Goal: Information Seeking & Learning: Find specific fact

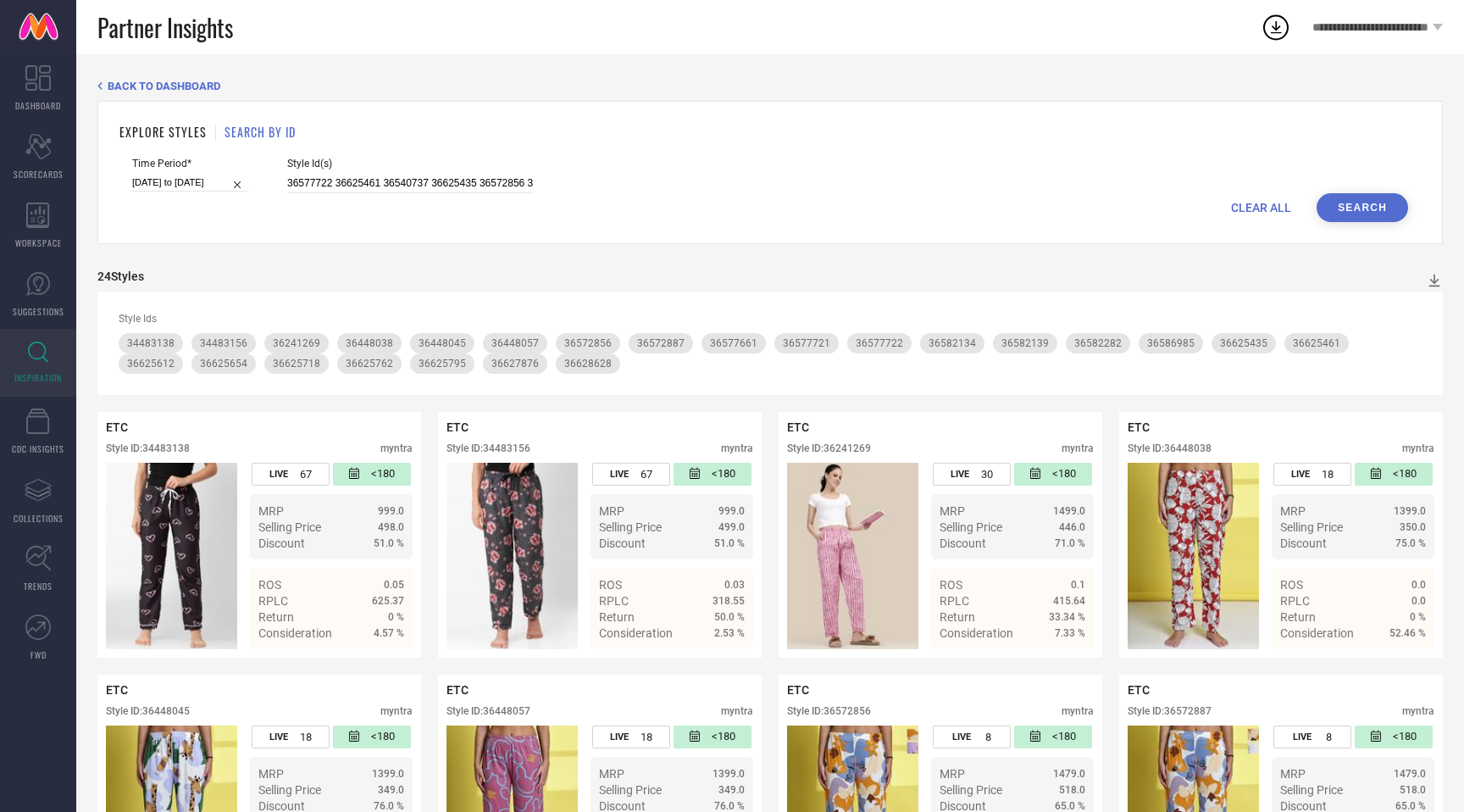
scroll to position [1187, 0]
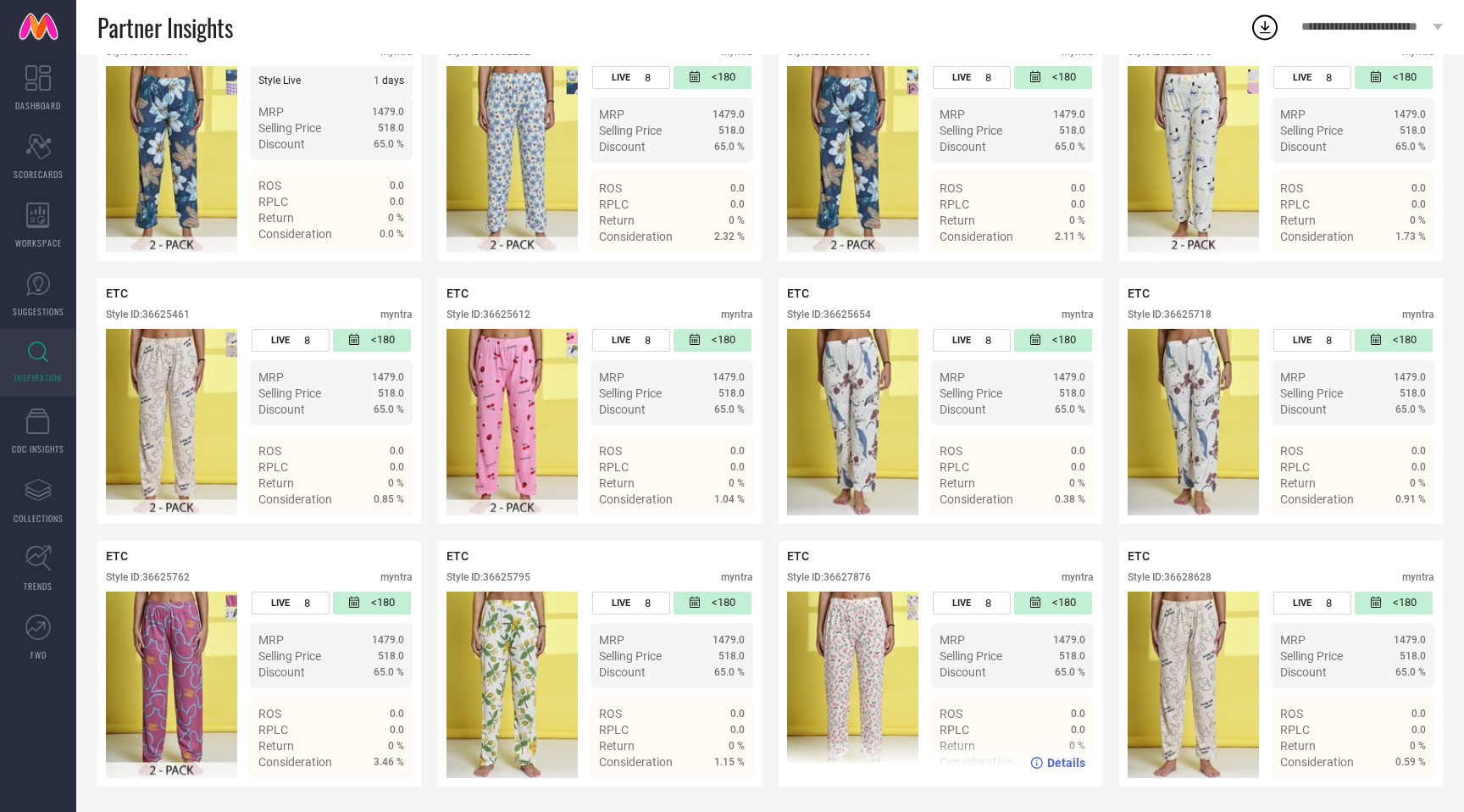
click at [861, 576] on div "Style ID: 36627876" at bounding box center [829, 577] width 84 height 12
copy div "36627876"
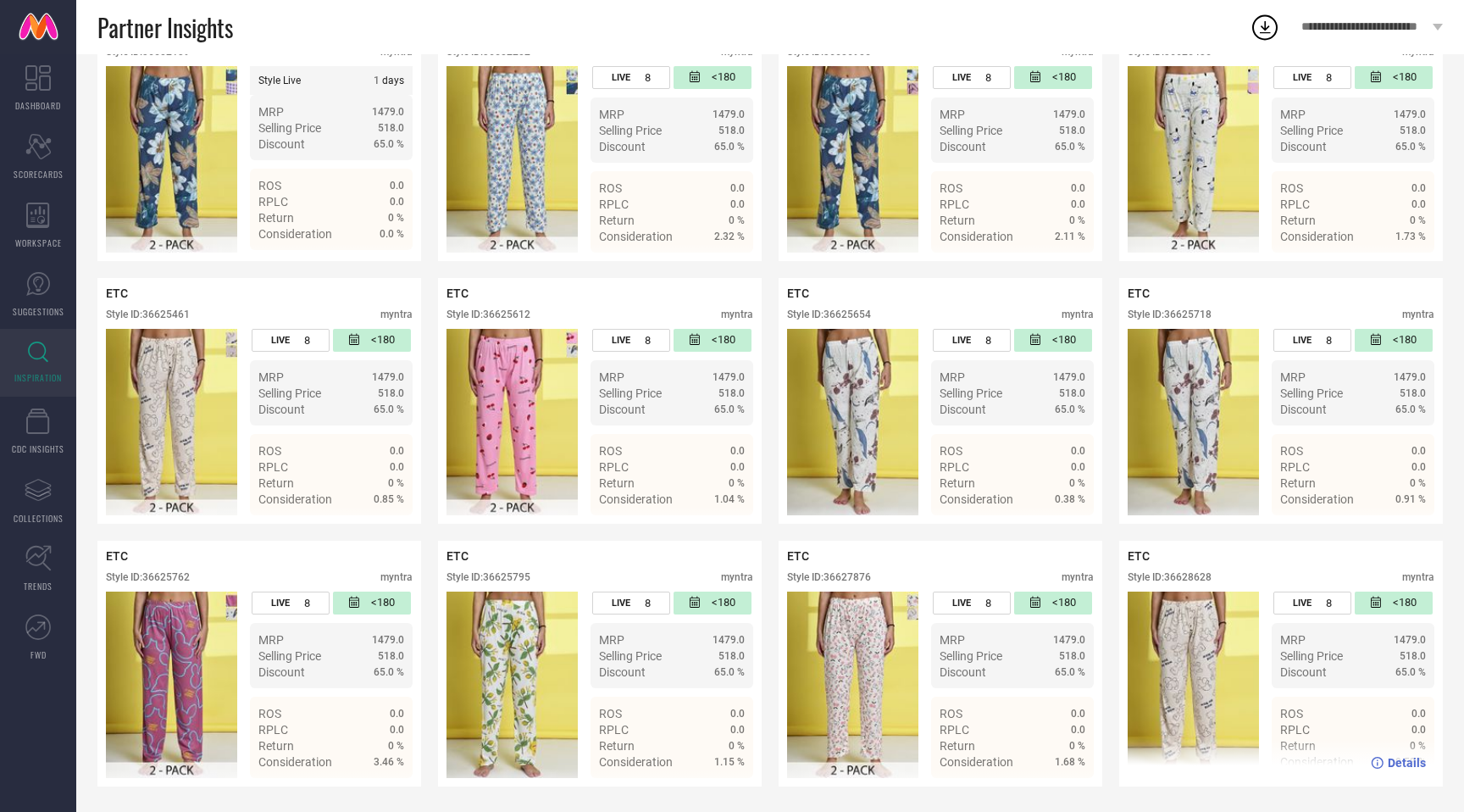
click at [1209, 574] on div "Style ID: 36628628" at bounding box center [1170, 577] width 84 height 12
copy div "36628628"
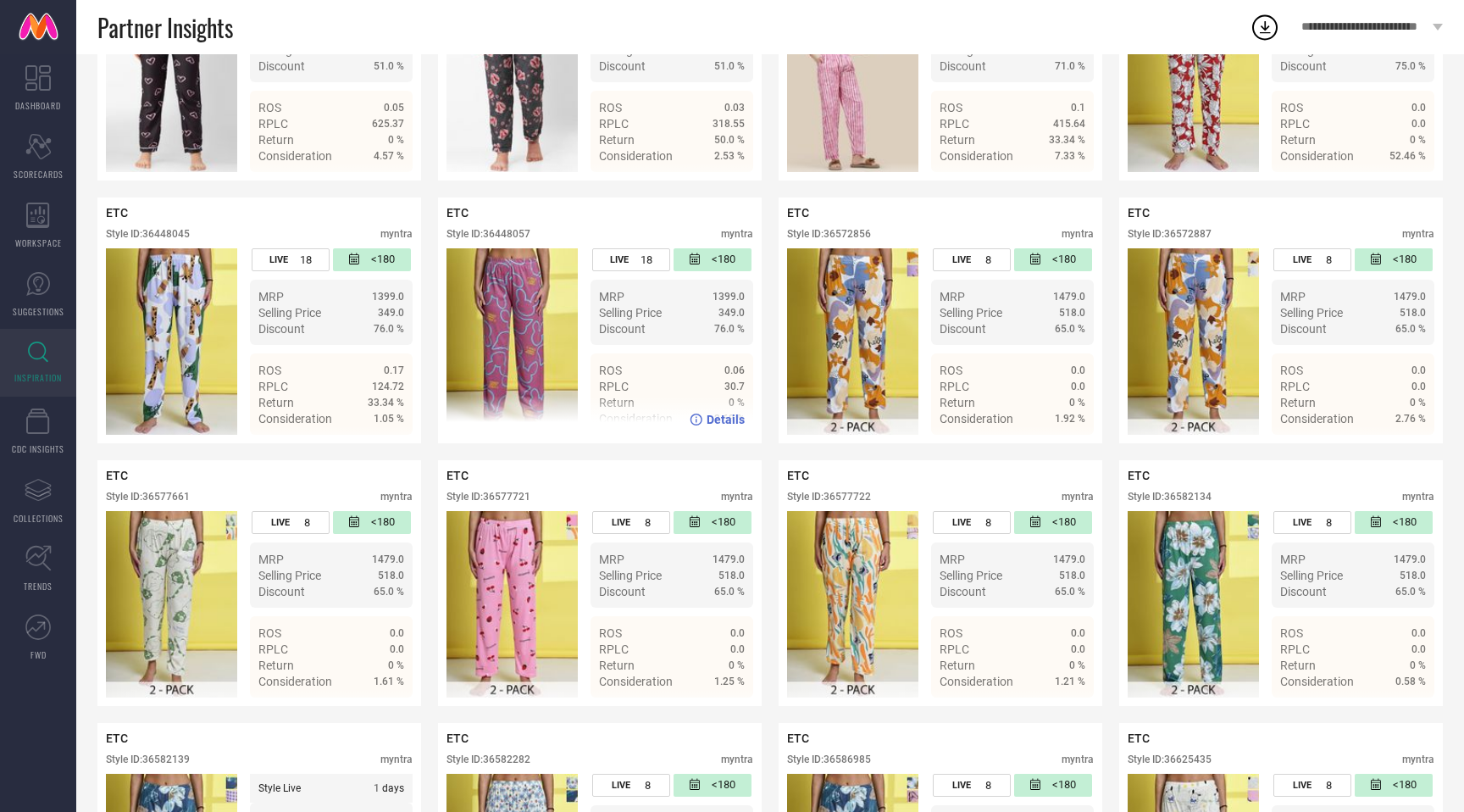
scroll to position [0, 0]
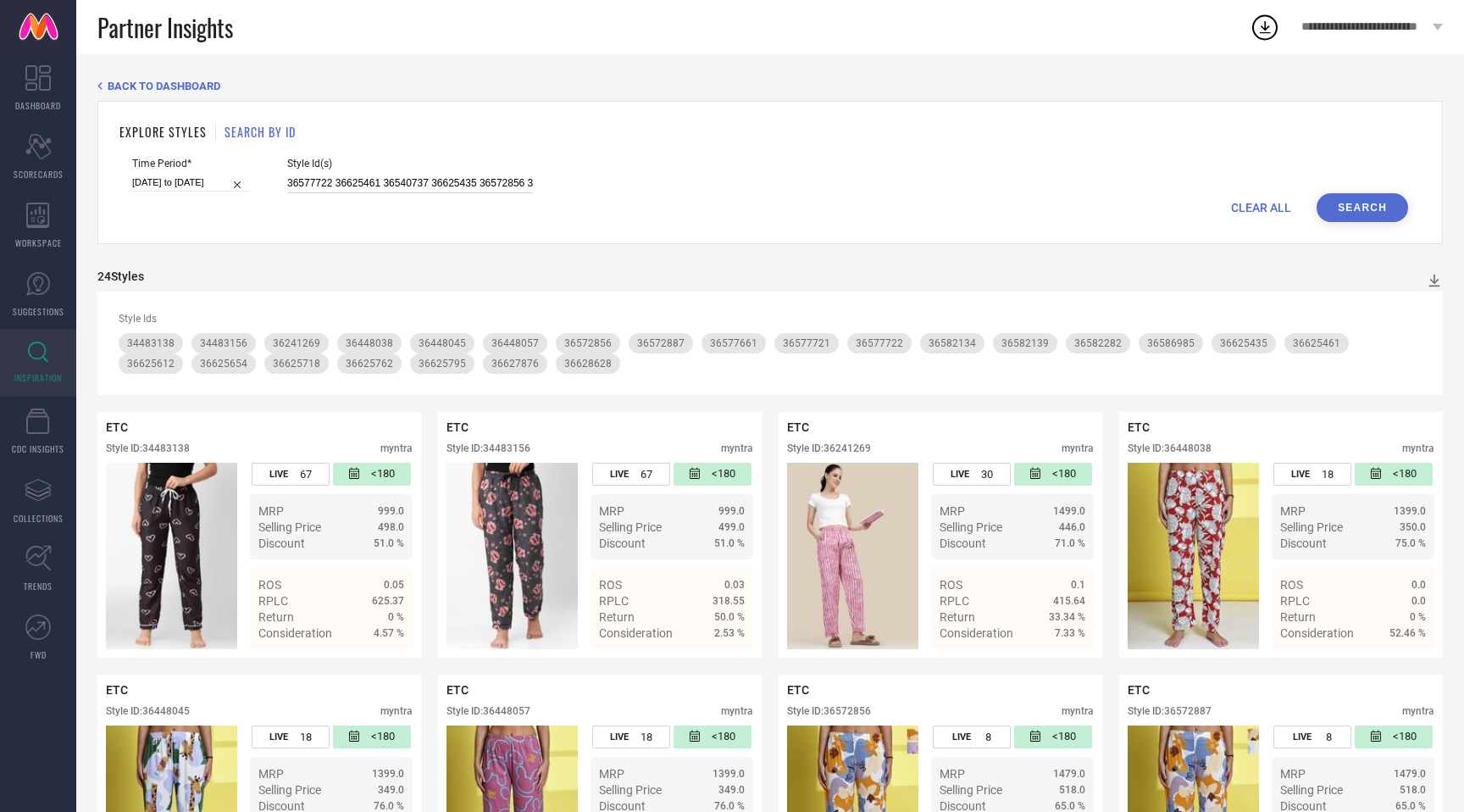
click at [384, 187] on input "36577722 36625461 36540737 36625435 36572856 36582134 36577661 36628628 3658228…" at bounding box center [409, 183] width 246 height 20
paste input "36126236 34483123 36572988 36540826 36625584 36582235 34483144 36448049 3654075…"
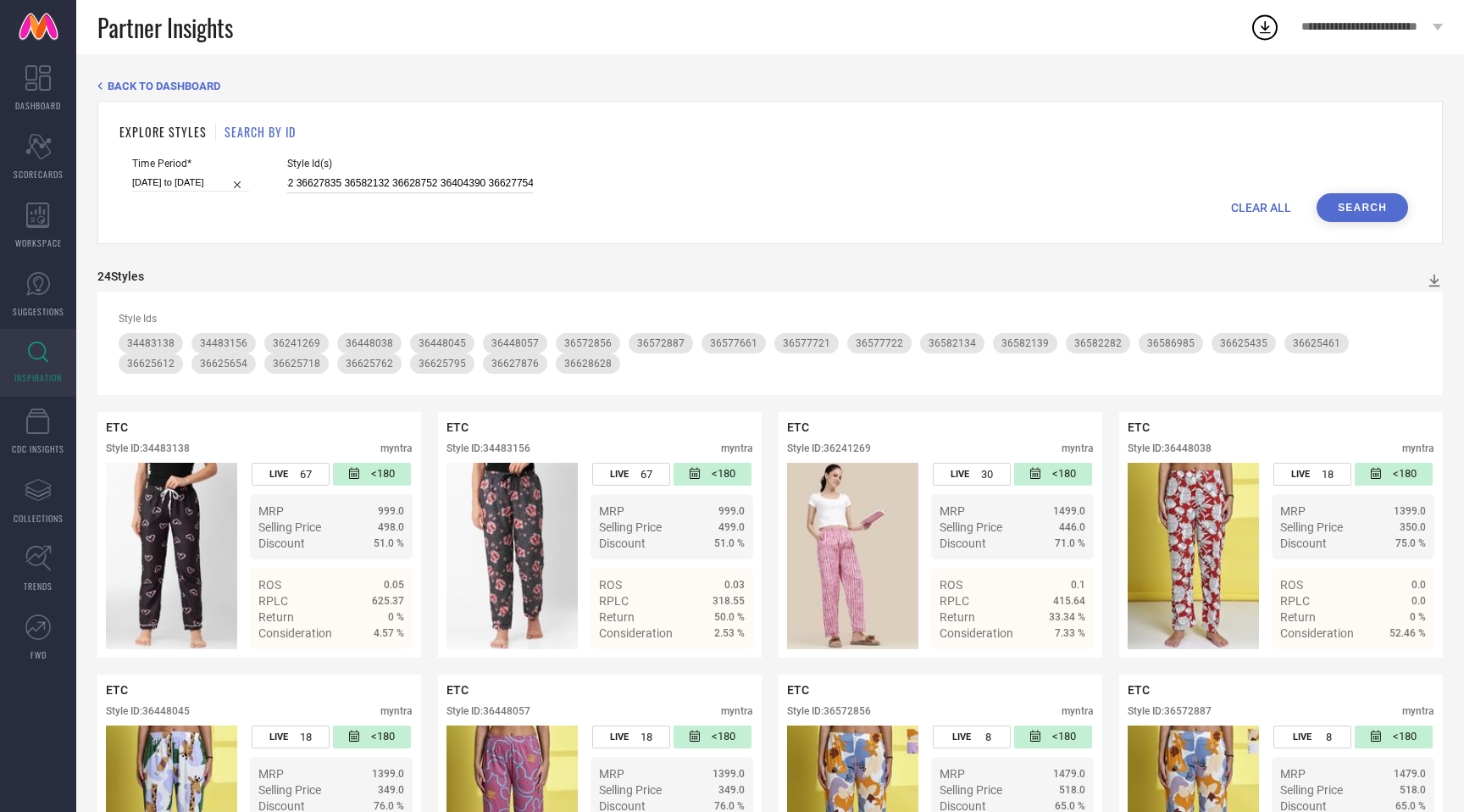
type input "36126236 34483123 36572988 36540826 36625584 36582235 34483144 36448049 3654075…"
click at [1378, 200] on button "Search" at bounding box center [1362, 208] width 92 height 29
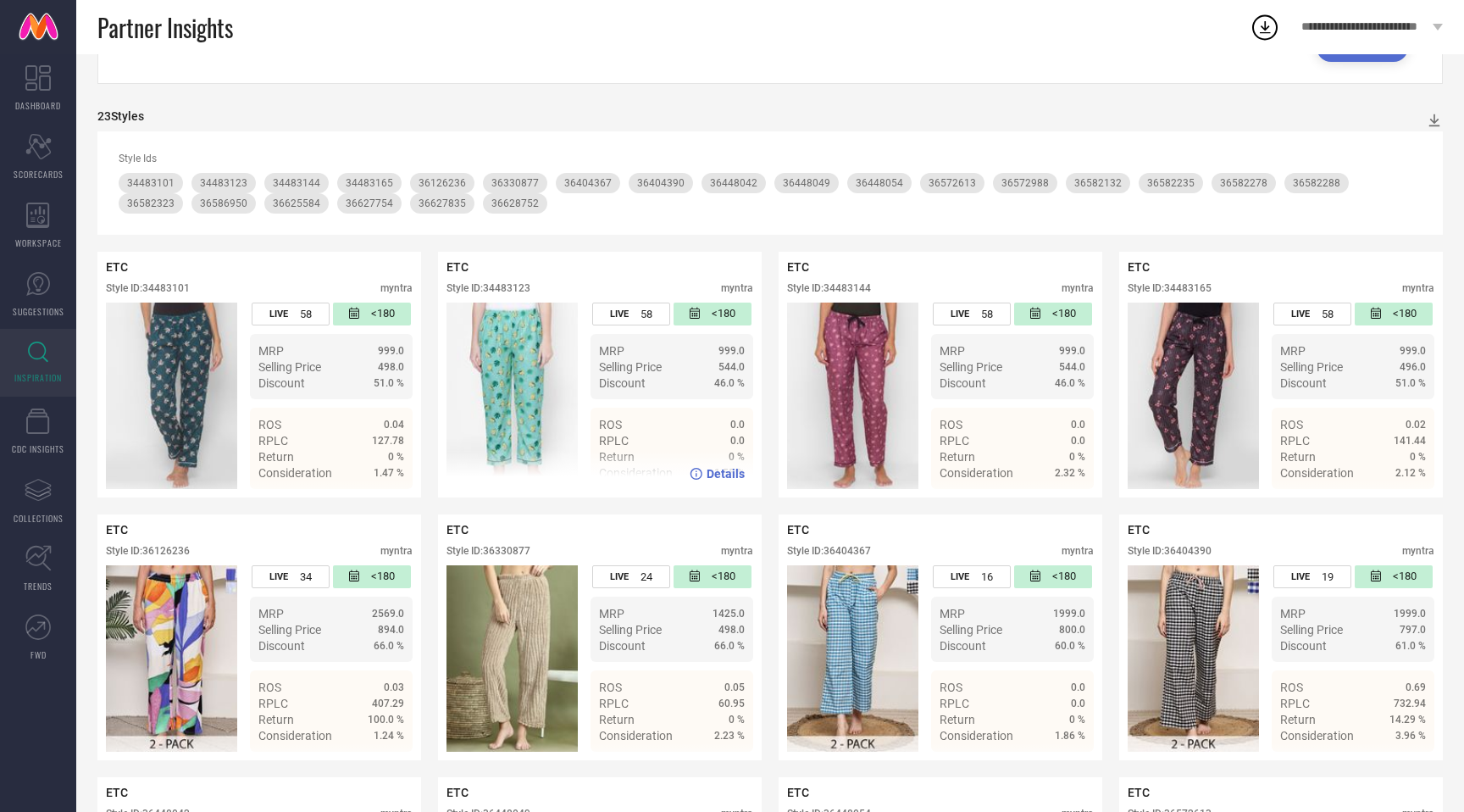
scroll to position [185, 0]
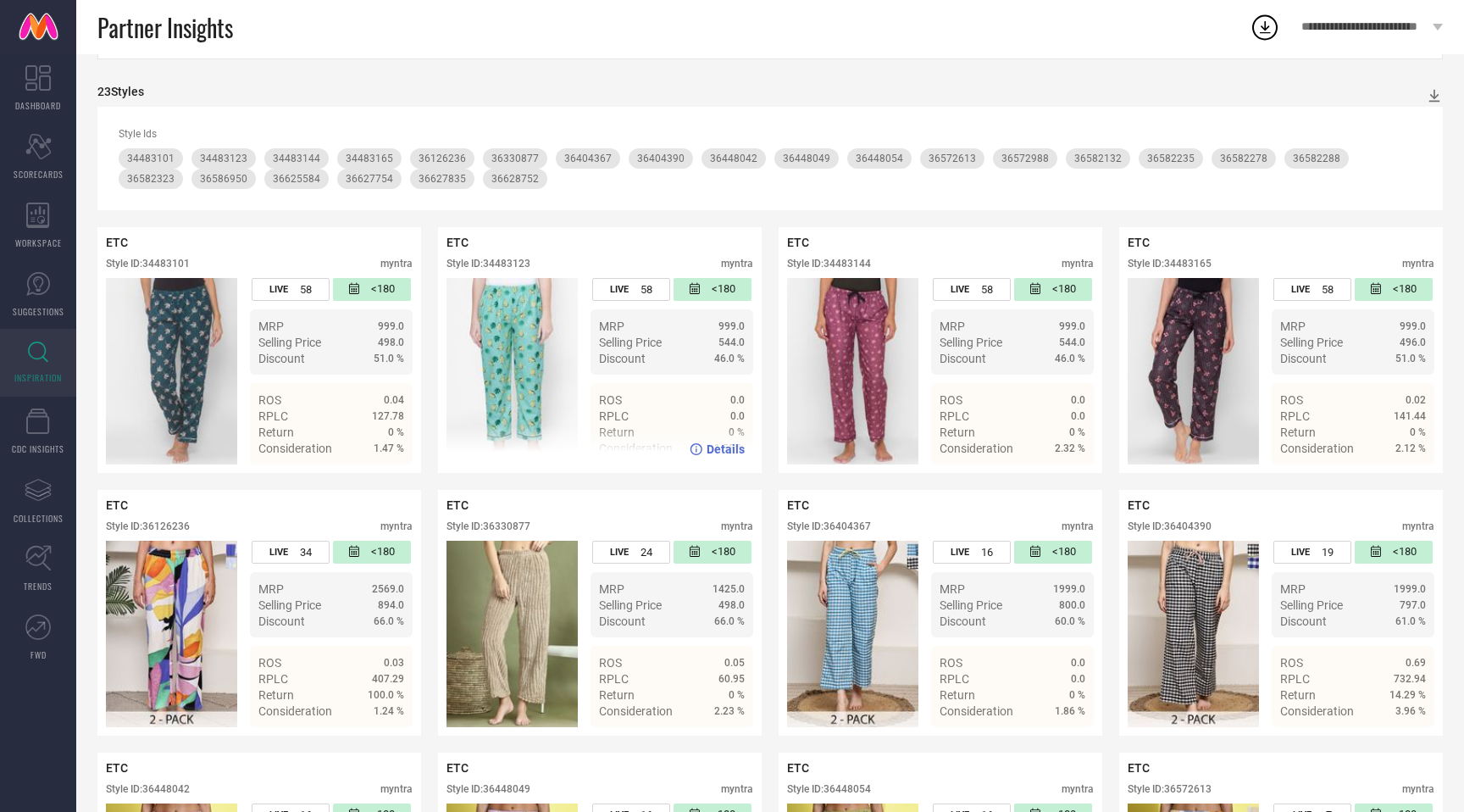
click at [511, 264] on div "Style ID: 34483123" at bounding box center [488, 264] width 84 height 12
copy div "34483123"
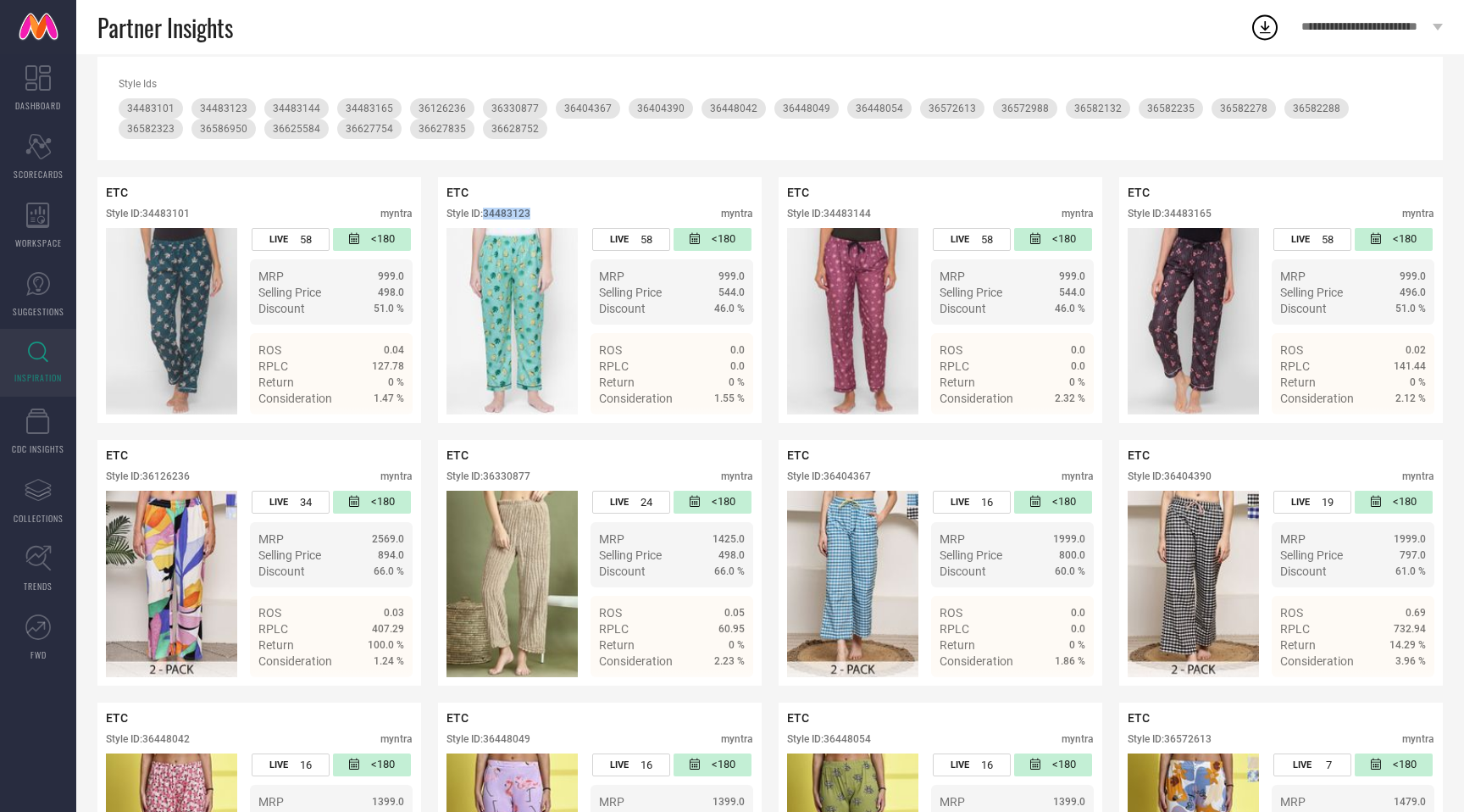
scroll to position [243, 0]
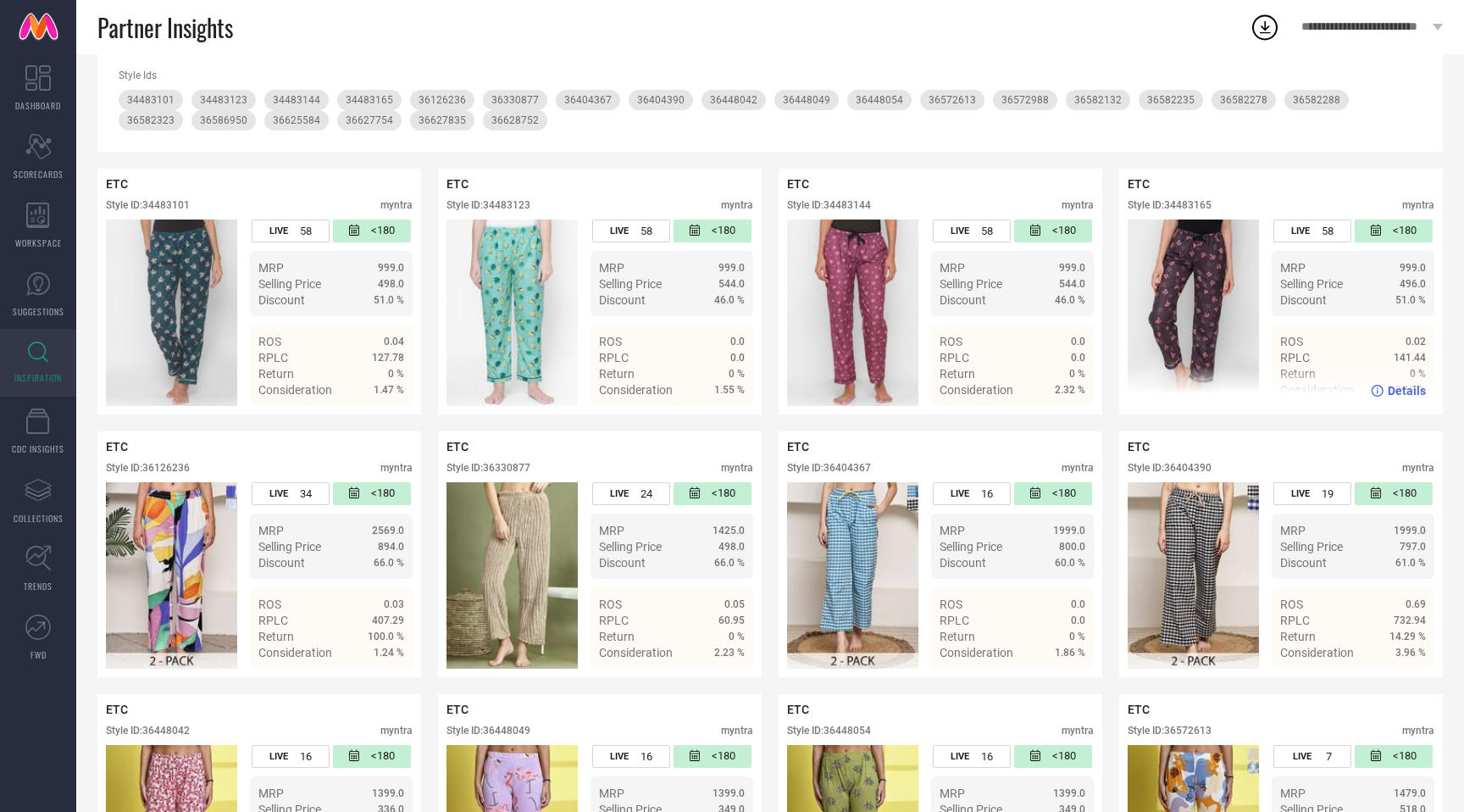
click at [1203, 205] on div "Style ID: 34483165" at bounding box center [1170, 205] width 84 height 12
click at [1204, 205] on div "Style ID: 34483165" at bounding box center [1170, 205] width 84 height 12
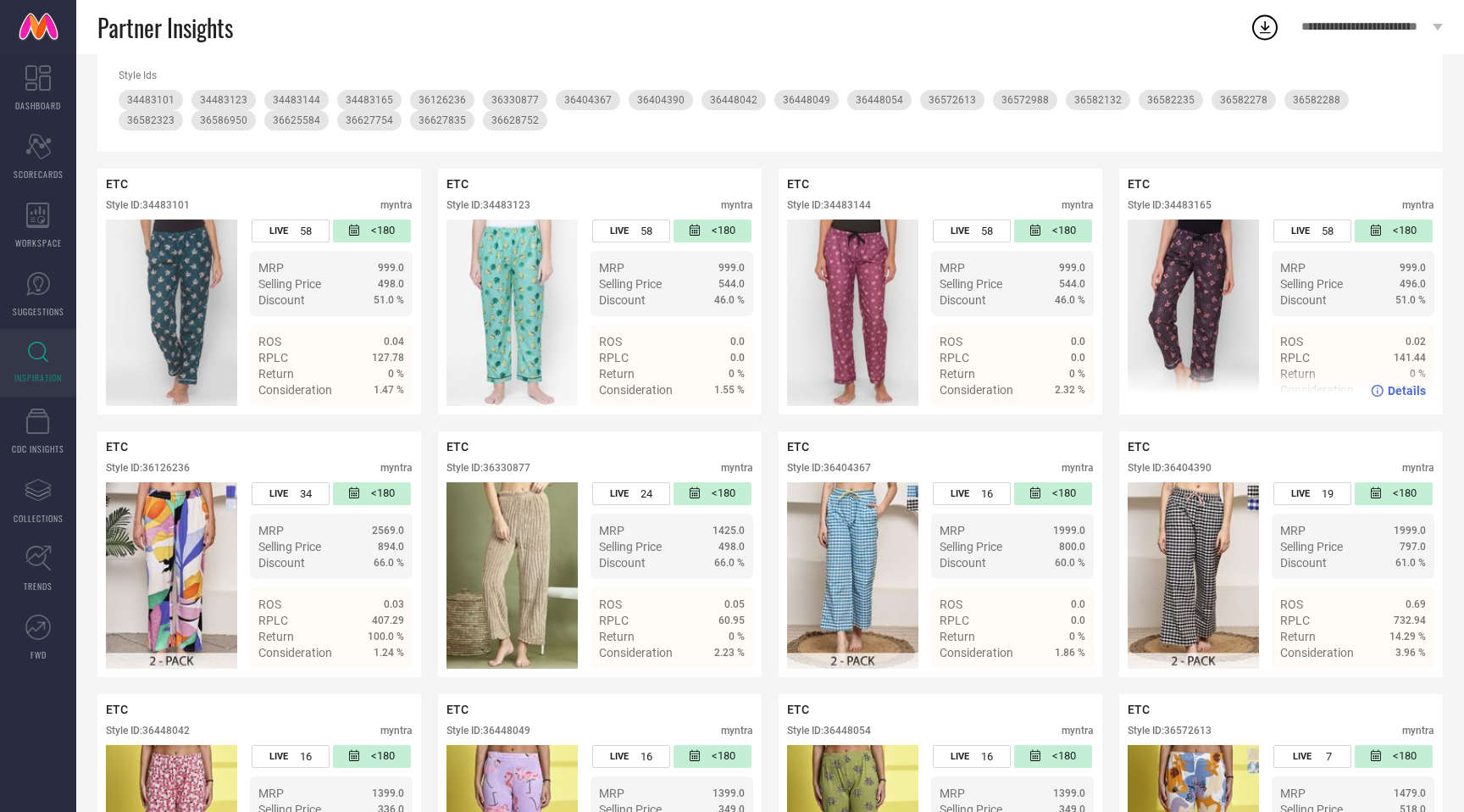
click at [1204, 205] on div "Style ID: 34483165" at bounding box center [1170, 205] width 84 height 12
copy div "34483165"
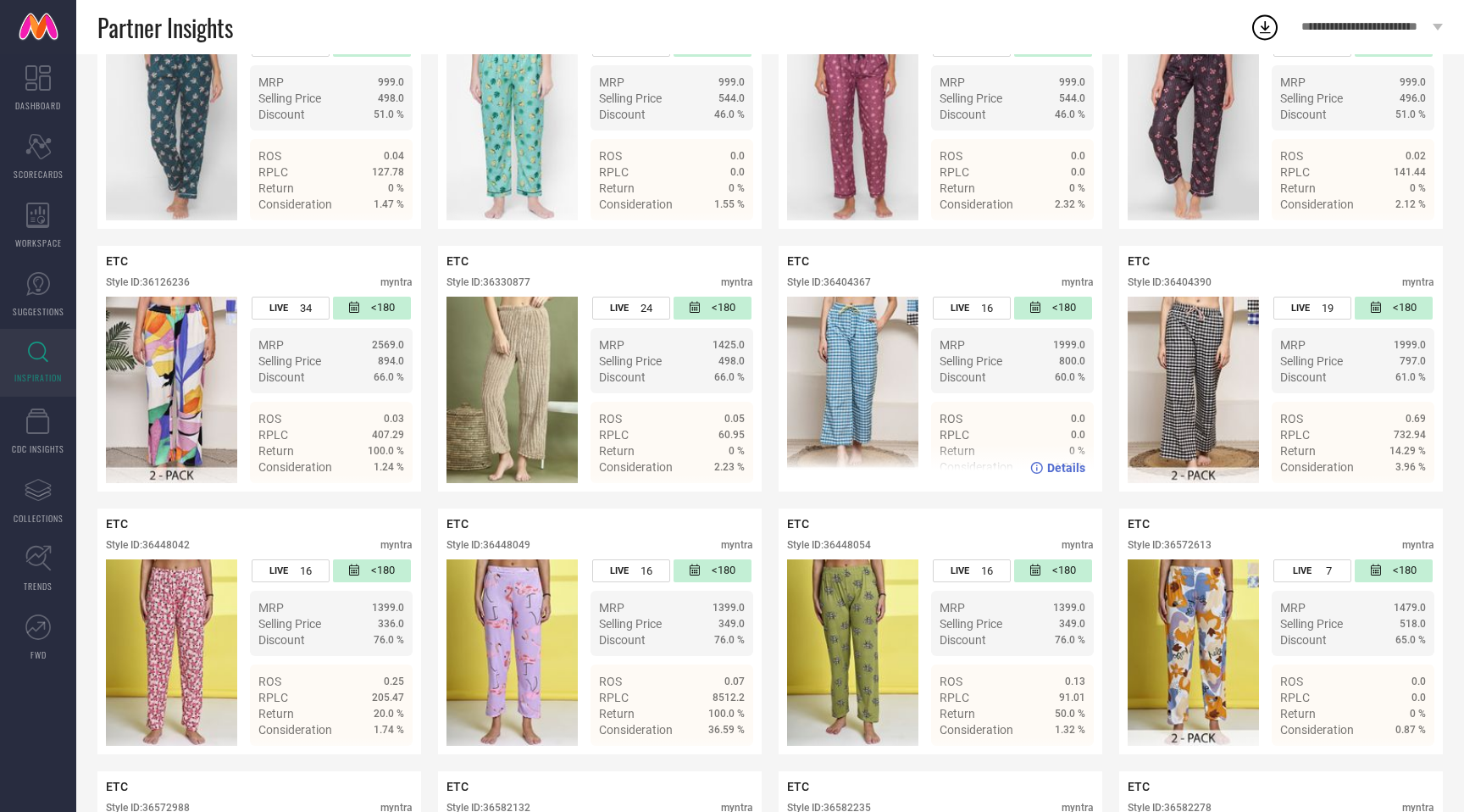
scroll to position [430, 0]
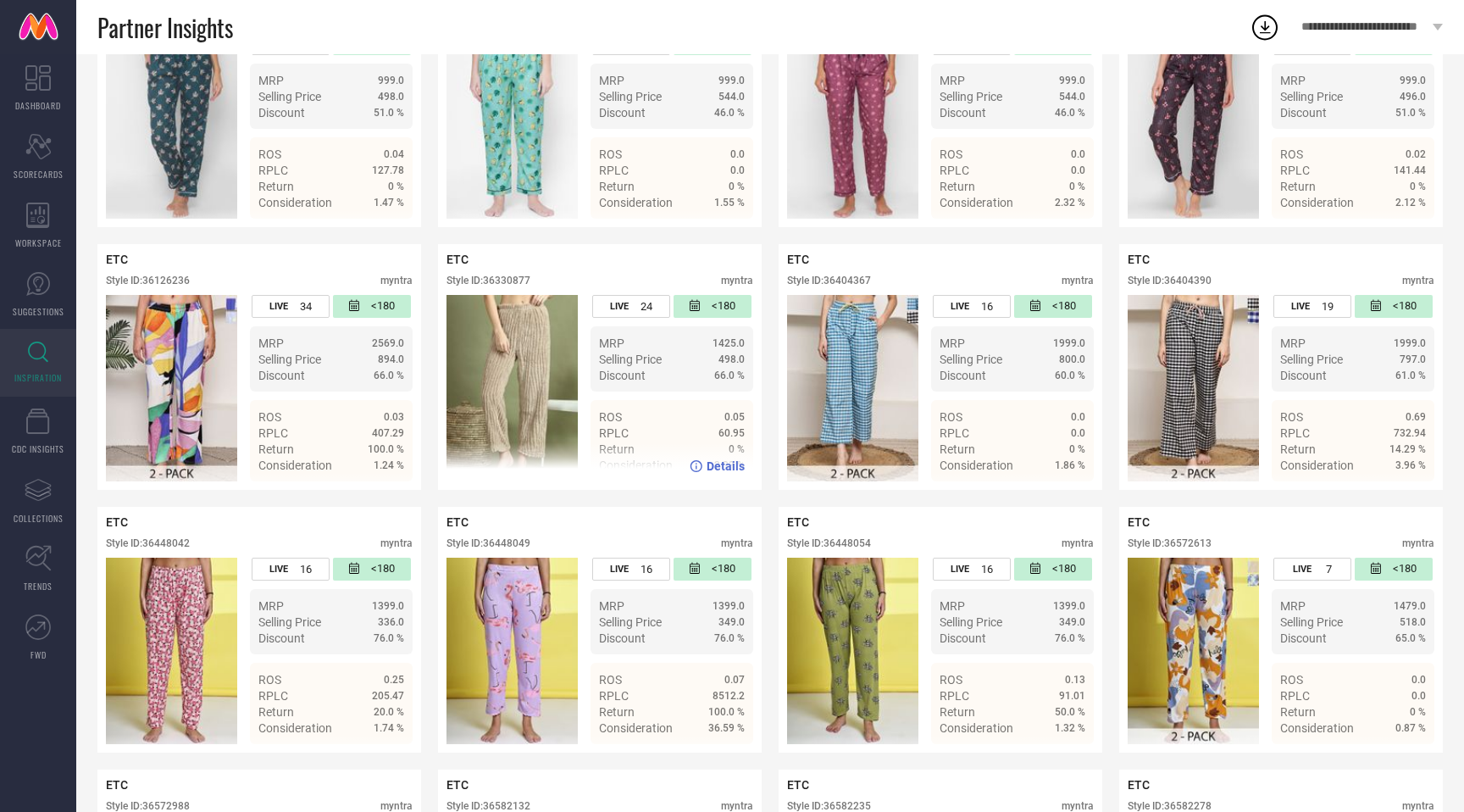
click at [518, 279] on div "Style ID: 36330877" at bounding box center [488, 280] width 84 height 12
copy div "36330877"
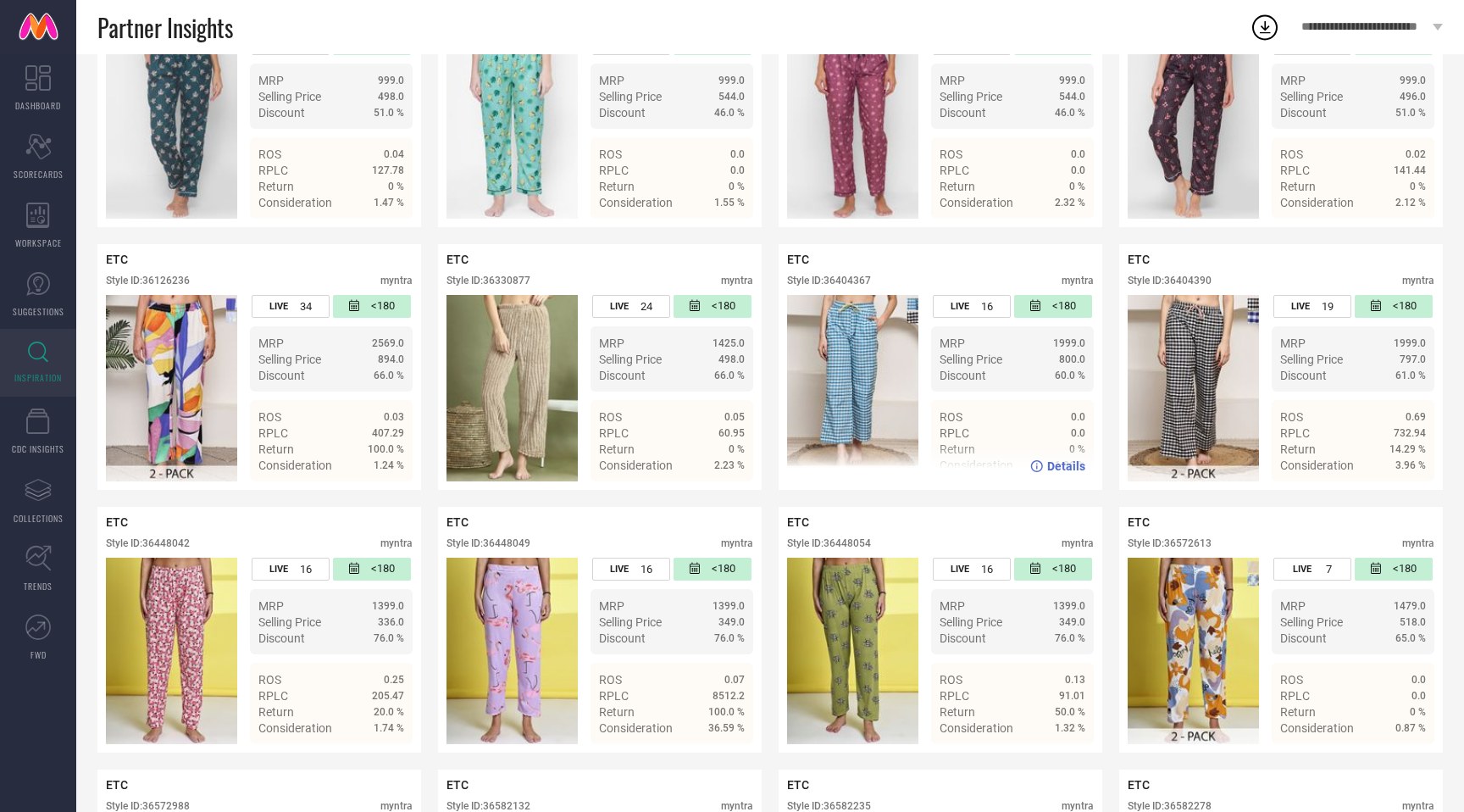
click at [865, 280] on div "Style ID: 36404367" at bounding box center [829, 280] width 84 height 12
copy div "36404367"
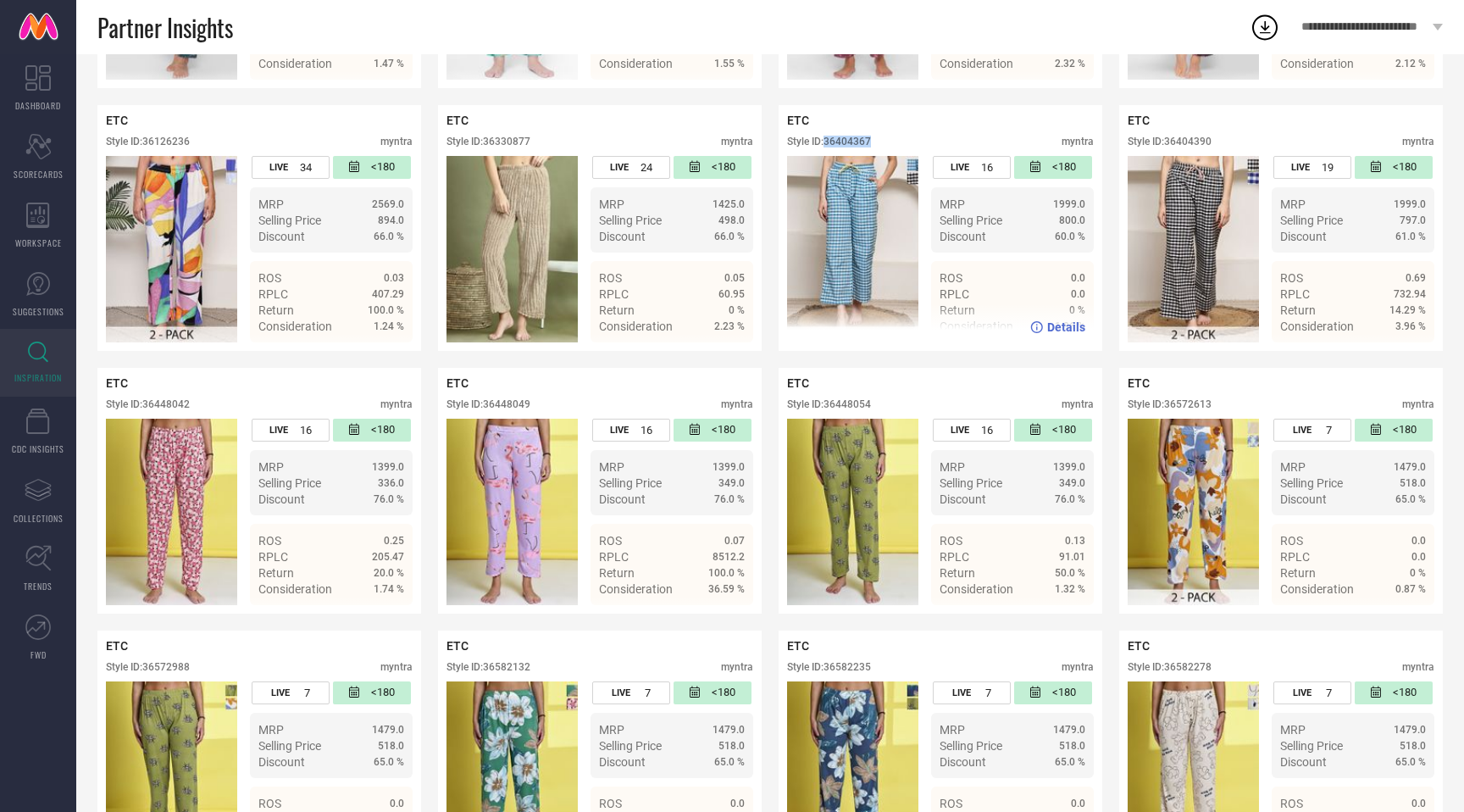
scroll to position [573, 0]
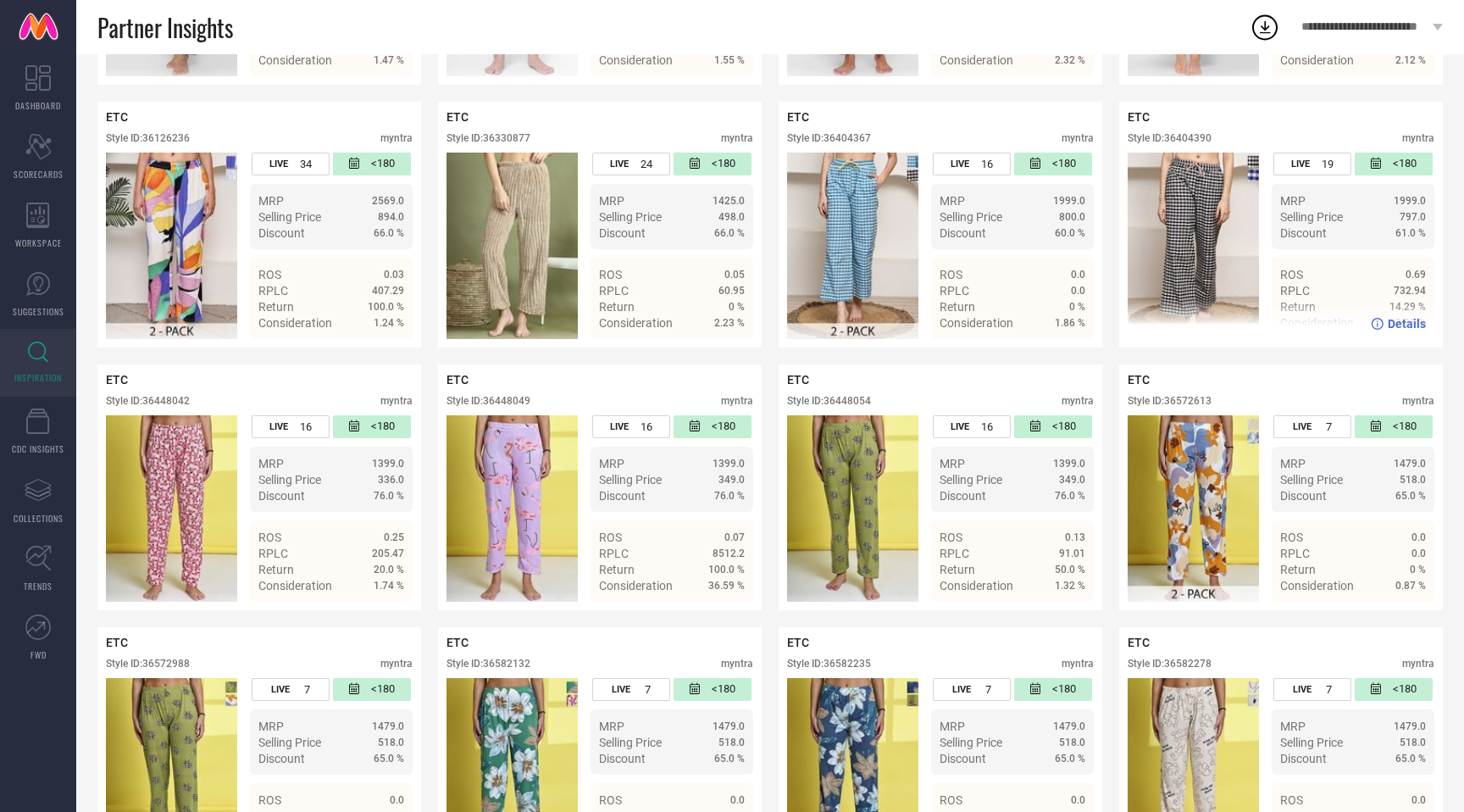
click at [1184, 138] on div "Style ID: 36404390" at bounding box center [1170, 138] width 84 height 12
copy div "36404390"
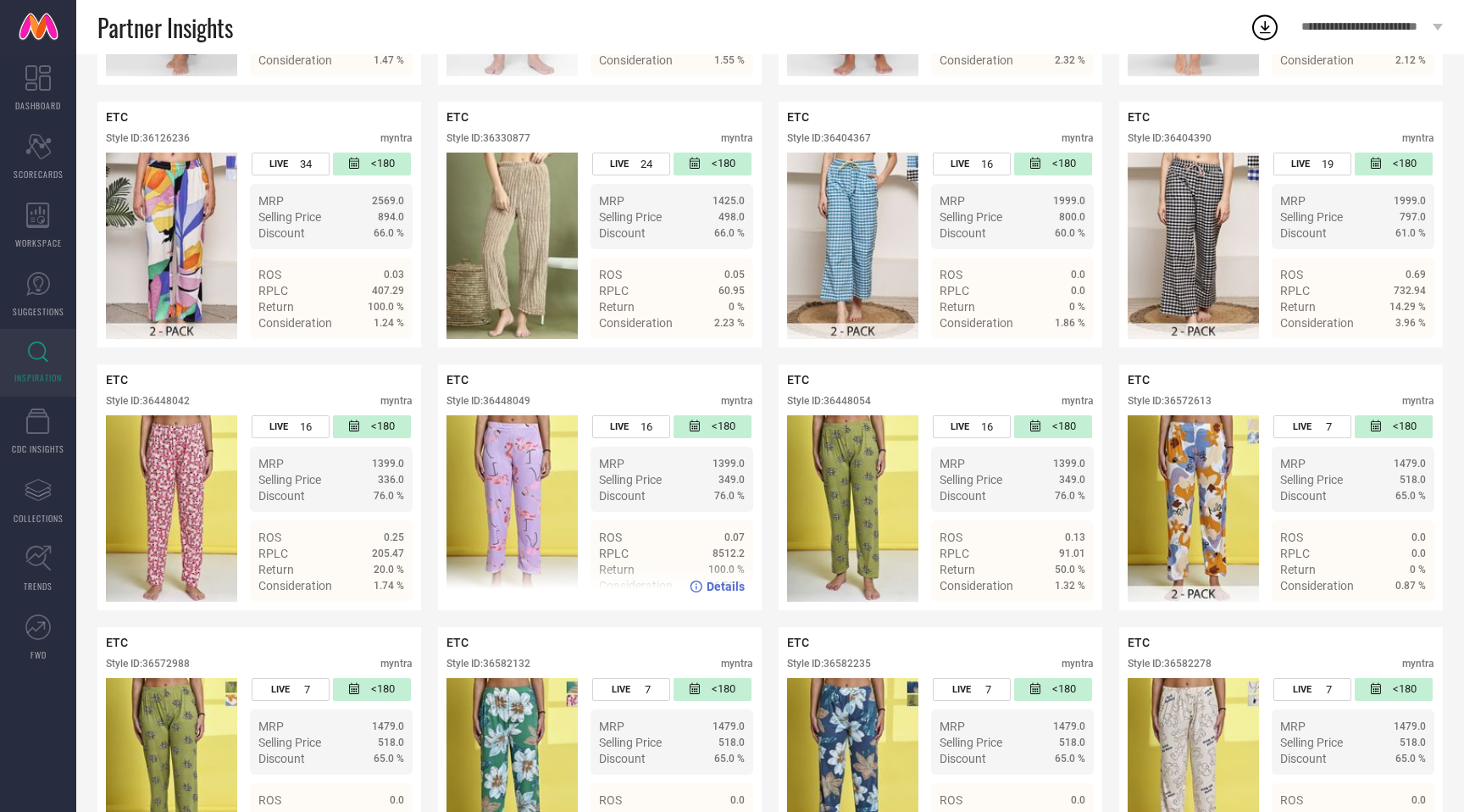
click at [514, 395] on div "ETC Style ID: 36448049 myntra" at bounding box center [600, 393] width 307 height 42
click at [513, 397] on div "Style ID: 36448049" at bounding box center [488, 401] width 84 height 12
copy div "36448049"
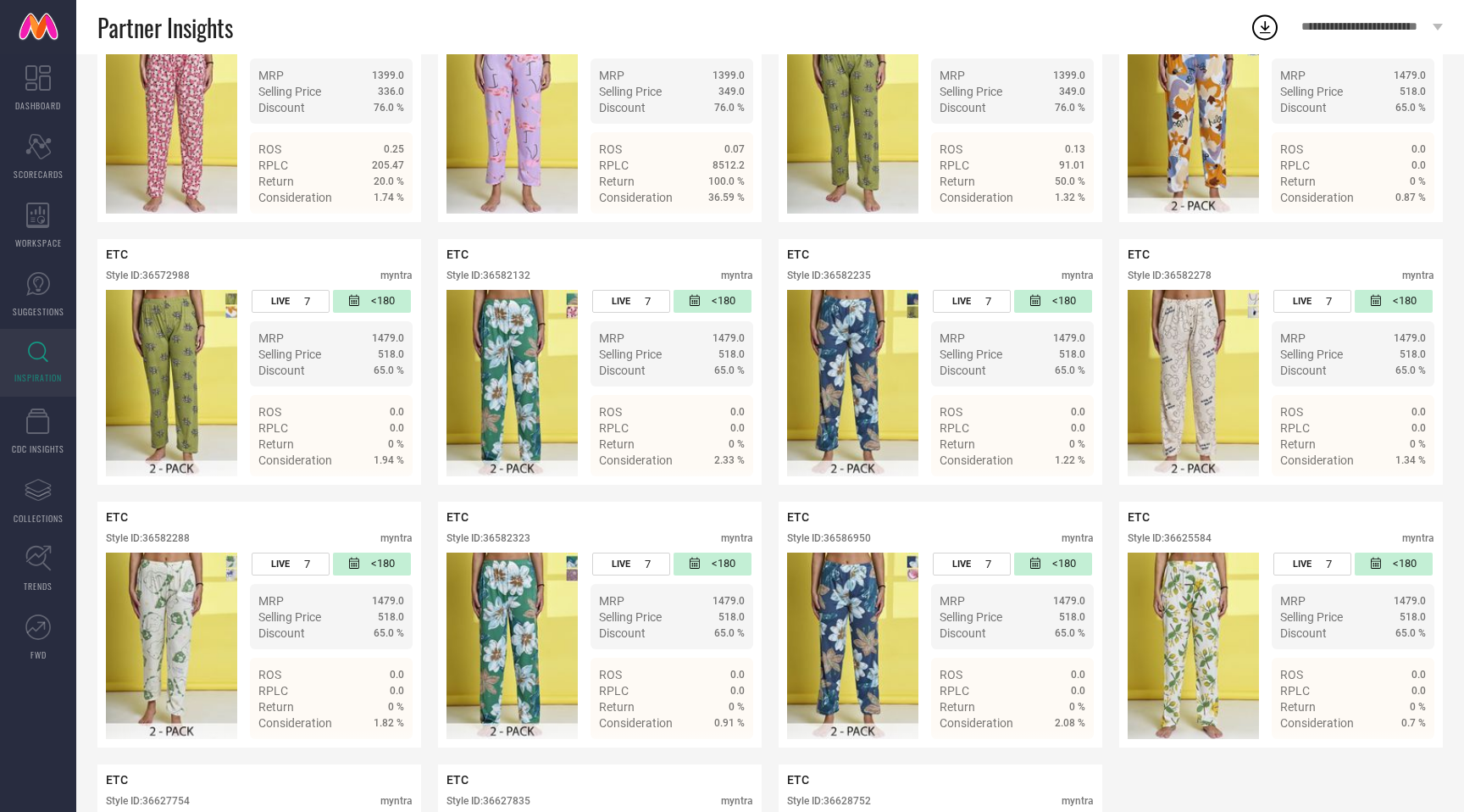
scroll to position [1027, 0]
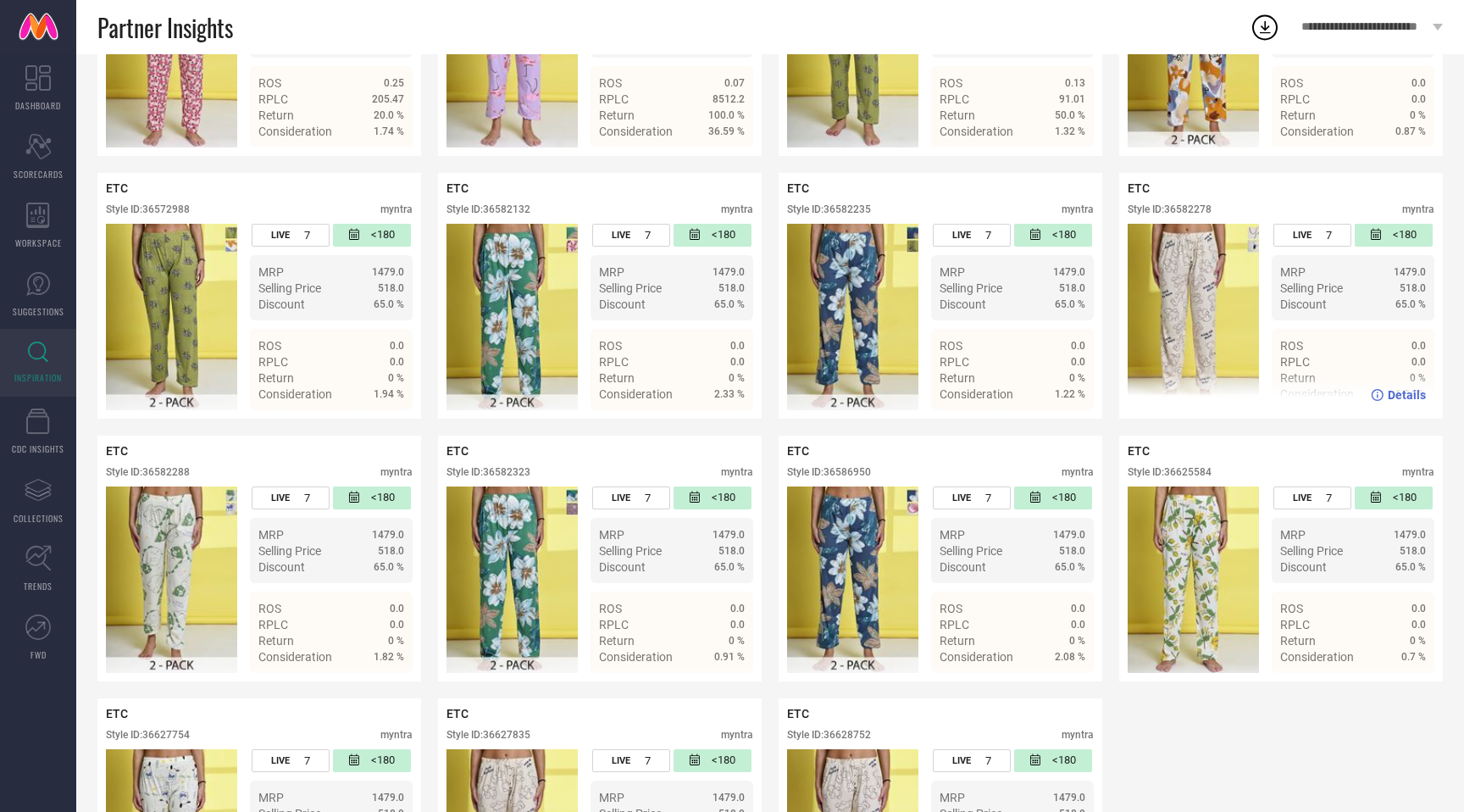
click at [1184, 208] on div "Style ID: 36582278" at bounding box center [1170, 209] width 84 height 12
copy div "36582278"
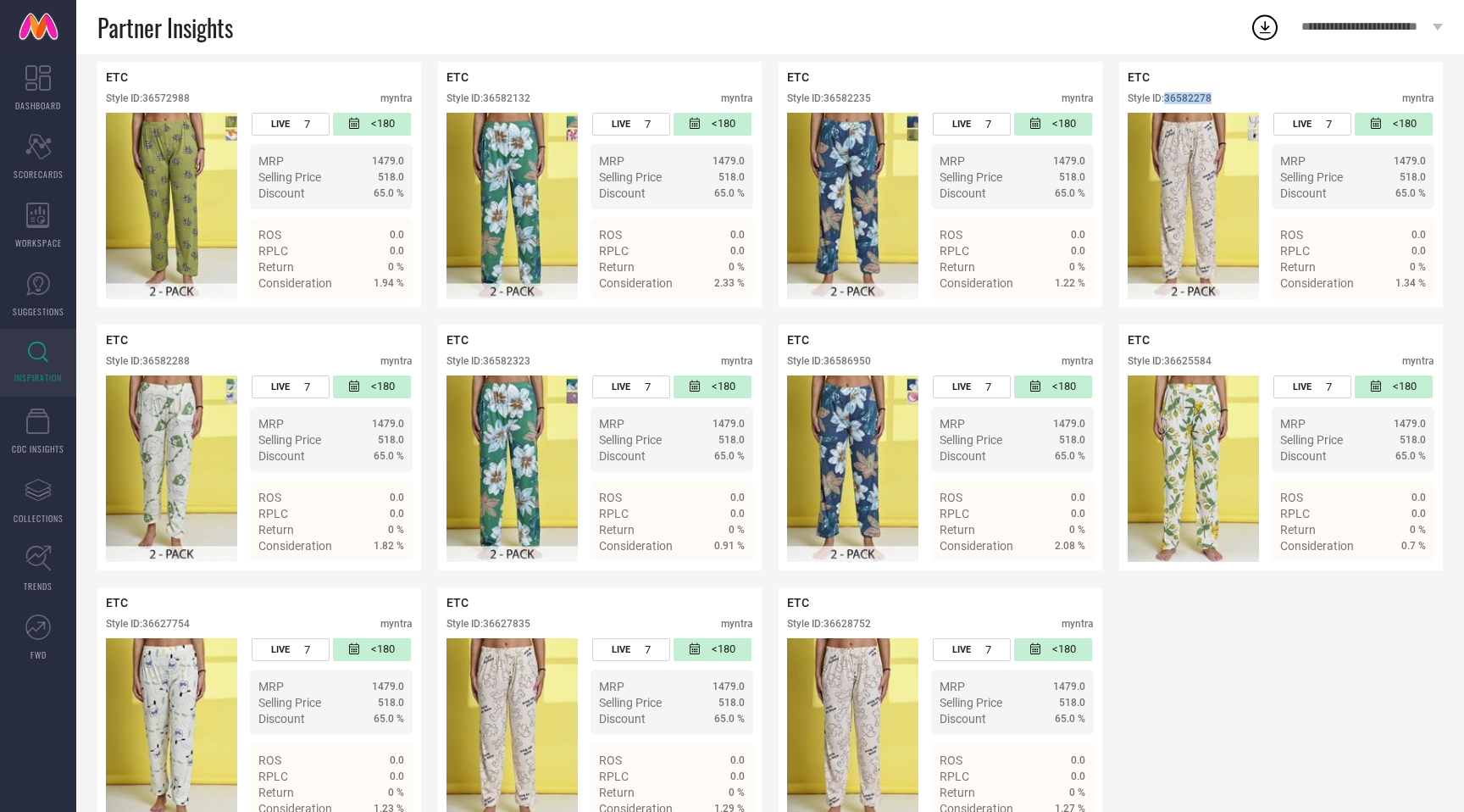
scroll to position [1187, 0]
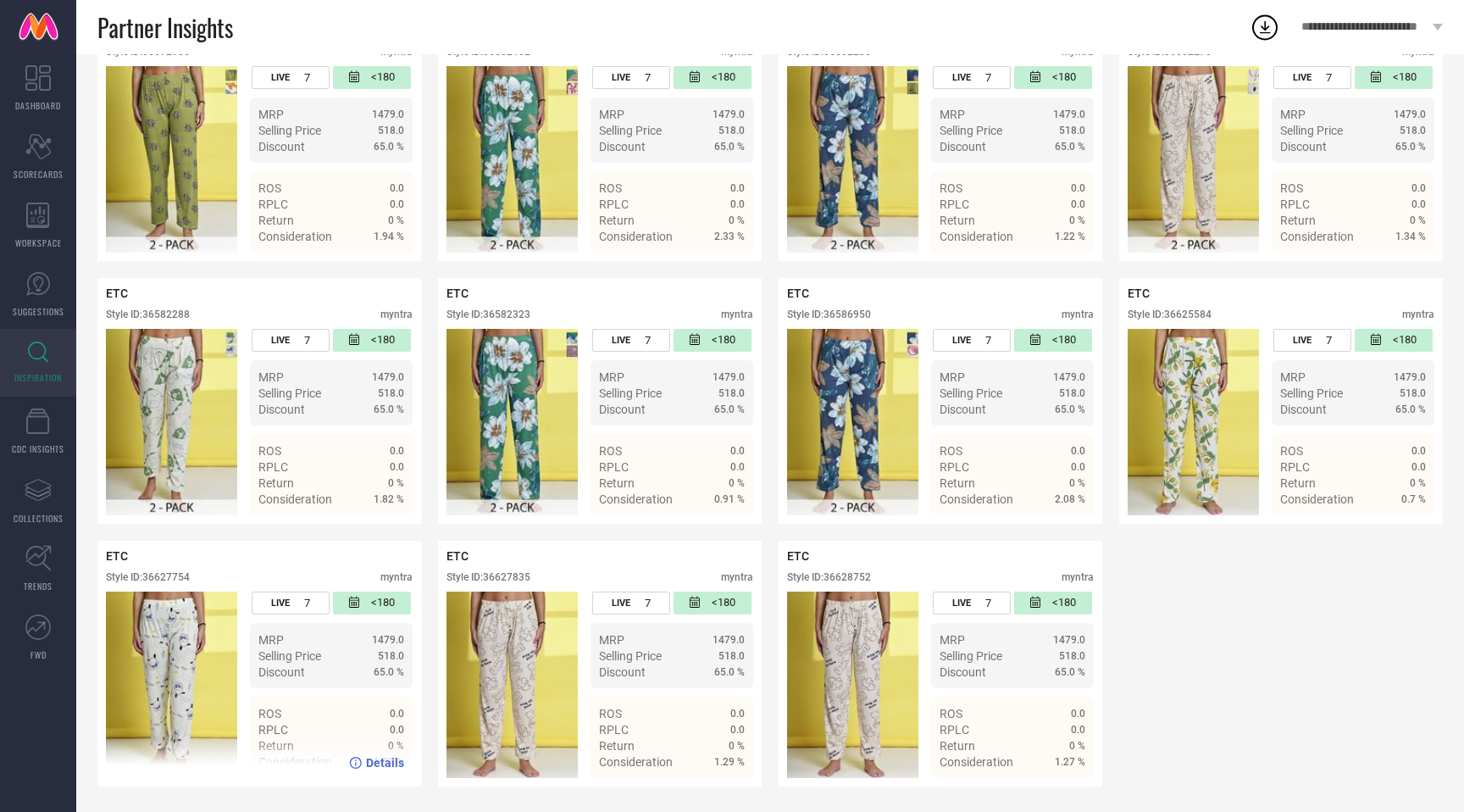
click at [178, 578] on div "Style ID: 36627754" at bounding box center [148, 577] width 84 height 12
copy div "36627754"
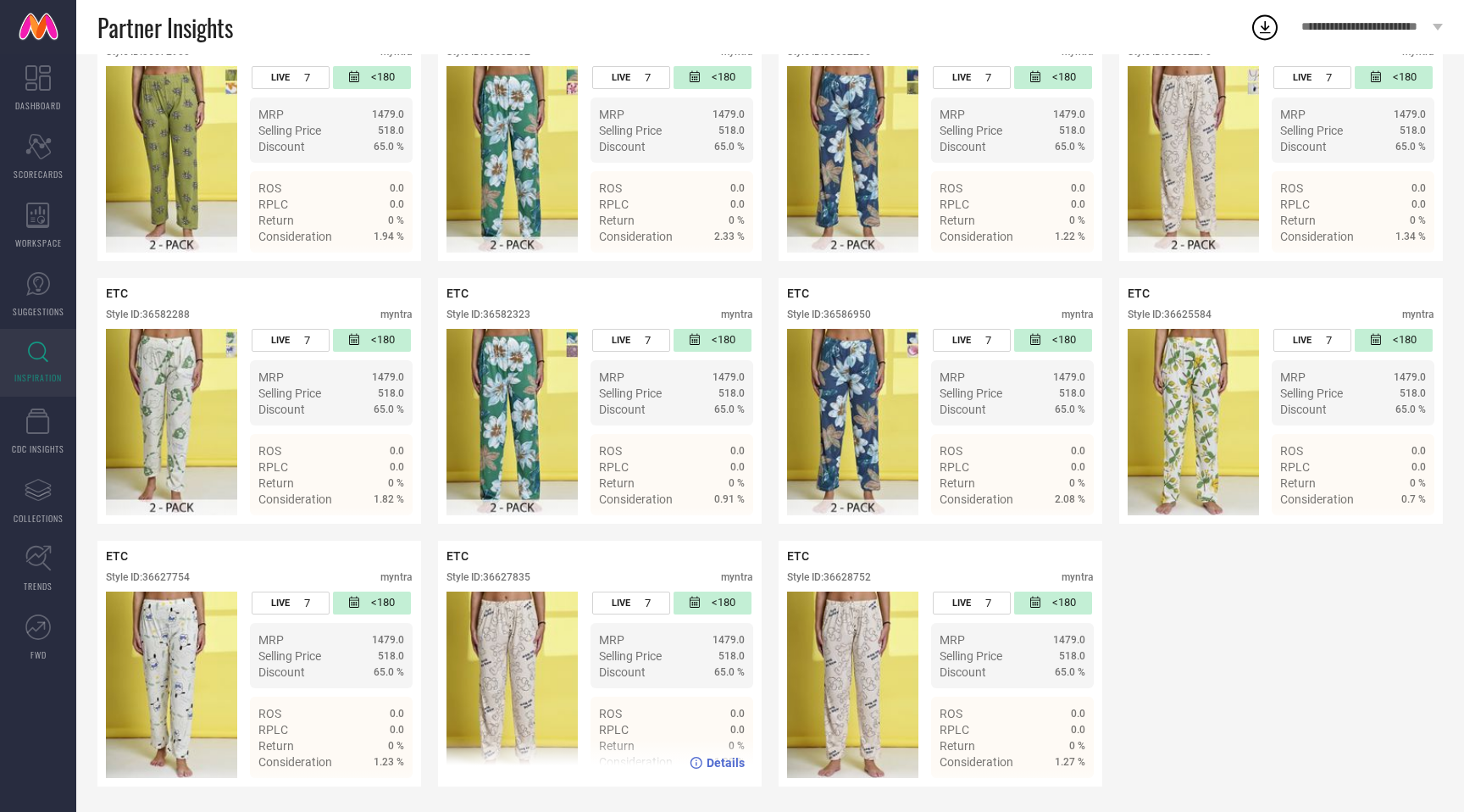
click at [518, 579] on div "Style ID: 36627835" at bounding box center [488, 577] width 84 height 12
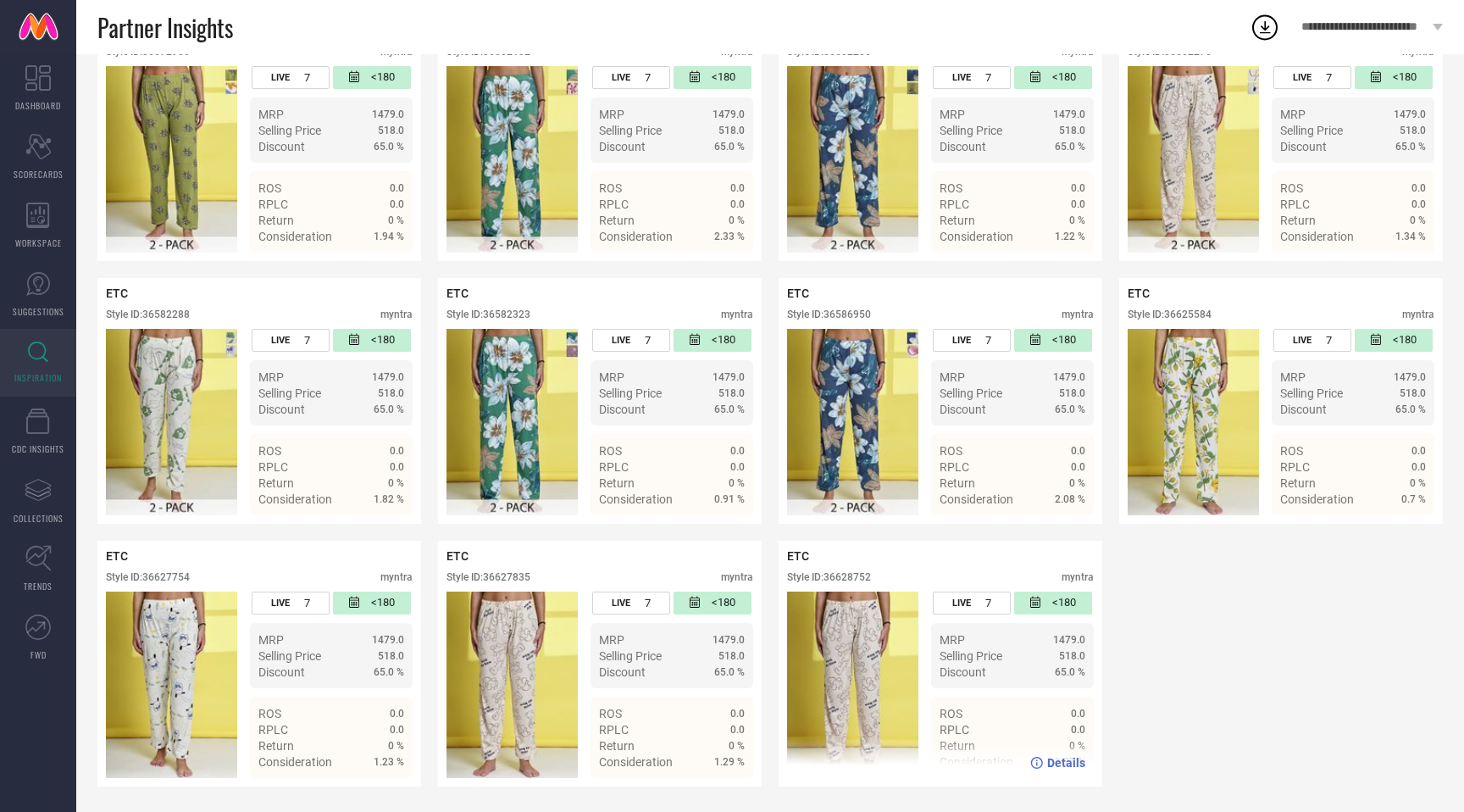
click at [848, 576] on div "Style ID: 36628752" at bounding box center [829, 577] width 84 height 12
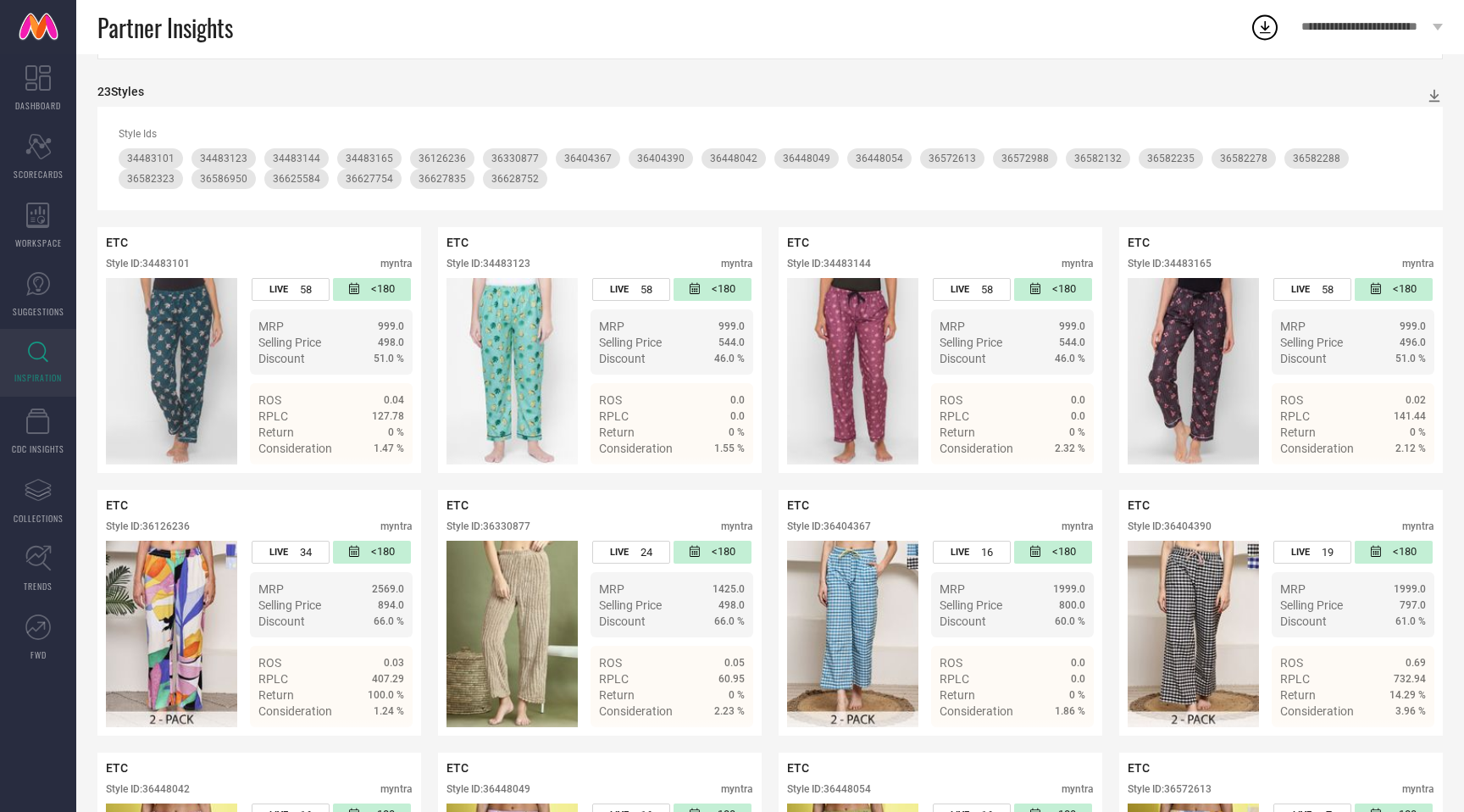
scroll to position [0, 0]
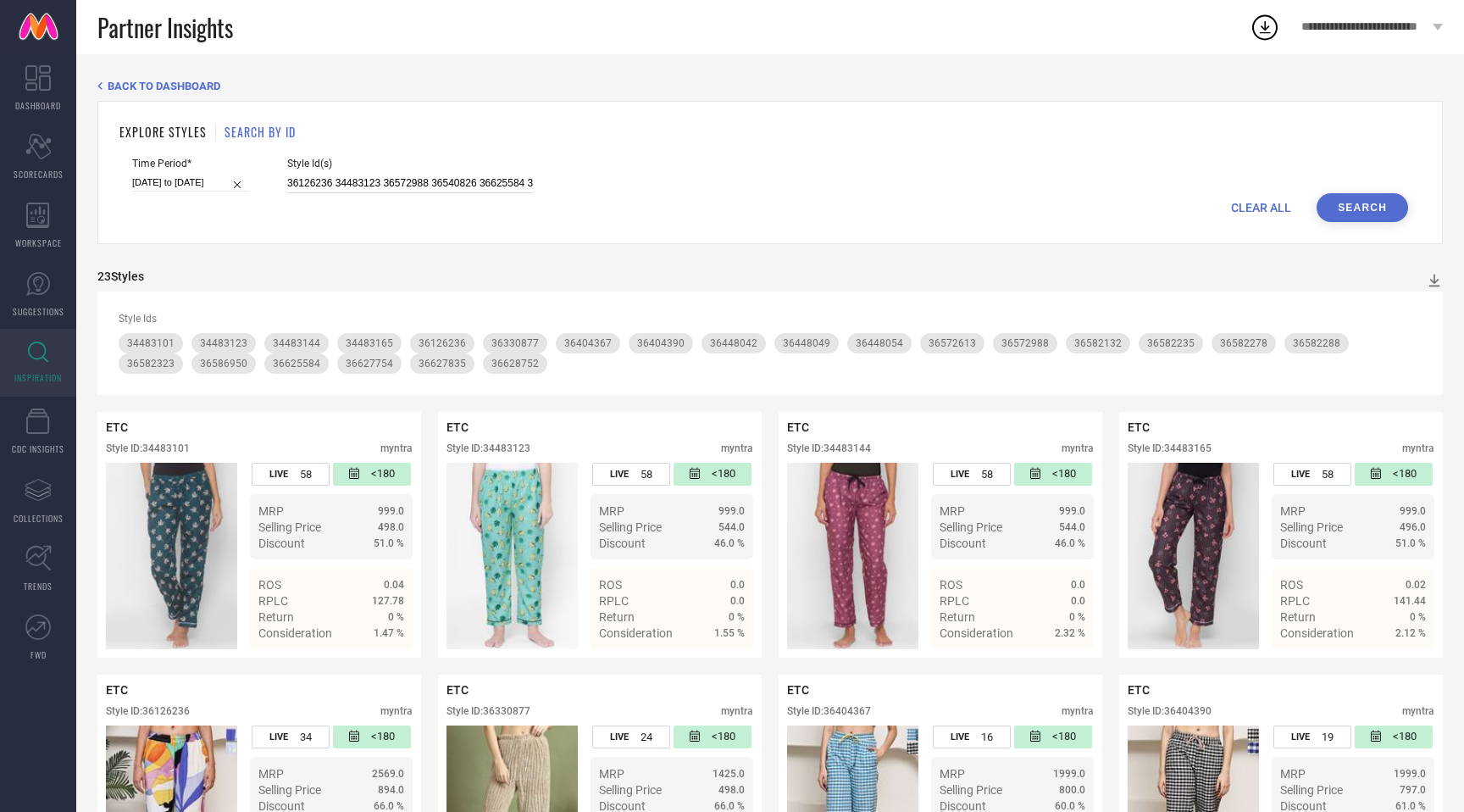
click at [396, 176] on input "36126236 34483123 36572988 36540826 36625584 36582235 34483144 36448049 3654075…" at bounding box center [409, 183] width 246 height 20
paste input "36540770 36540726 36540786 36126132 36200790 36625667 36628735 36582135 3448311…"
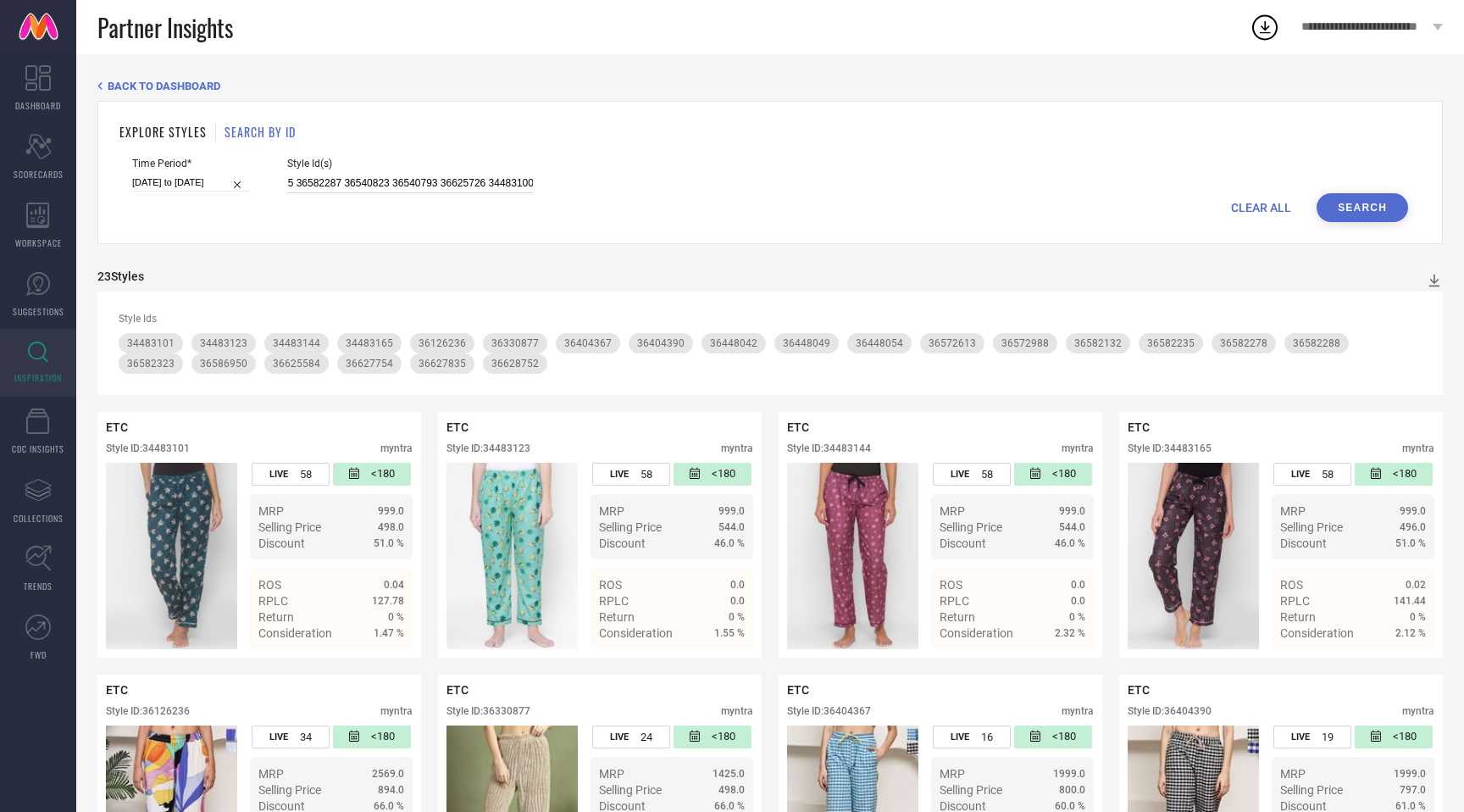
type input "36540770 36540726 36540786 36126132 36200790 36625667 36628735 36582135 3448311…"
click at [1372, 209] on button "Search" at bounding box center [1362, 208] width 92 height 29
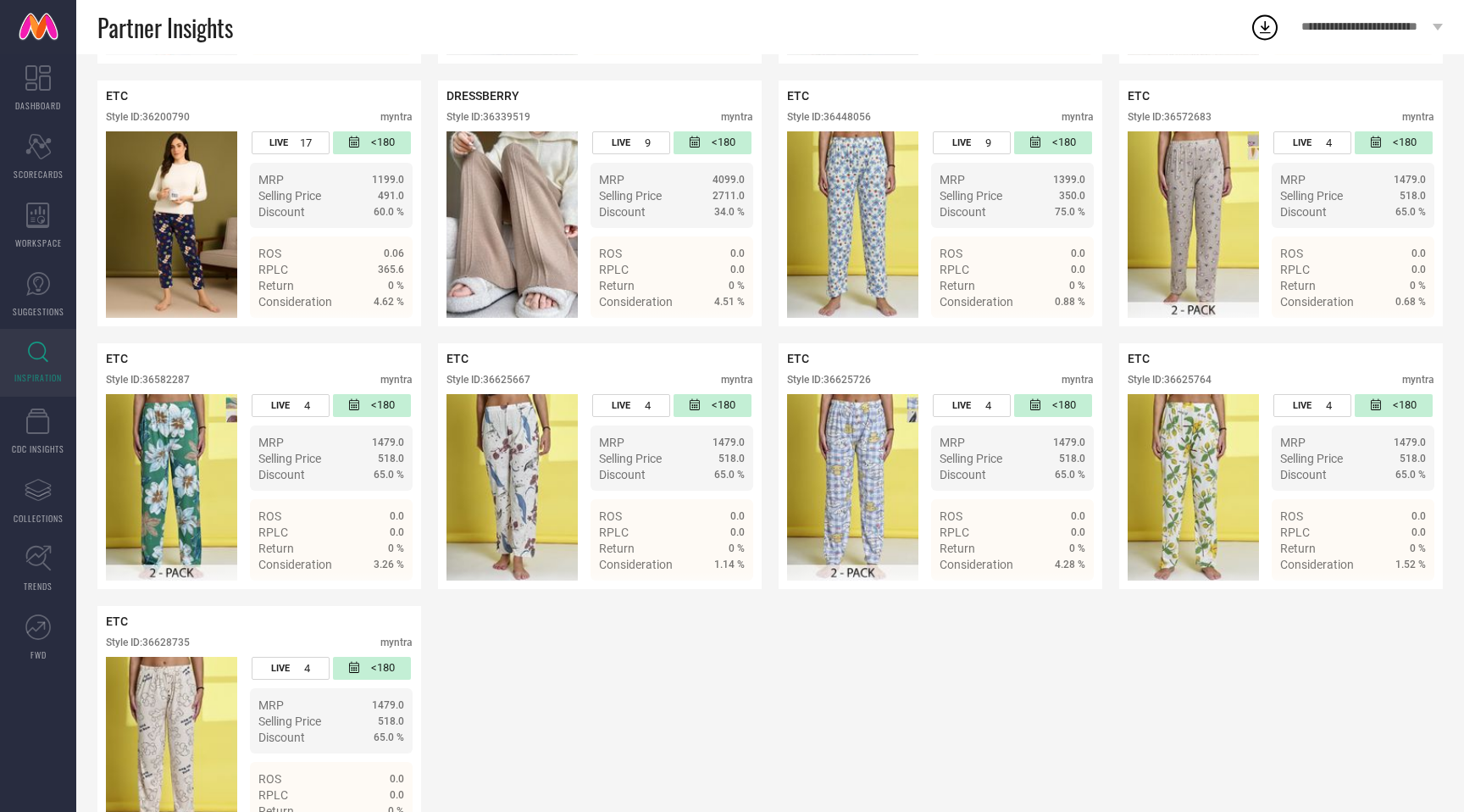
scroll to position [579, 0]
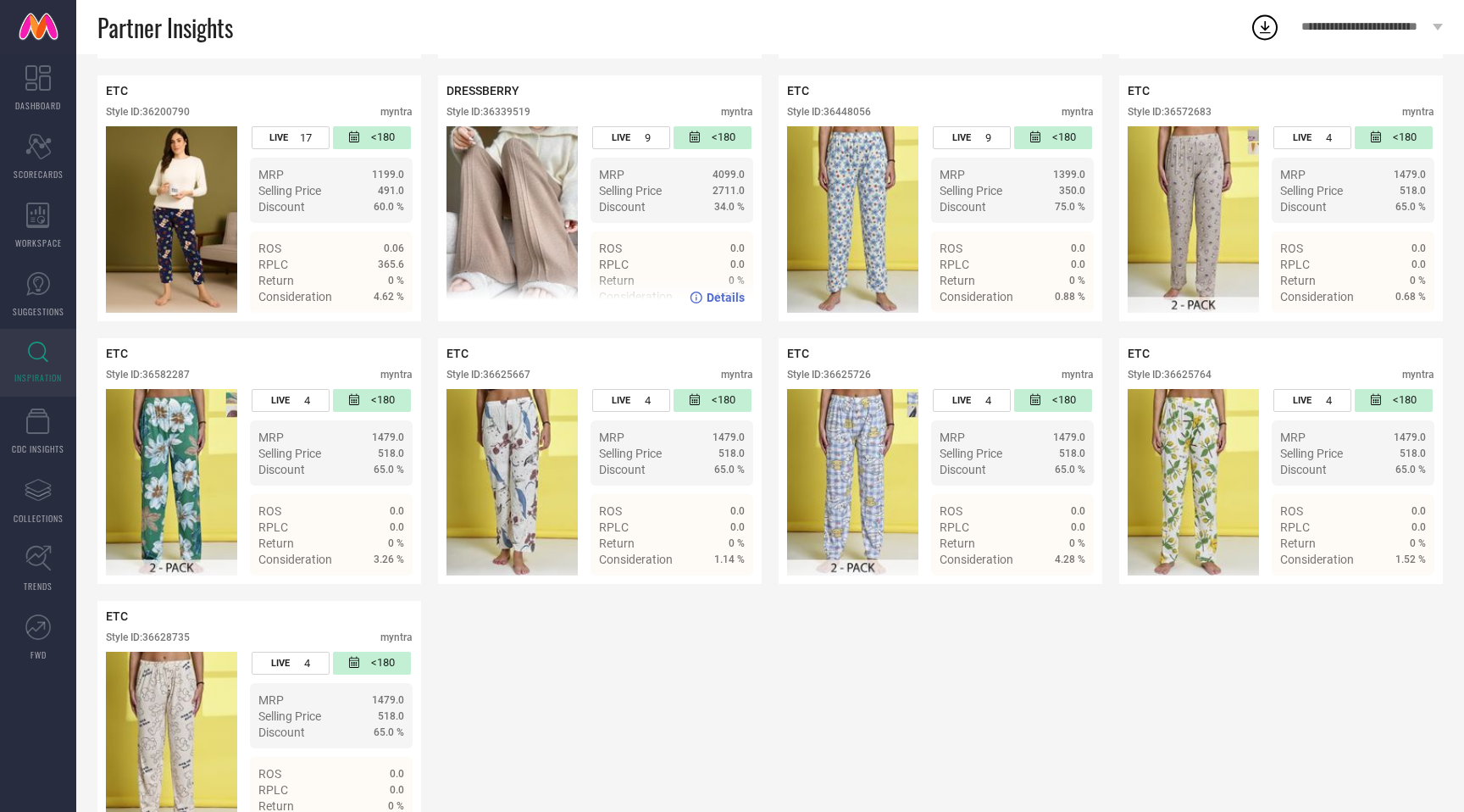
click at [504, 111] on div "Style ID: 36339519" at bounding box center [488, 112] width 84 height 12
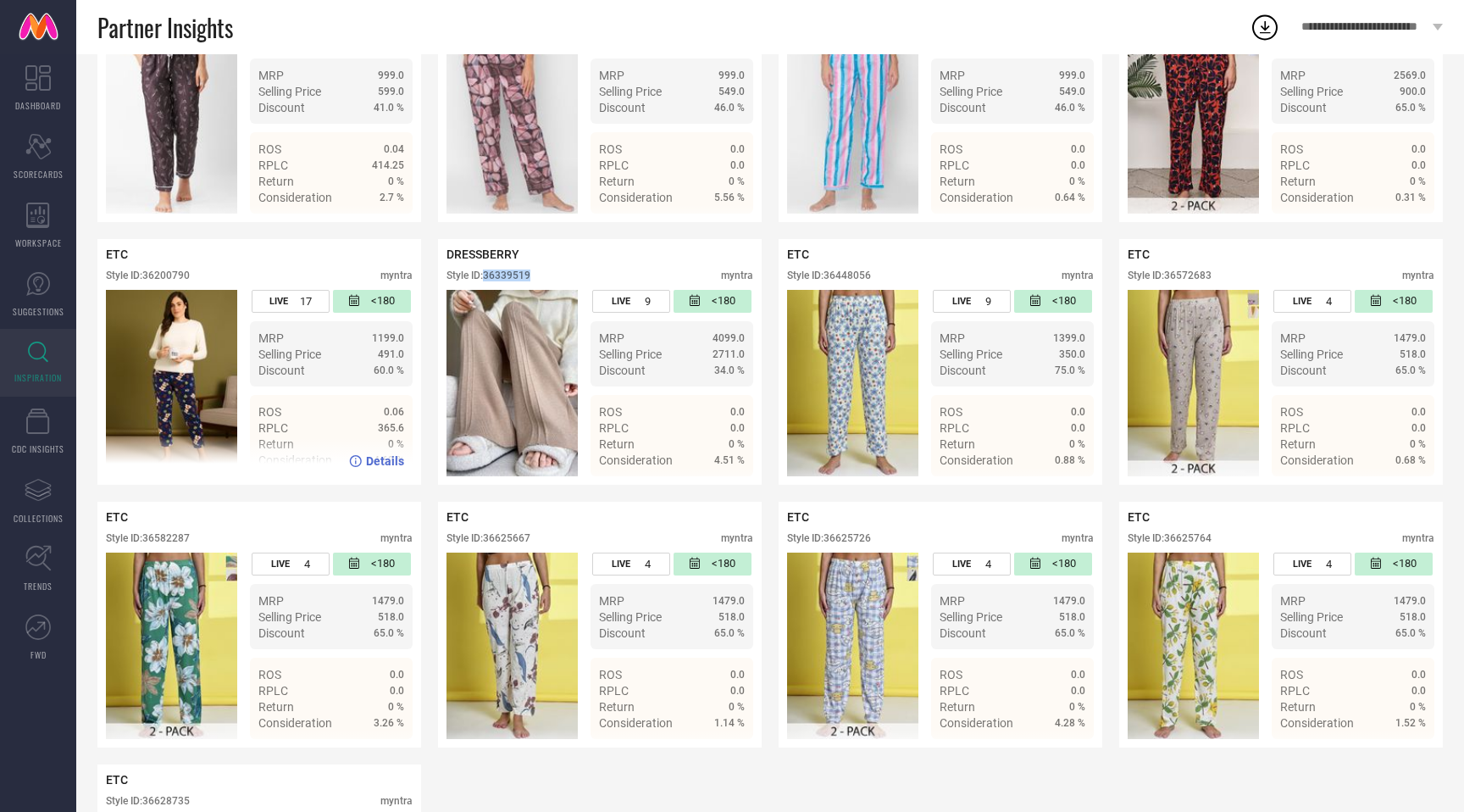
scroll to position [296, 0]
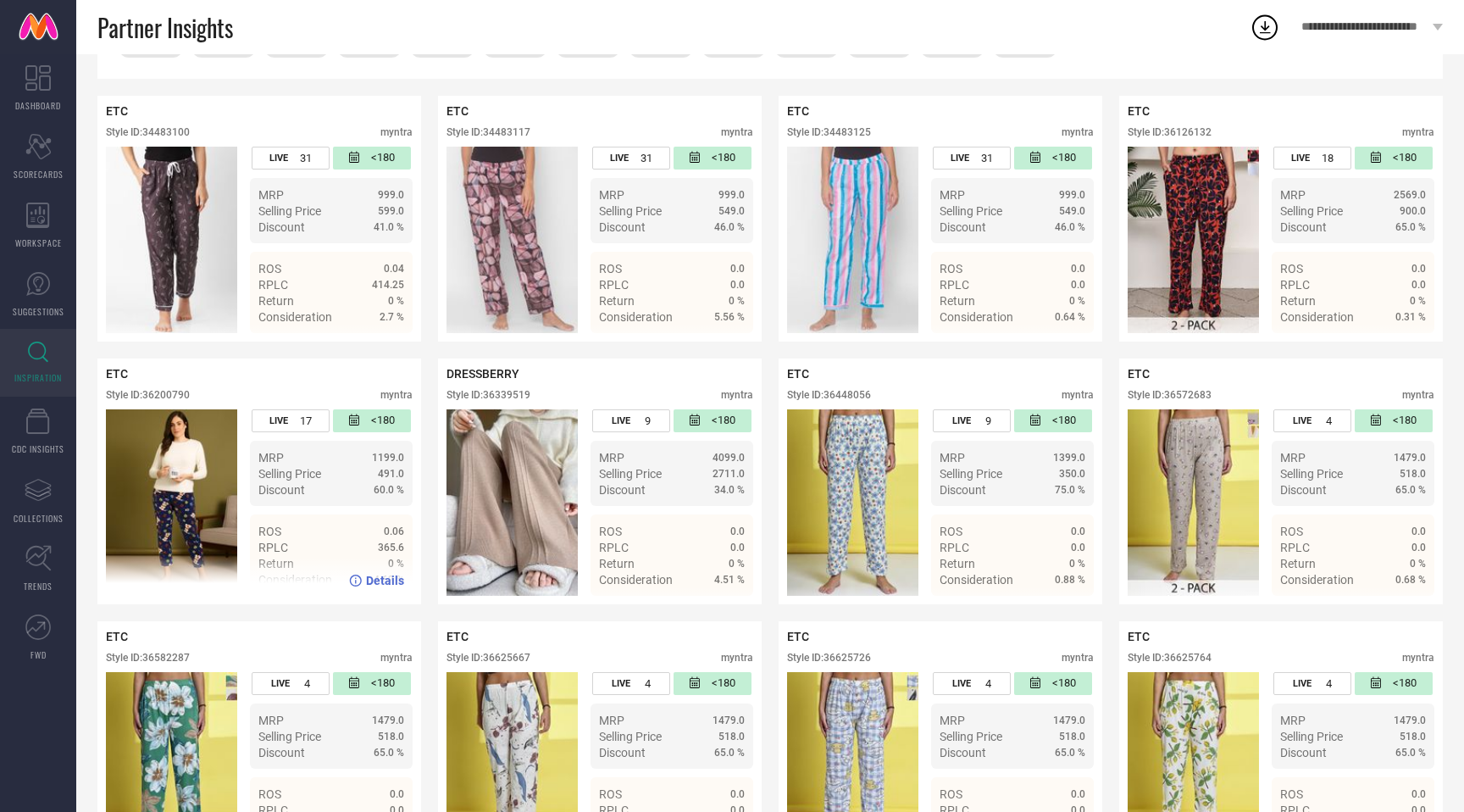
click at [169, 397] on div "Style ID: 36200790" at bounding box center [148, 395] width 84 height 12
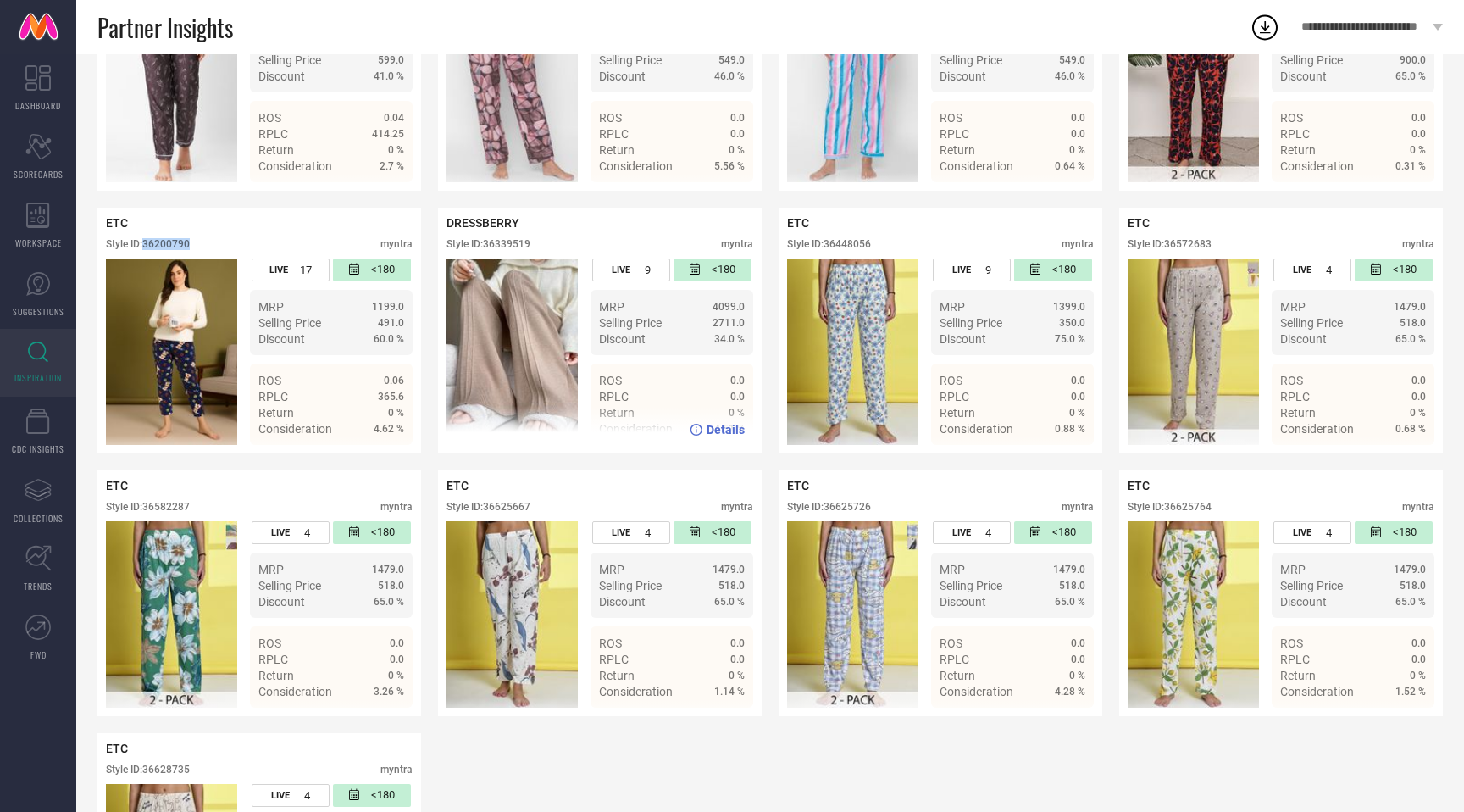
scroll to position [502, 0]
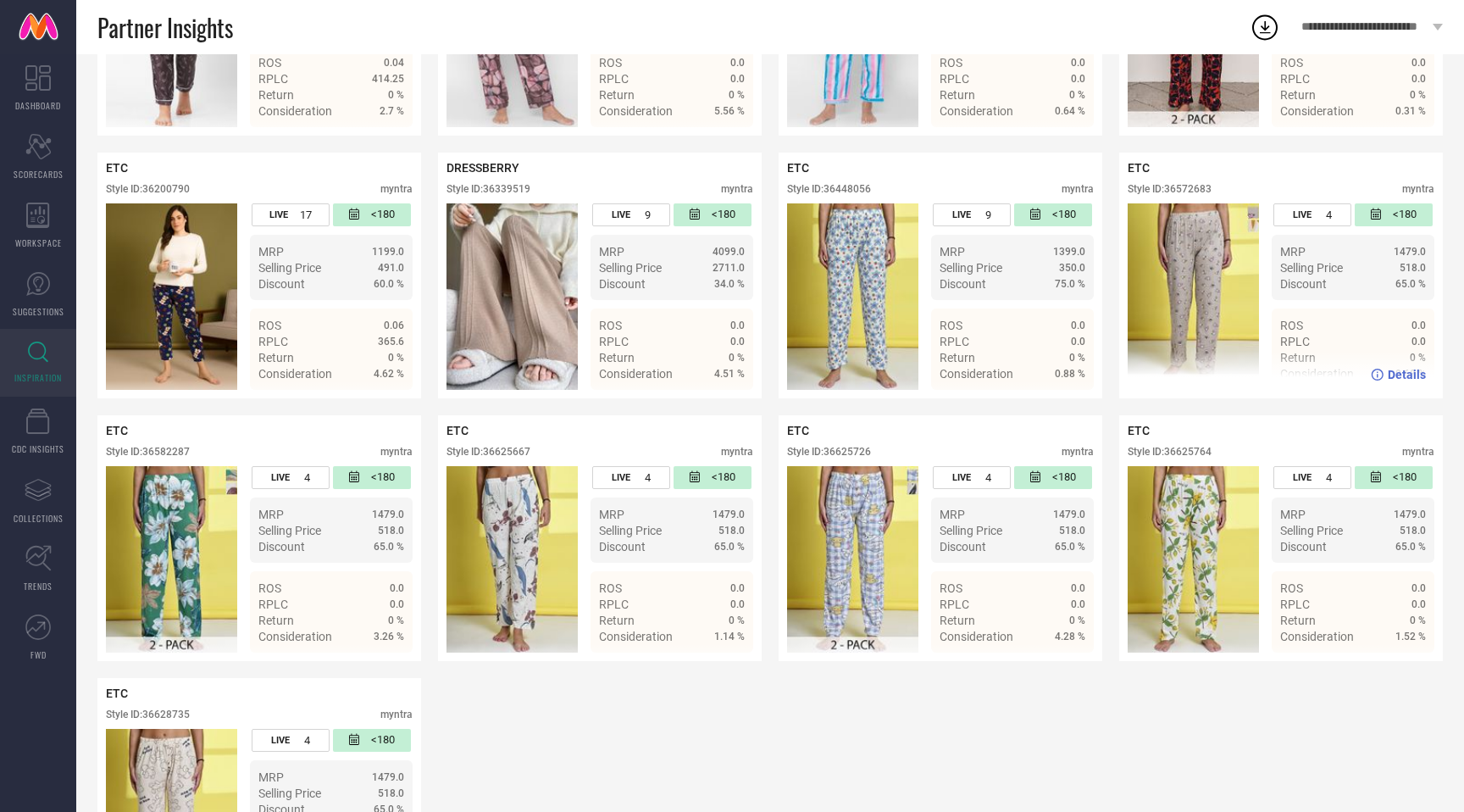
click at [1203, 188] on div "Style ID: 36572683" at bounding box center [1170, 189] width 84 height 12
click at [852, 450] on div "Style ID: 36625726" at bounding box center [829, 451] width 84 height 12
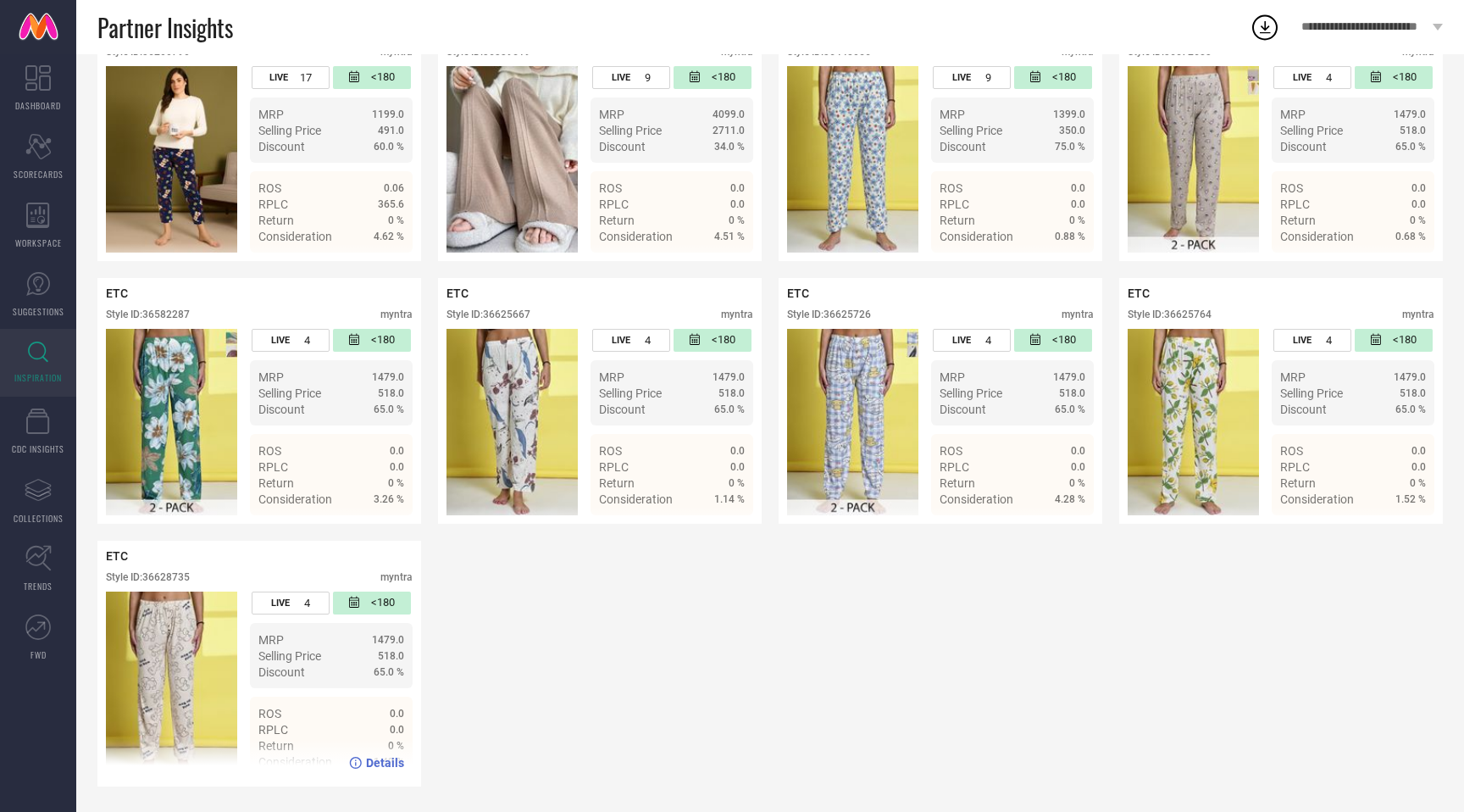
click at [176, 572] on div "Style ID: 36628735" at bounding box center [148, 577] width 84 height 12
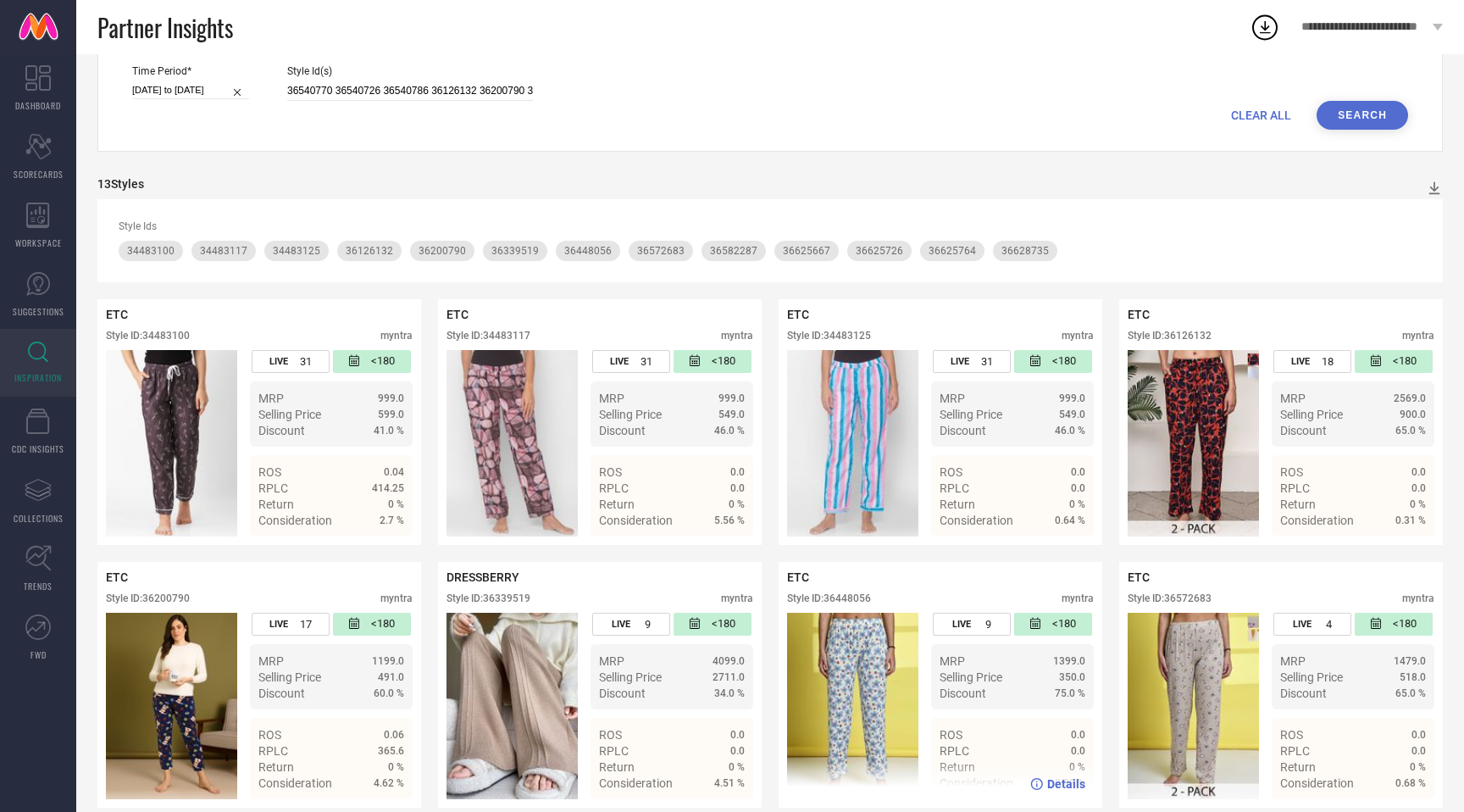
scroll to position [92, 0]
click at [415, 90] on input "36540770 36540726 36540786 36126132 36200790 36625667 36628735 36582135 3448311…" at bounding box center [409, 92] width 246 height 20
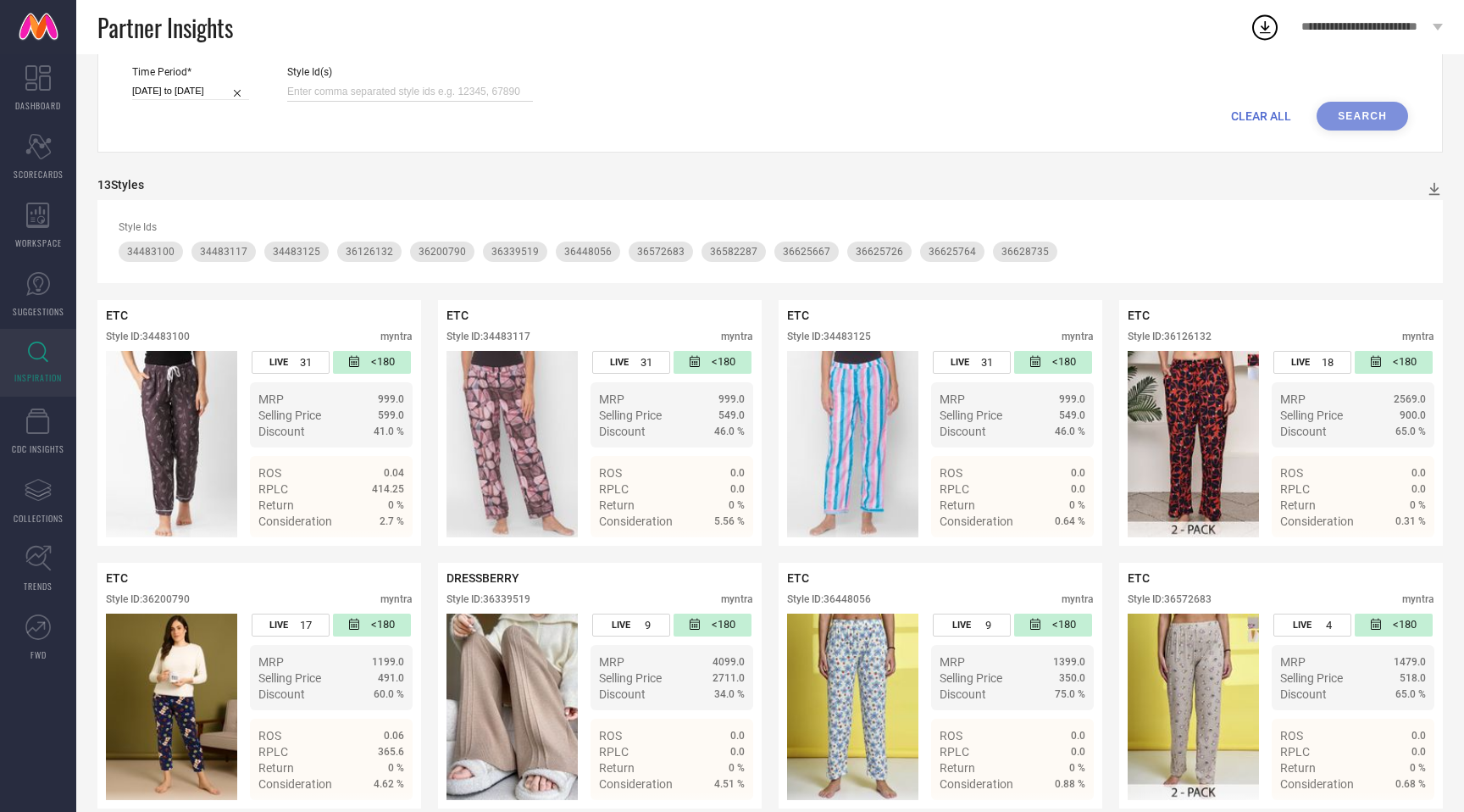
paste input "36540816 34483167 36582143 36625770 36574897 36257450 36540654 36628741 3654067…"
click at [1367, 116] on button "Search" at bounding box center [1362, 116] width 92 height 29
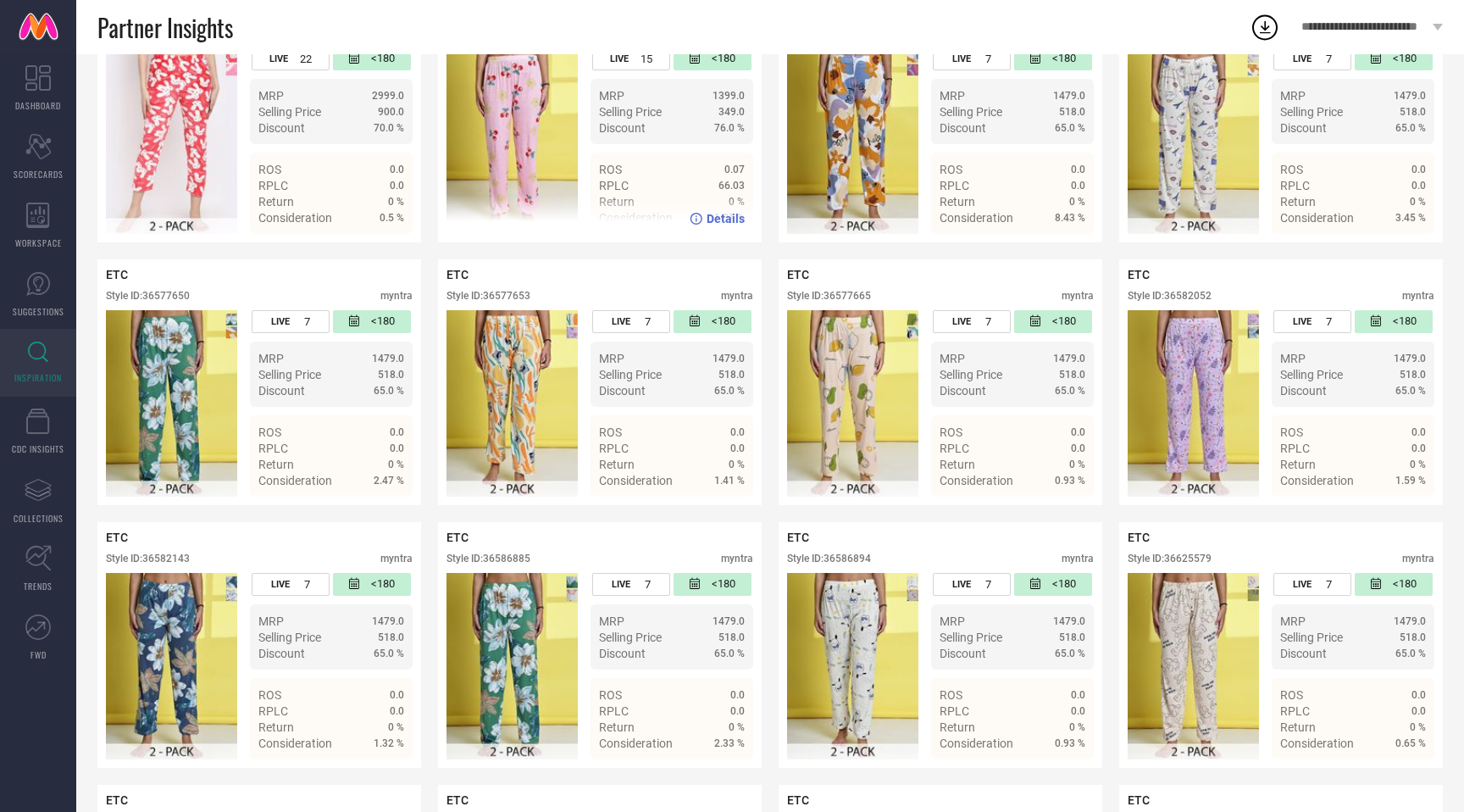
scroll to position [691, 0]
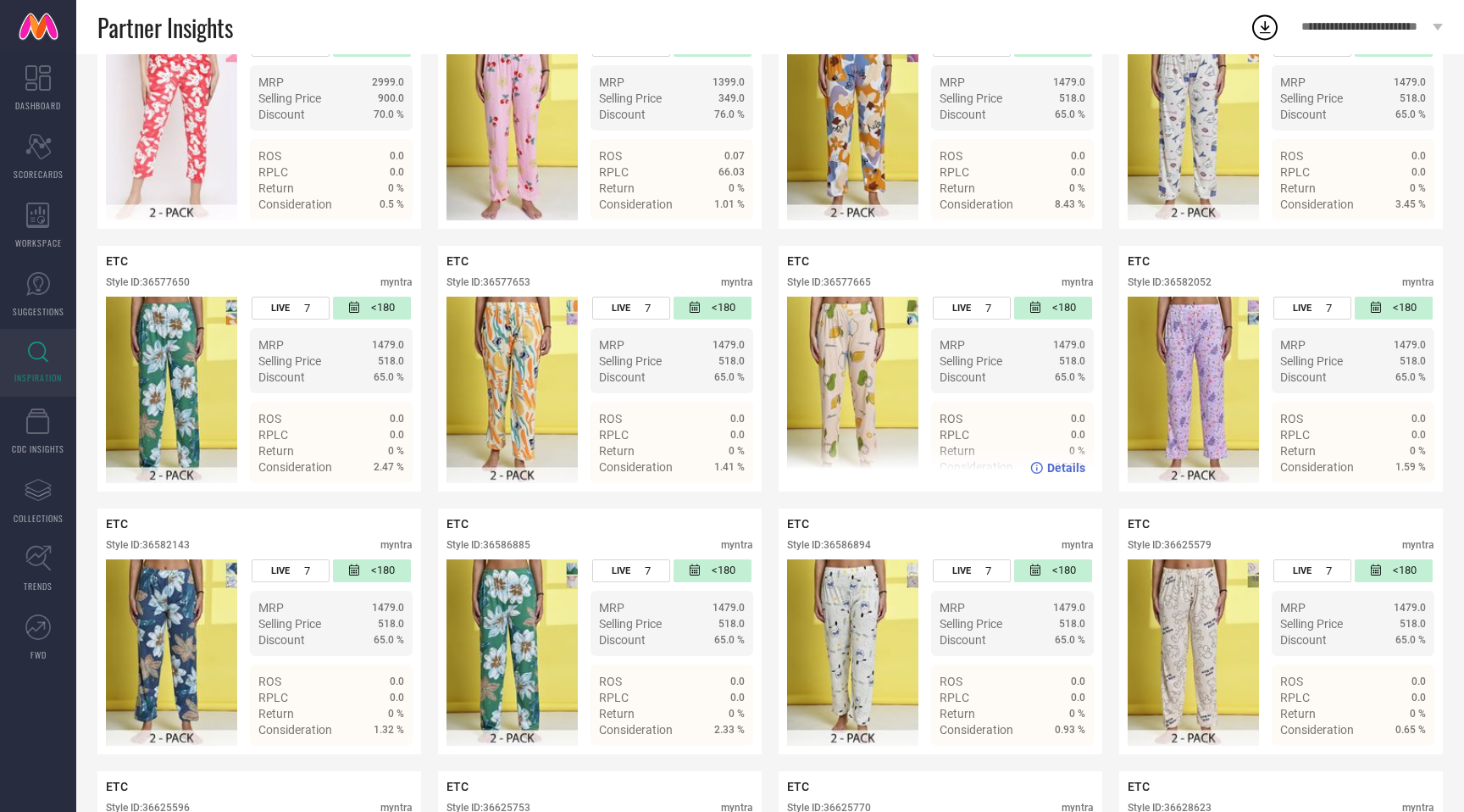
click at [860, 283] on div "Style ID: 36577665" at bounding box center [829, 282] width 84 height 12
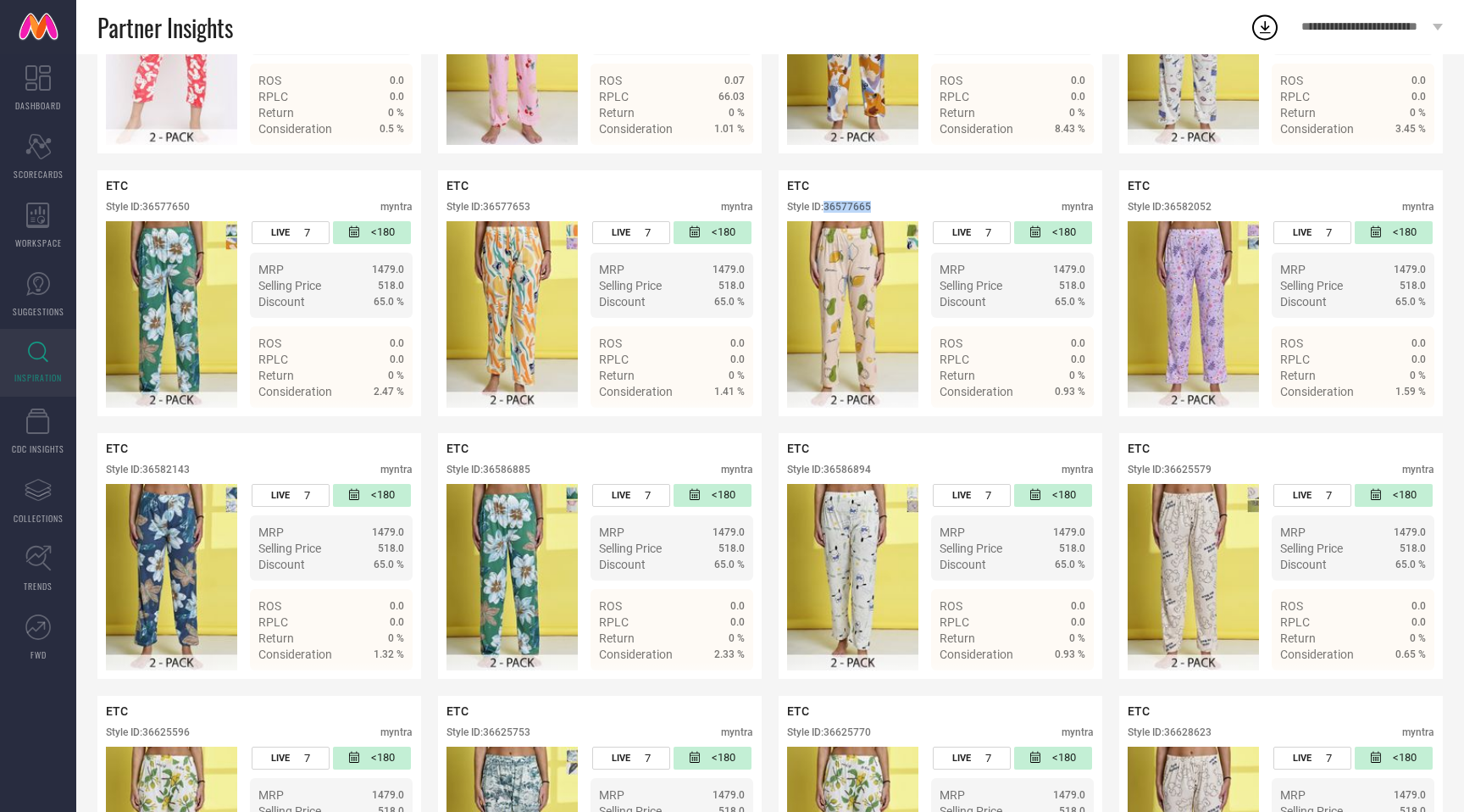
scroll to position [785, 0]
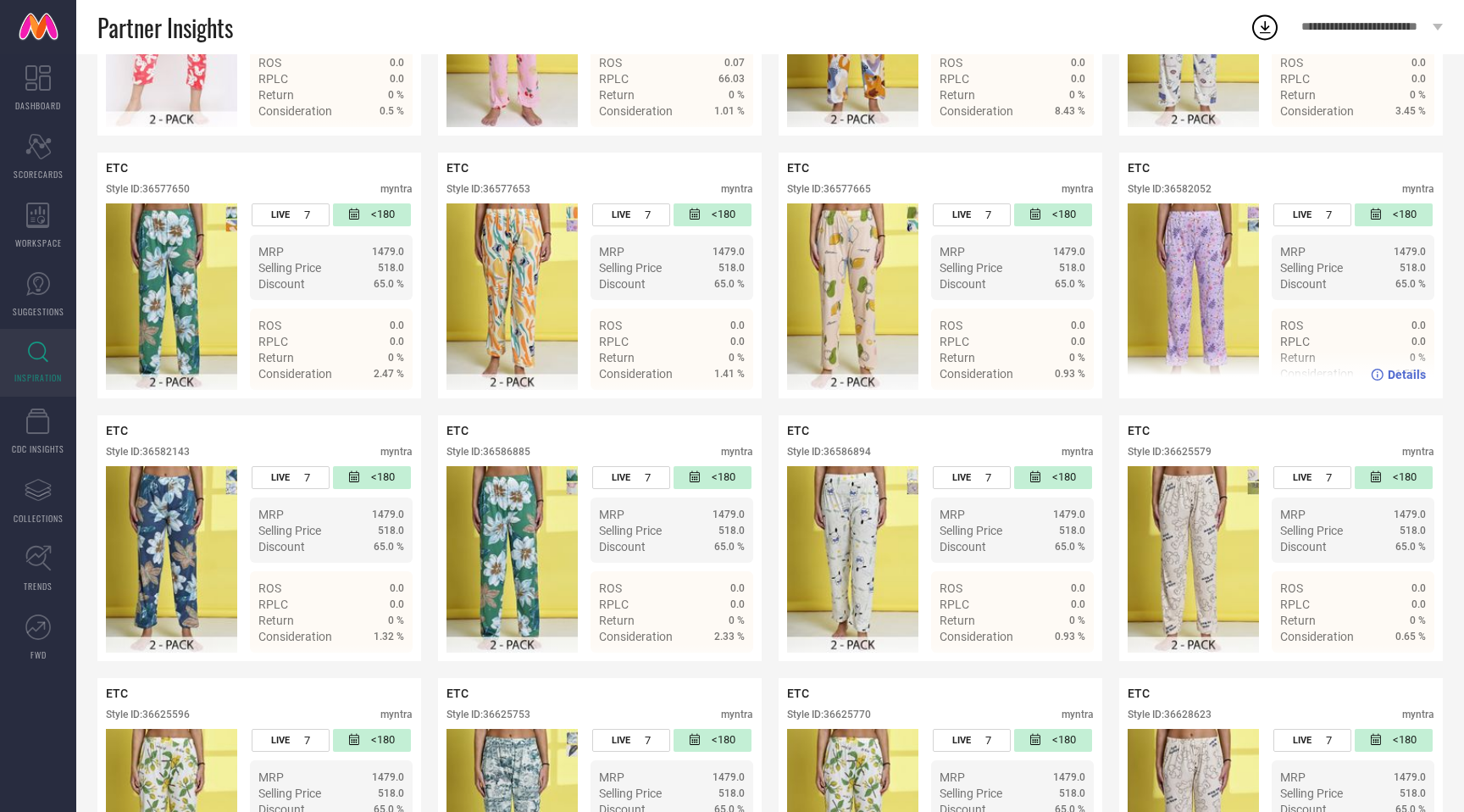
click at [1204, 187] on div "Style ID: 36582052" at bounding box center [1170, 189] width 84 height 12
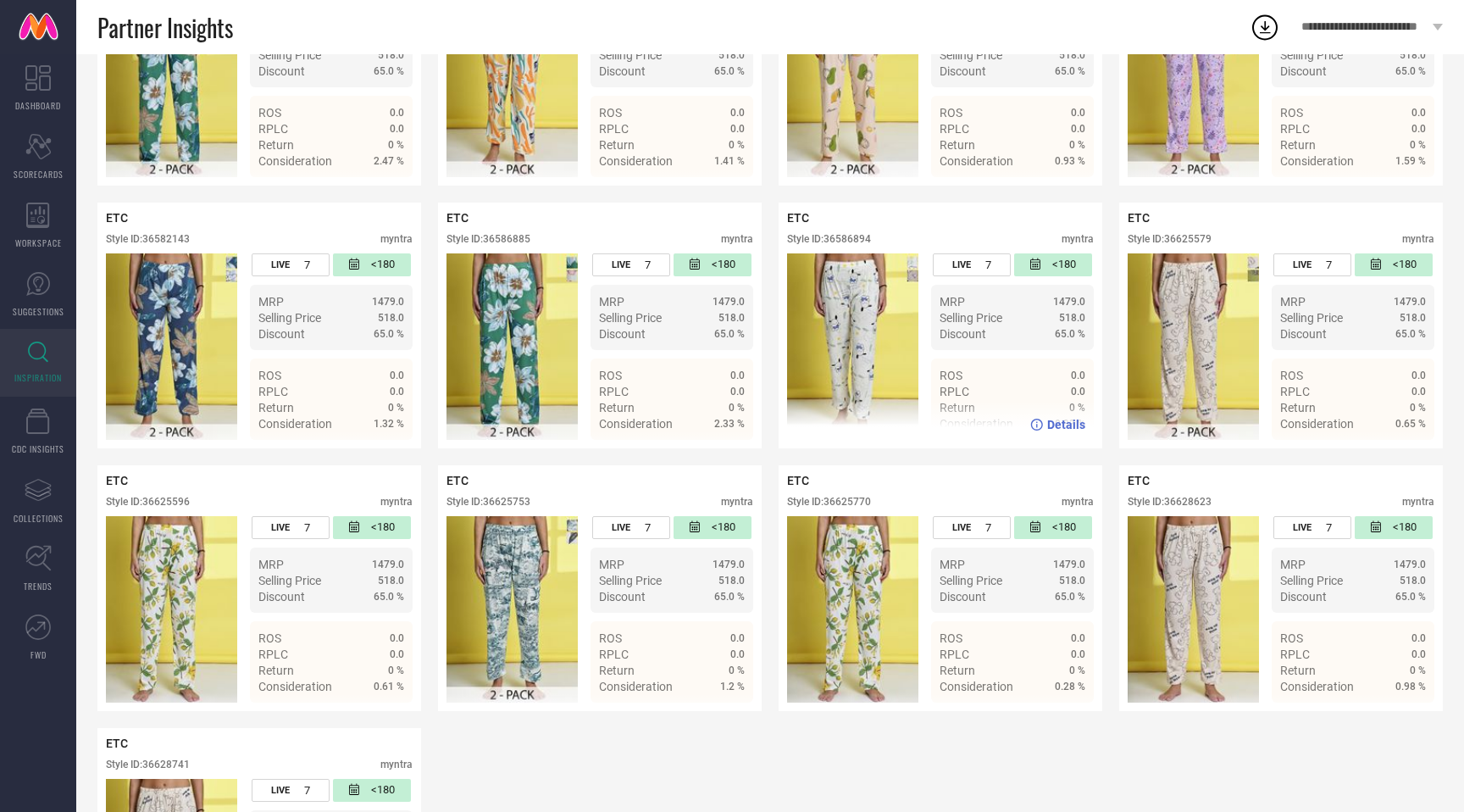
scroll to position [1006, 0]
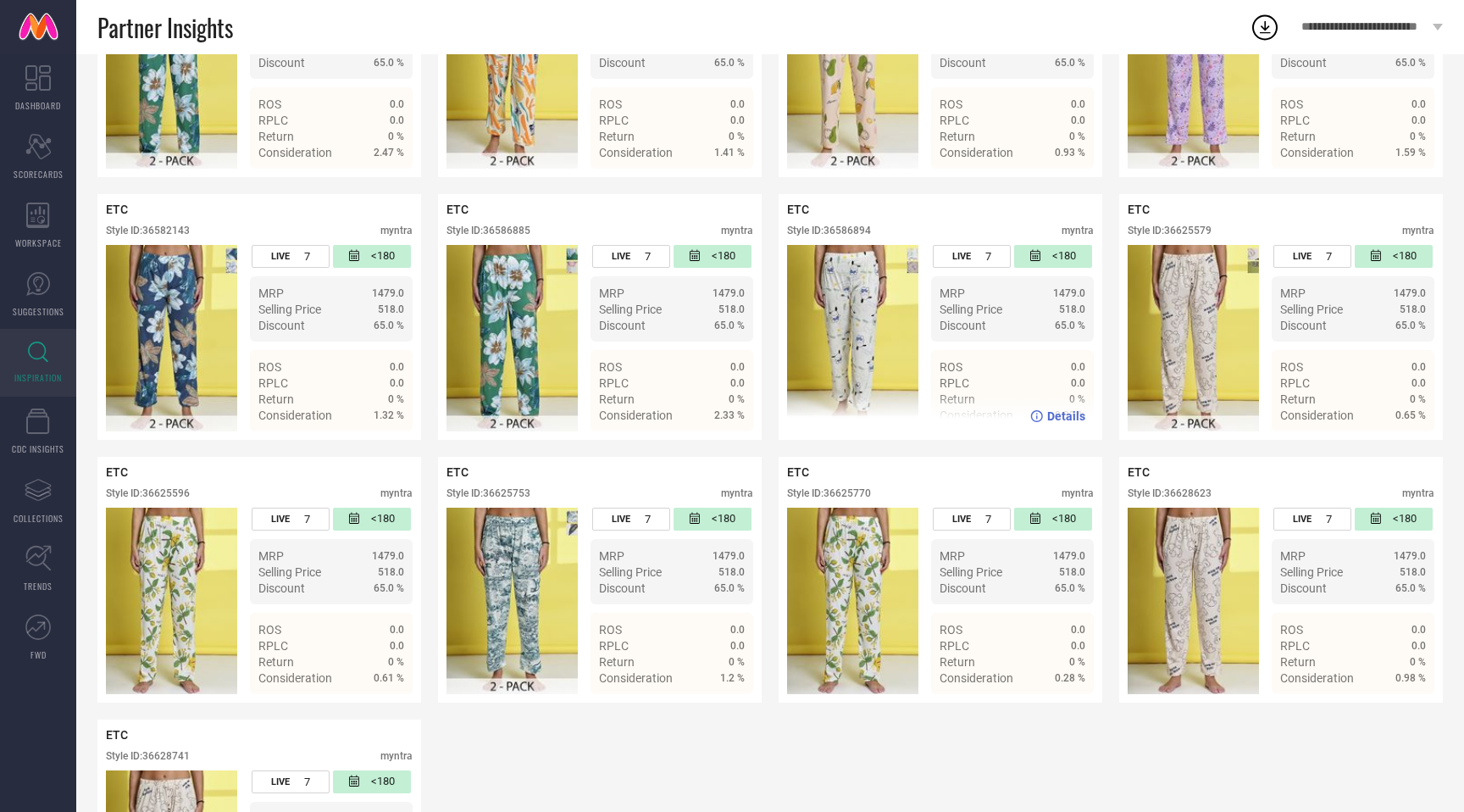
click at [852, 229] on div "Style ID: 36586894" at bounding box center [829, 230] width 84 height 12
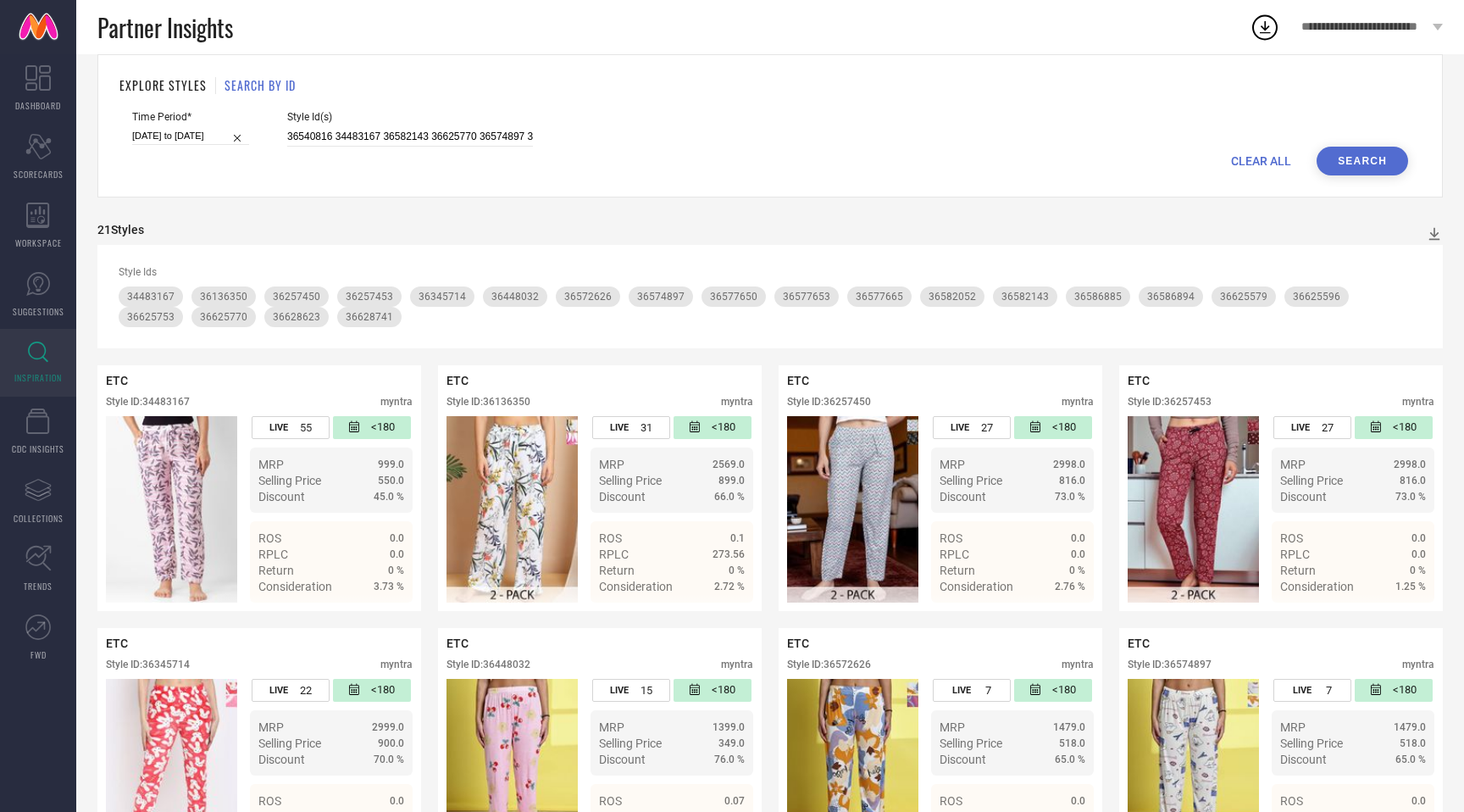
scroll to position [0, 0]
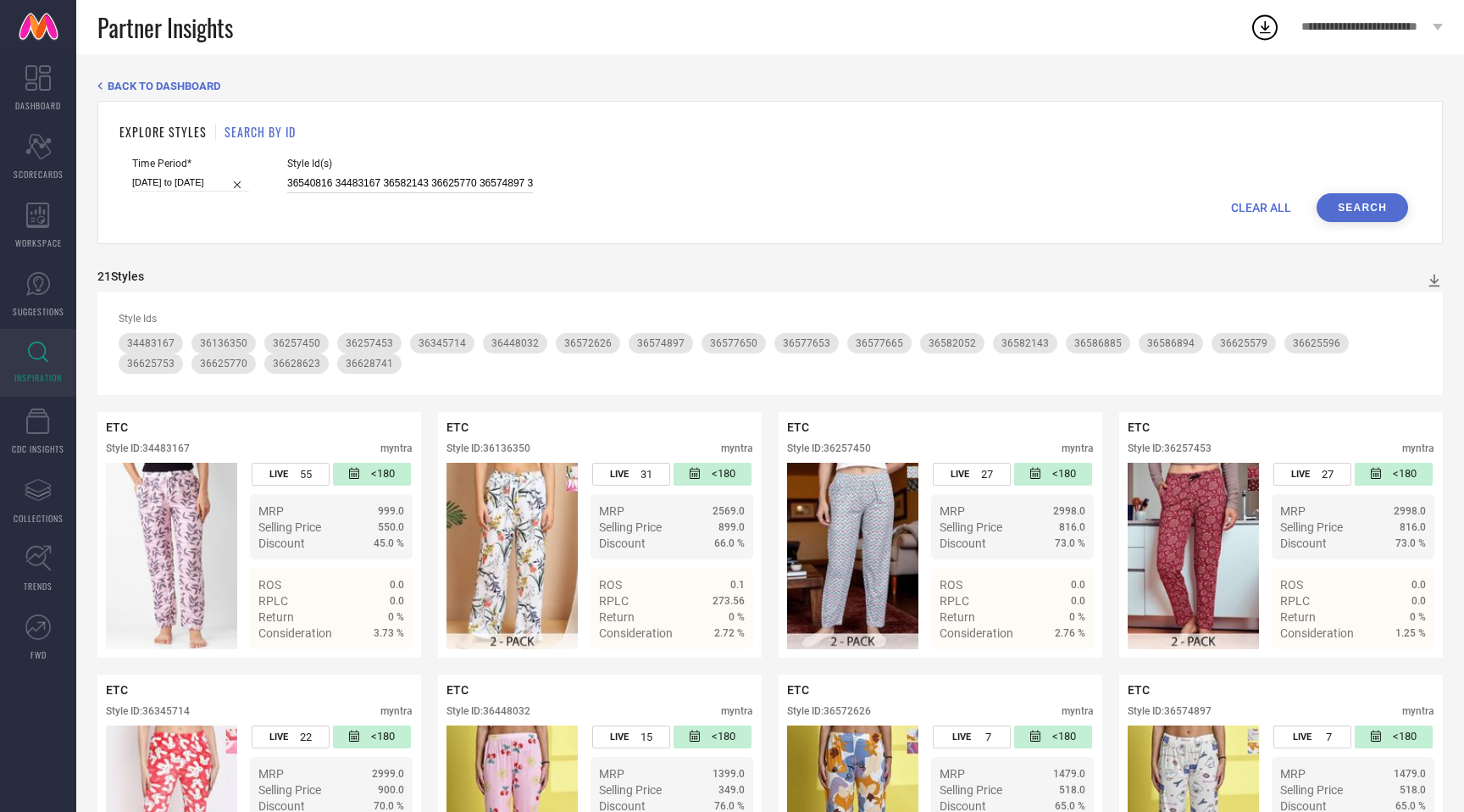
click at [421, 180] on input "36540816 34483167 36582143 36625770 36574897 36257450 36540654 36628741 3654067…" at bounding box center [409, 183] width 246 height 20
paste input "670 36577708 36540781 36404380 34483153 36540830 36582284 36625604 36448040 365…"
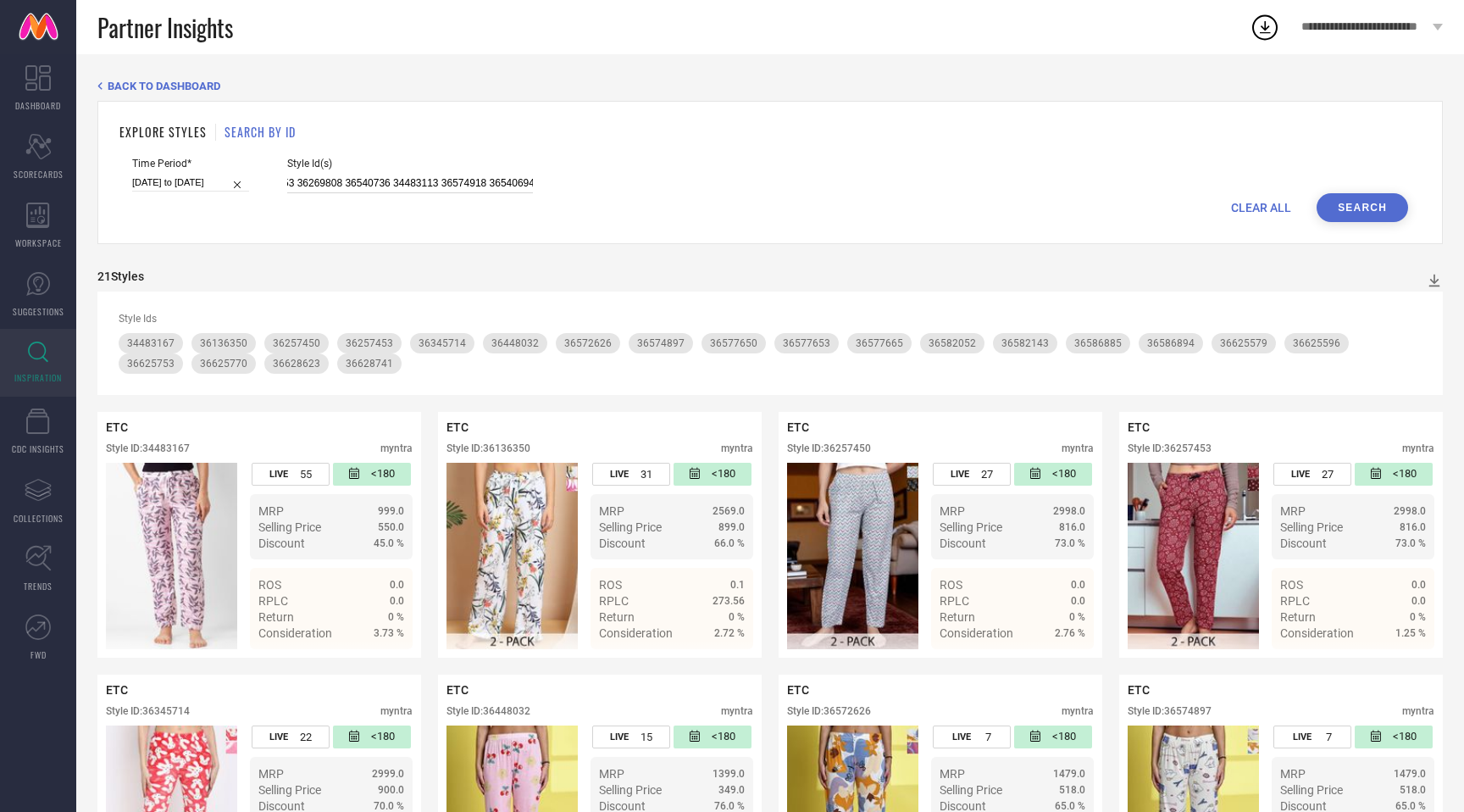
type input "36540670 36577708 36540781 36404380 34483153 36540830 36582284 36625604 3644804…"
click at [1382, 204] on button "Search" at bounding box center [1362, 208] width 92 height 29
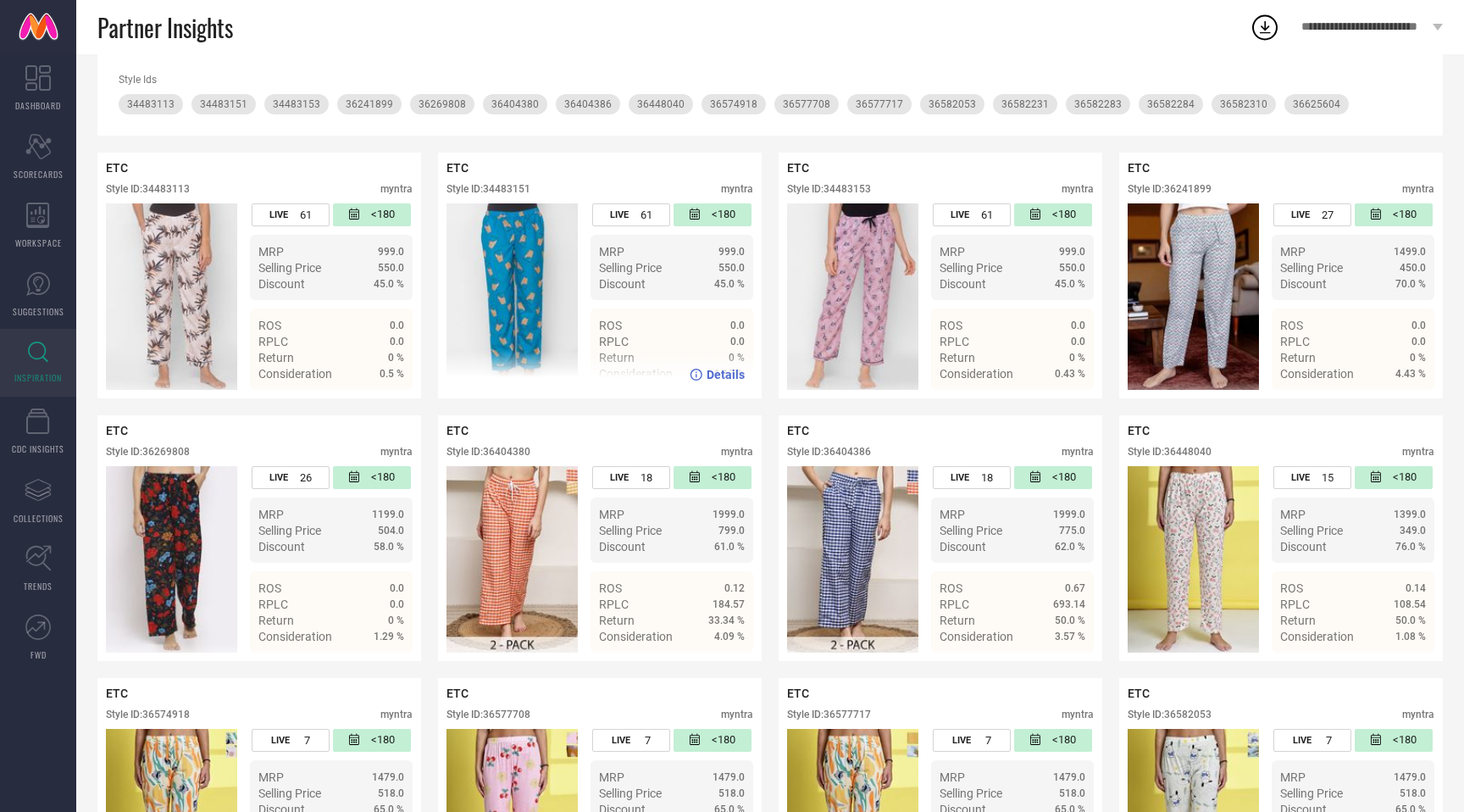
scroll to position [267, 0]
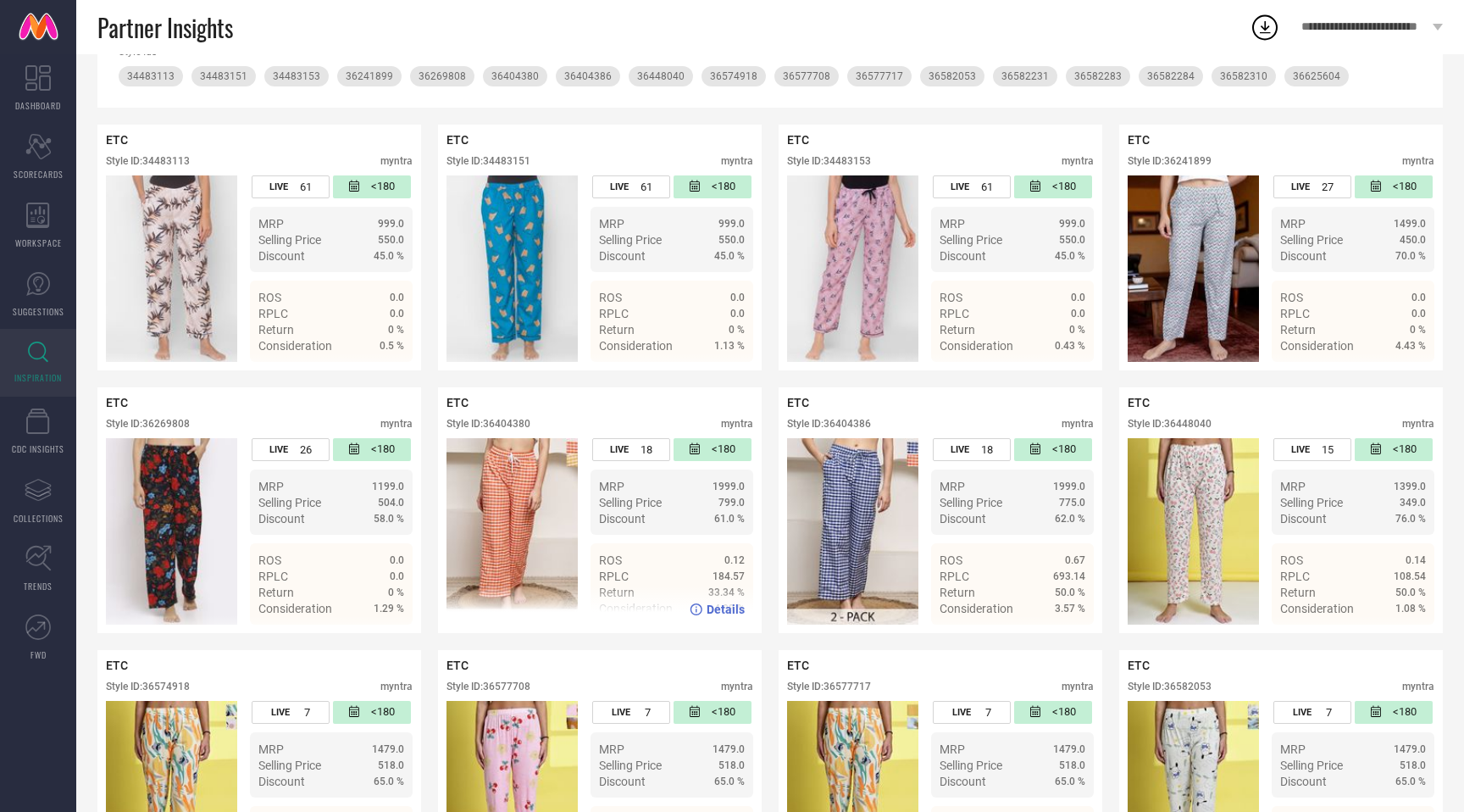
click at [523, 420] on div "Style ID: 36404380" at bounding box center [488, 424] width 84 height 12
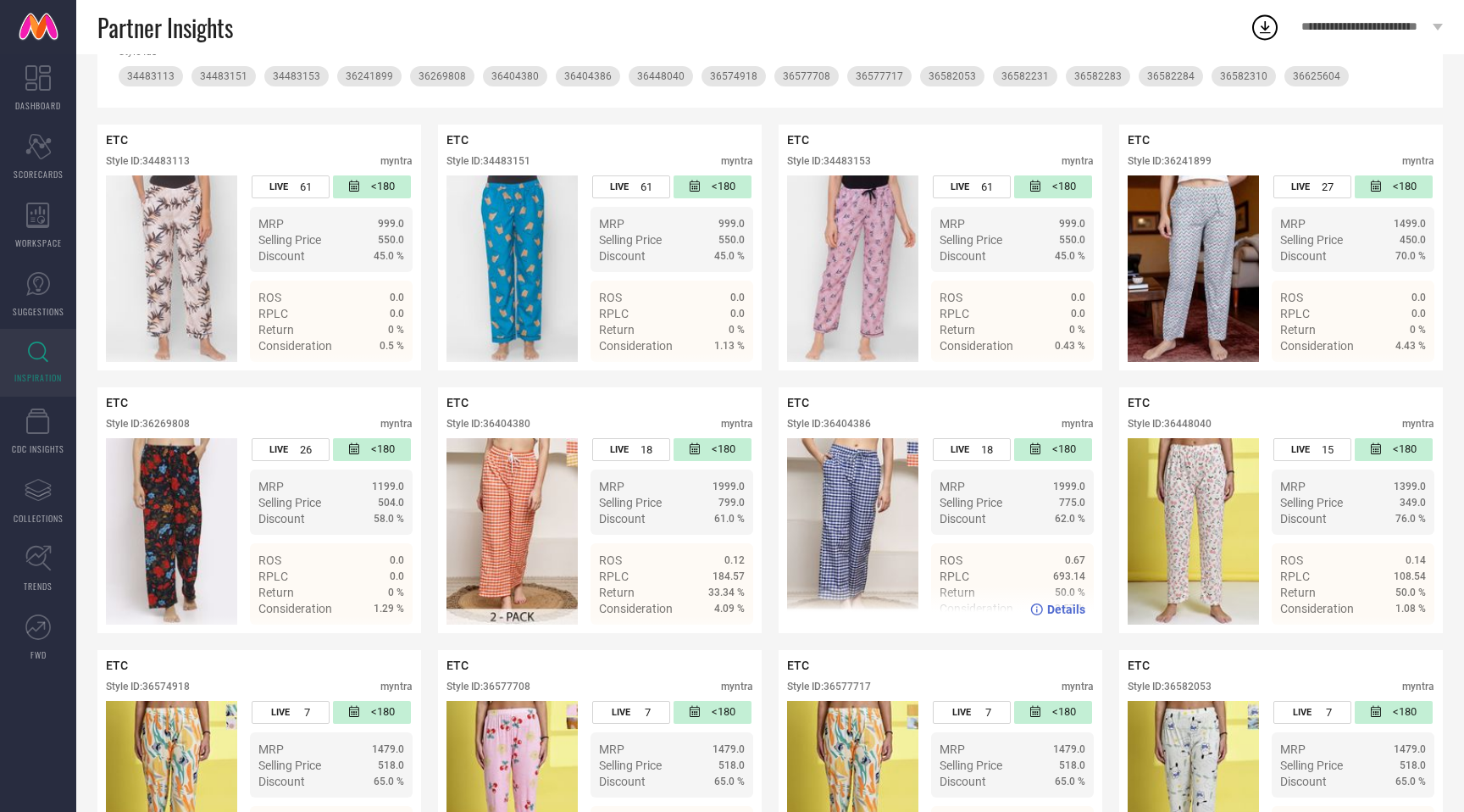
click at [858, 424] on div "Style ID: 36404386" at bounding box center [829, 424] width 84 height 12
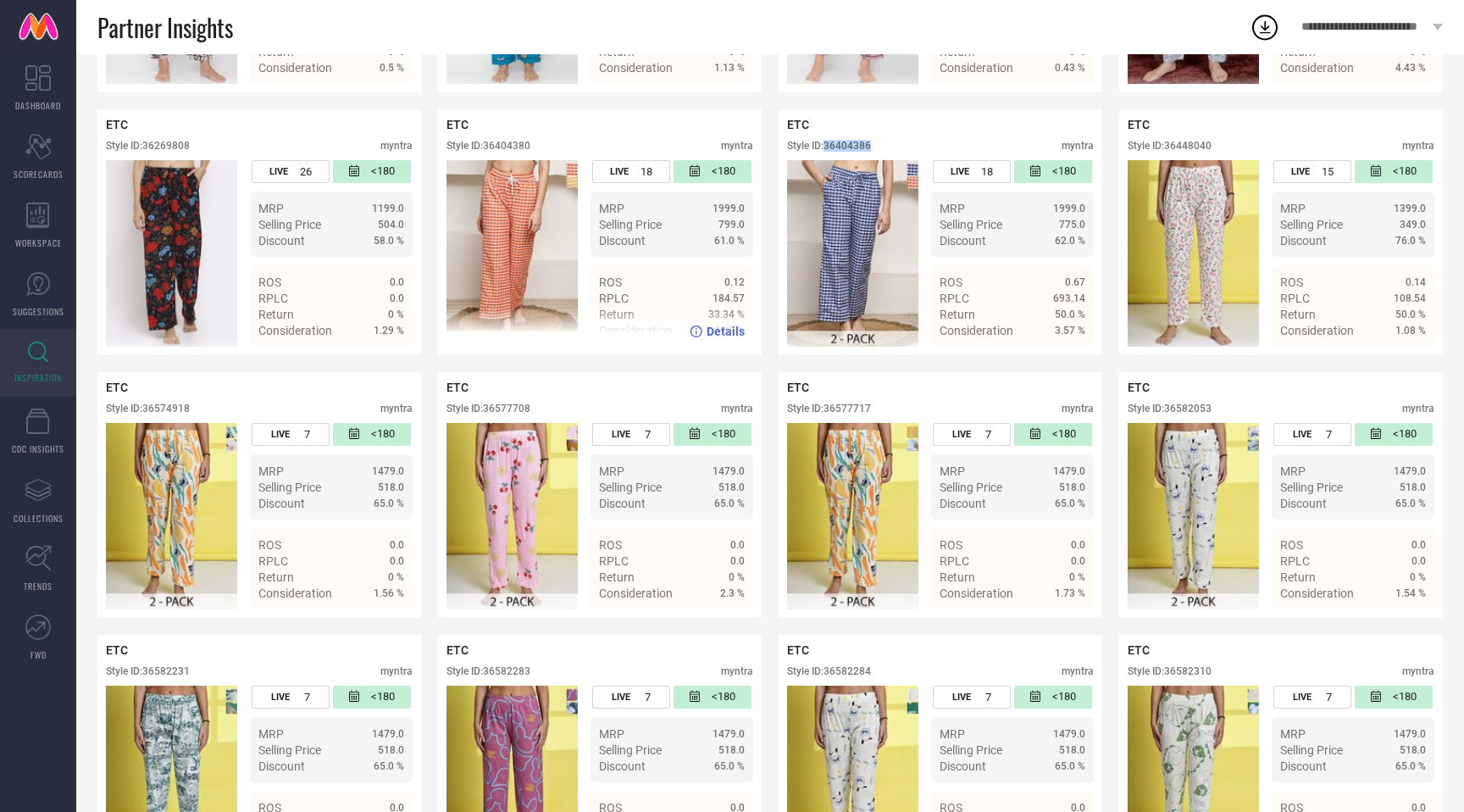
scroll to position [555, 0]
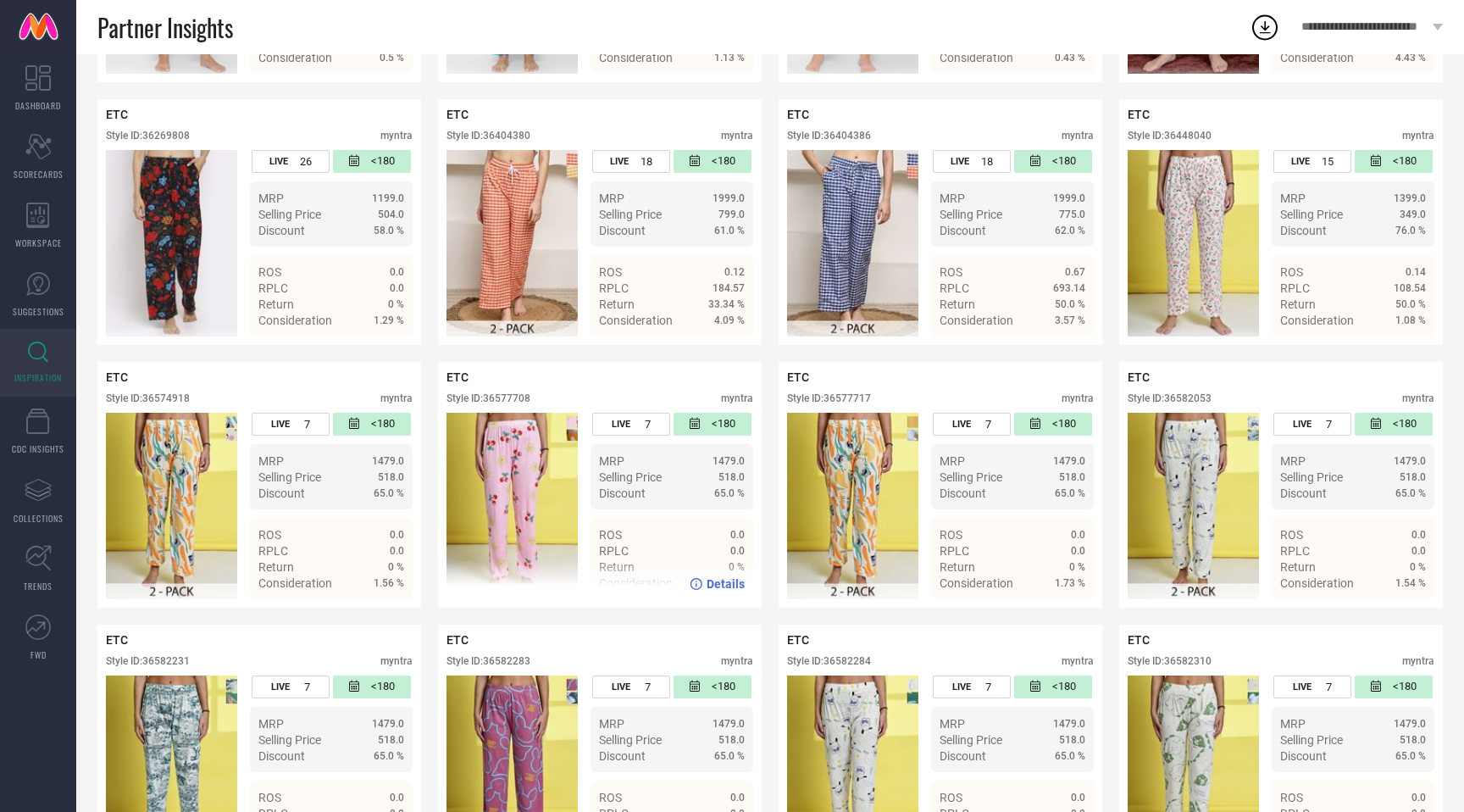
click at [514, 403] on div "Style ID: 36577708" at bounding box center [488, 398] width 84 height 12
click at [1195, 401] on div "Style ID: 36582053" at bounding box center [1170, 398] width 84 height 12
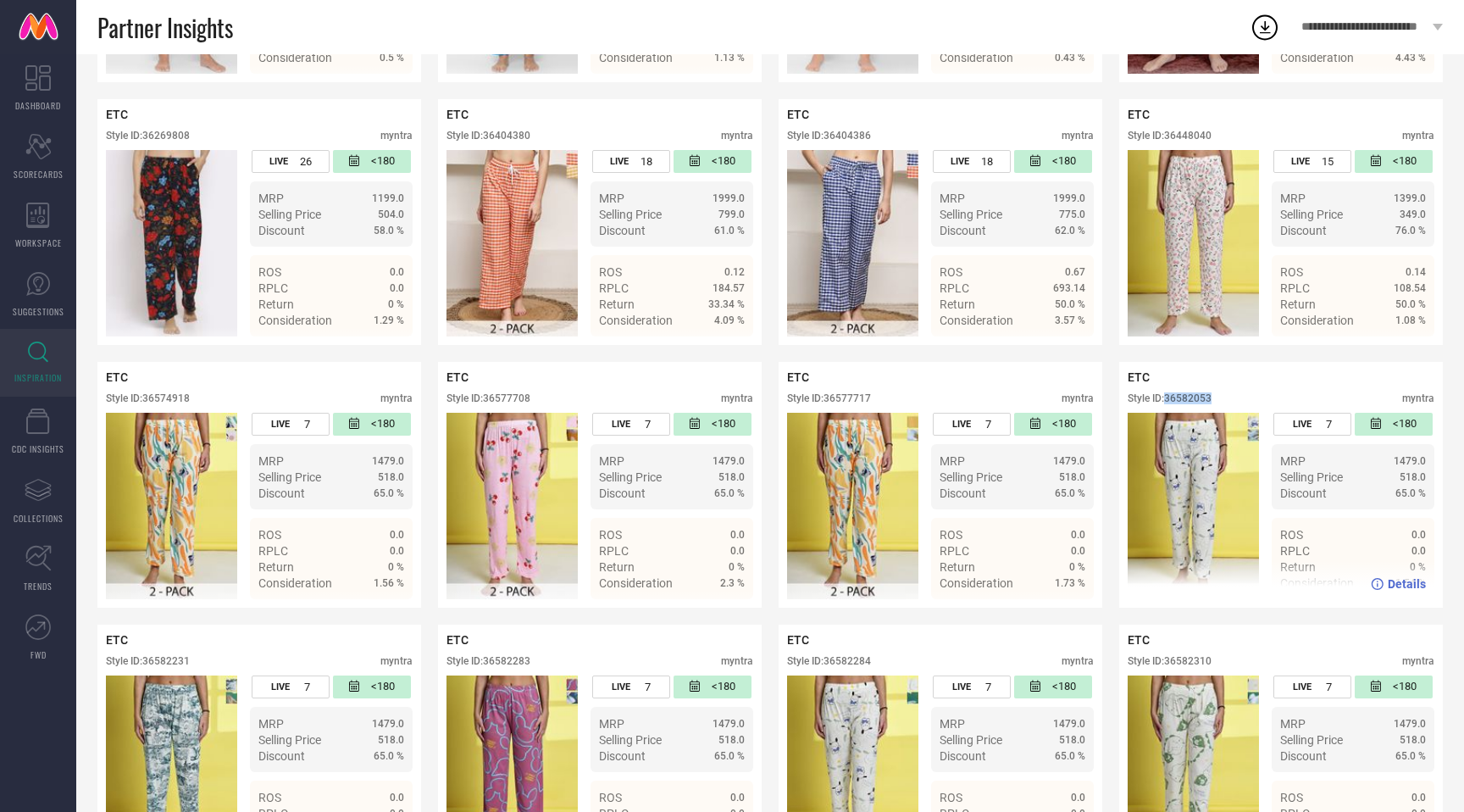
click at [1195, 401] on div "Style ID: 36582053" at bounding box center [1170, 398] width 84 height 12
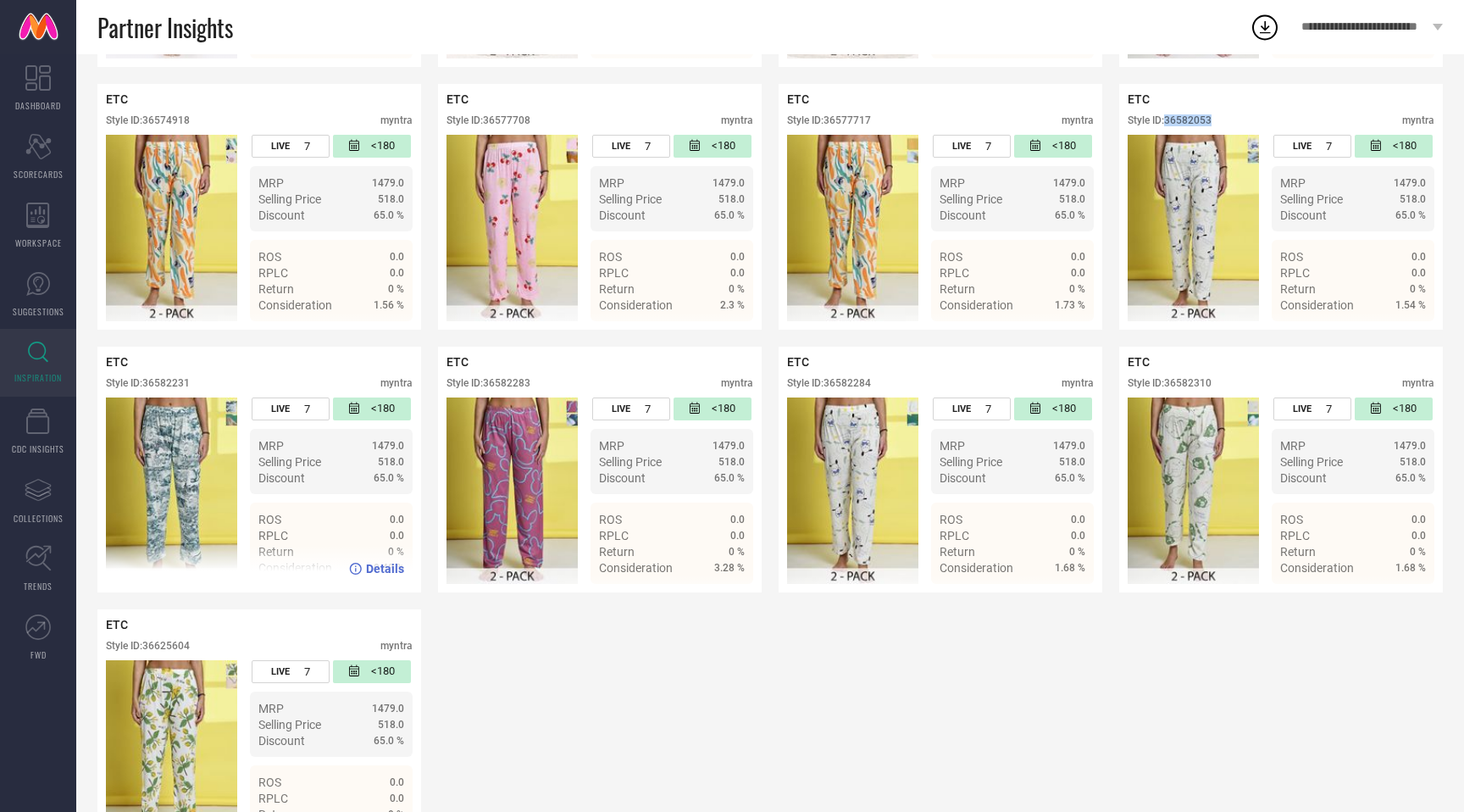
scroll to position [846, 0]
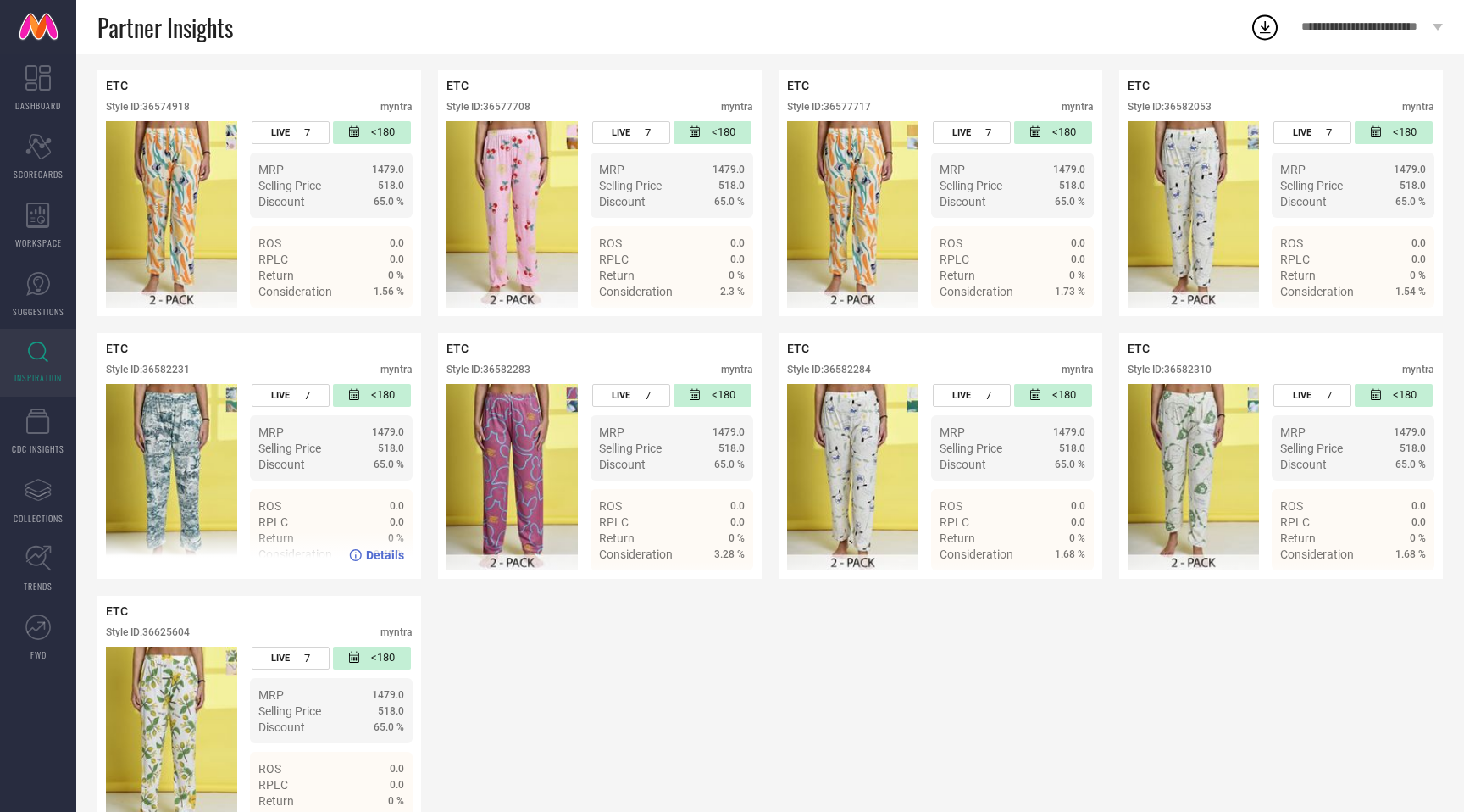
click at [180, 367] on div "Style ID: 36582231" at bounding box center [148, 369] width 84 height 12
click at [507, 365] on div "Style ID: 36582283" at bounding box center [488, 369] width 84 height 12
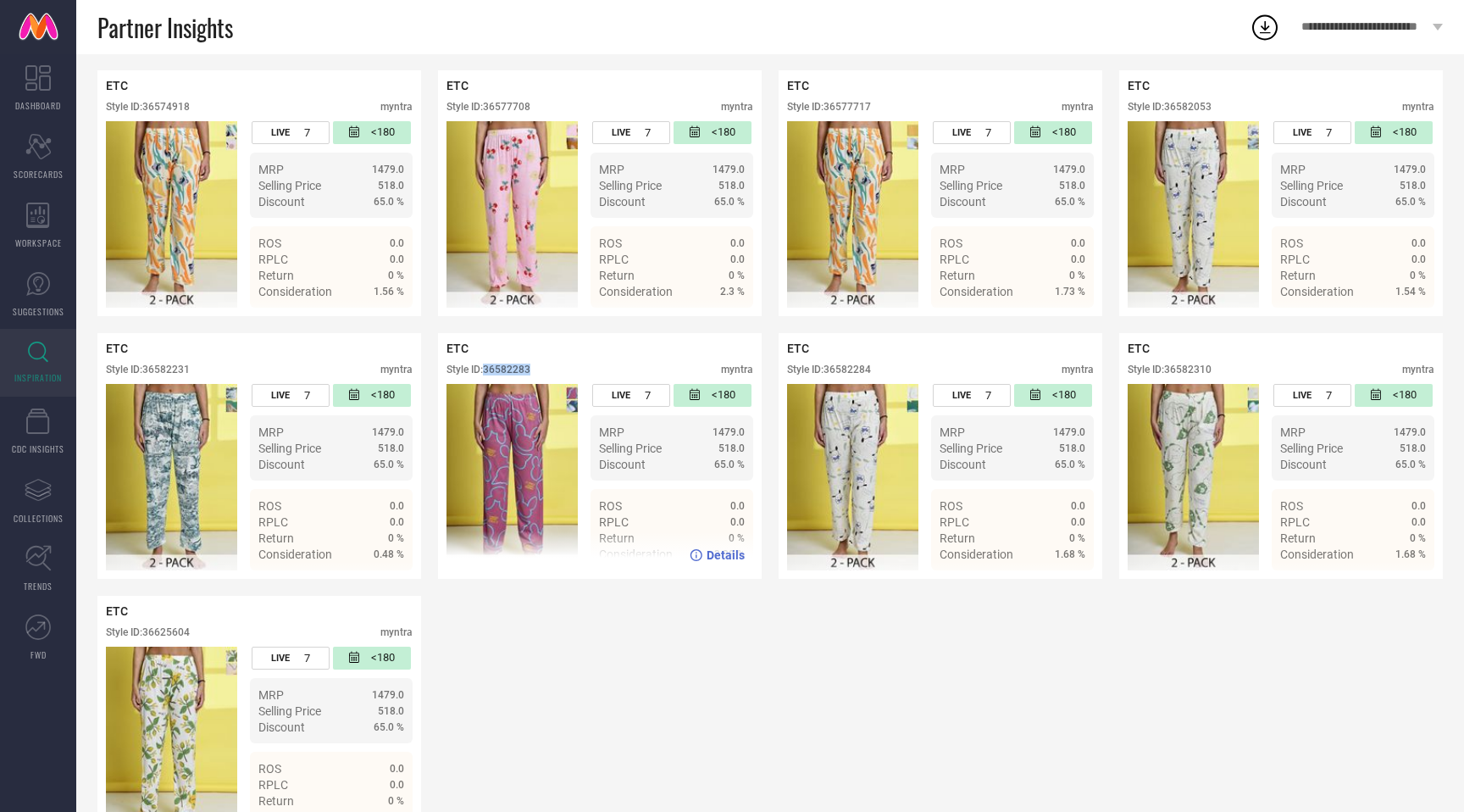
click at [507, 365] on div "Style ID: 36582283" at bounding box center [488, 369] width 84 height 12
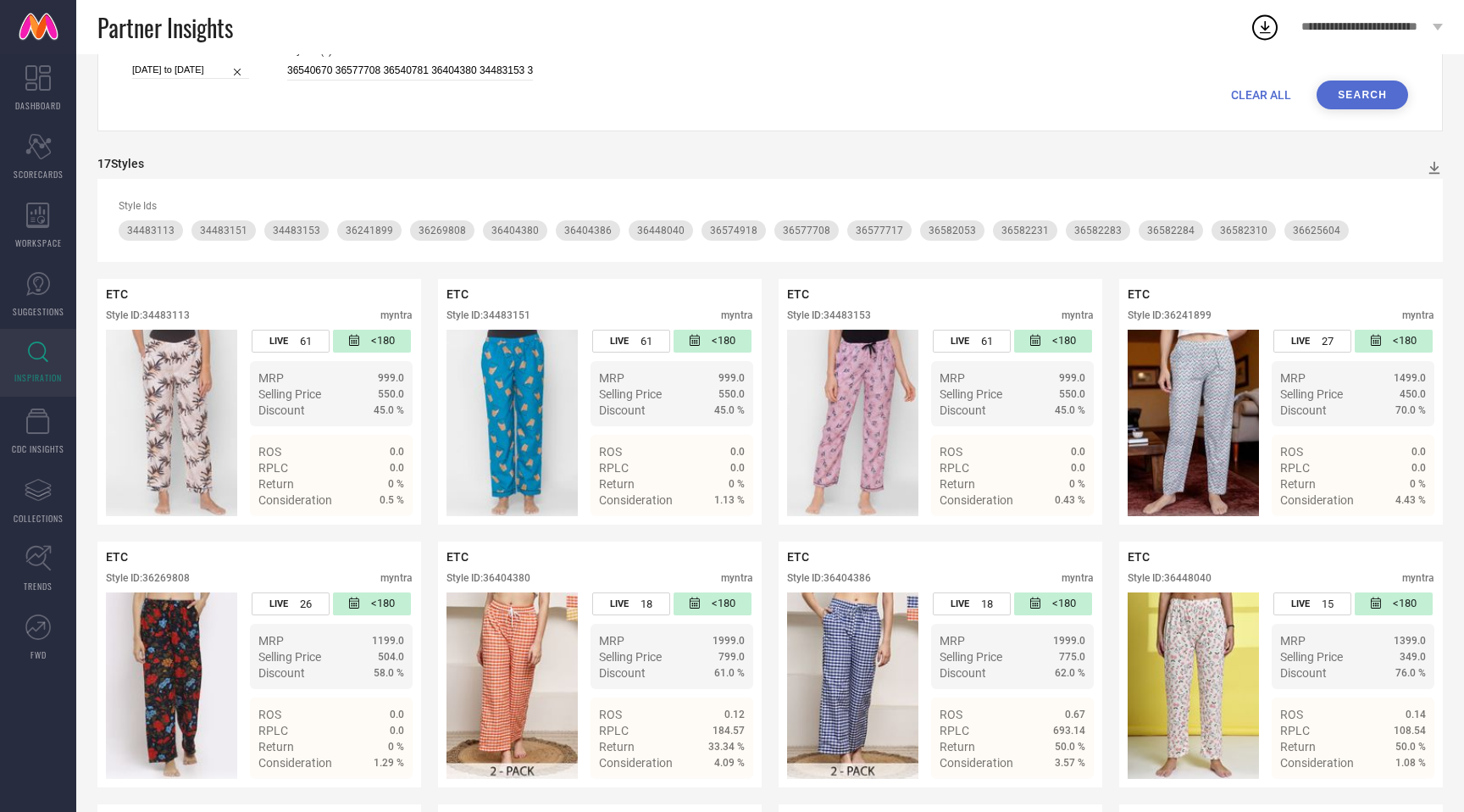
scroll to position [0, 0]
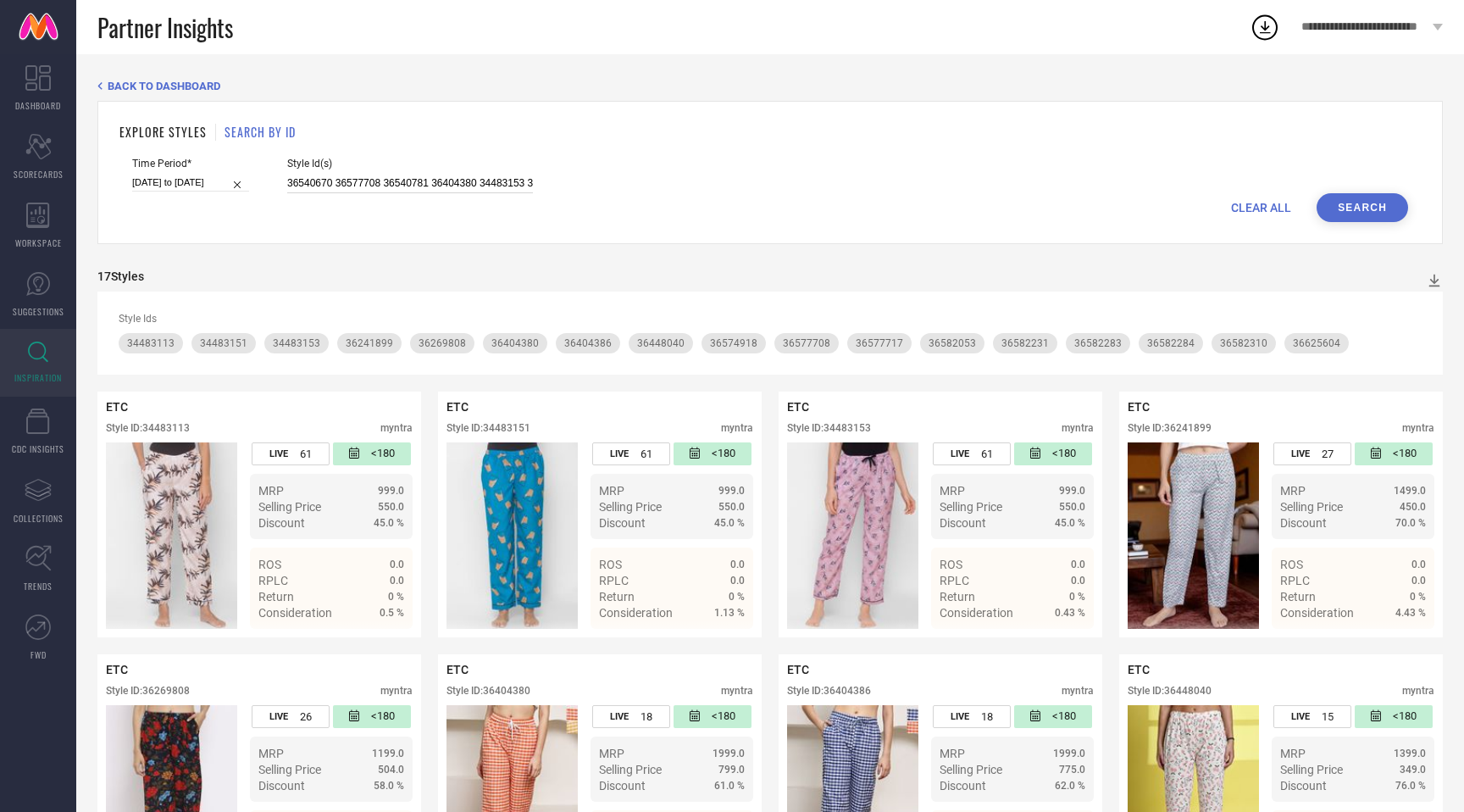
click at [319, 185] on input "36540670 36577708 36540781 36404380 34483153 36540830 36582284 36625604 3644804…" at bounding box center [409, 183] width 246 height 20
paste input "36582315 36540710 34483136 36577652 36540683 36448034 36574939 36345730 3448314…"
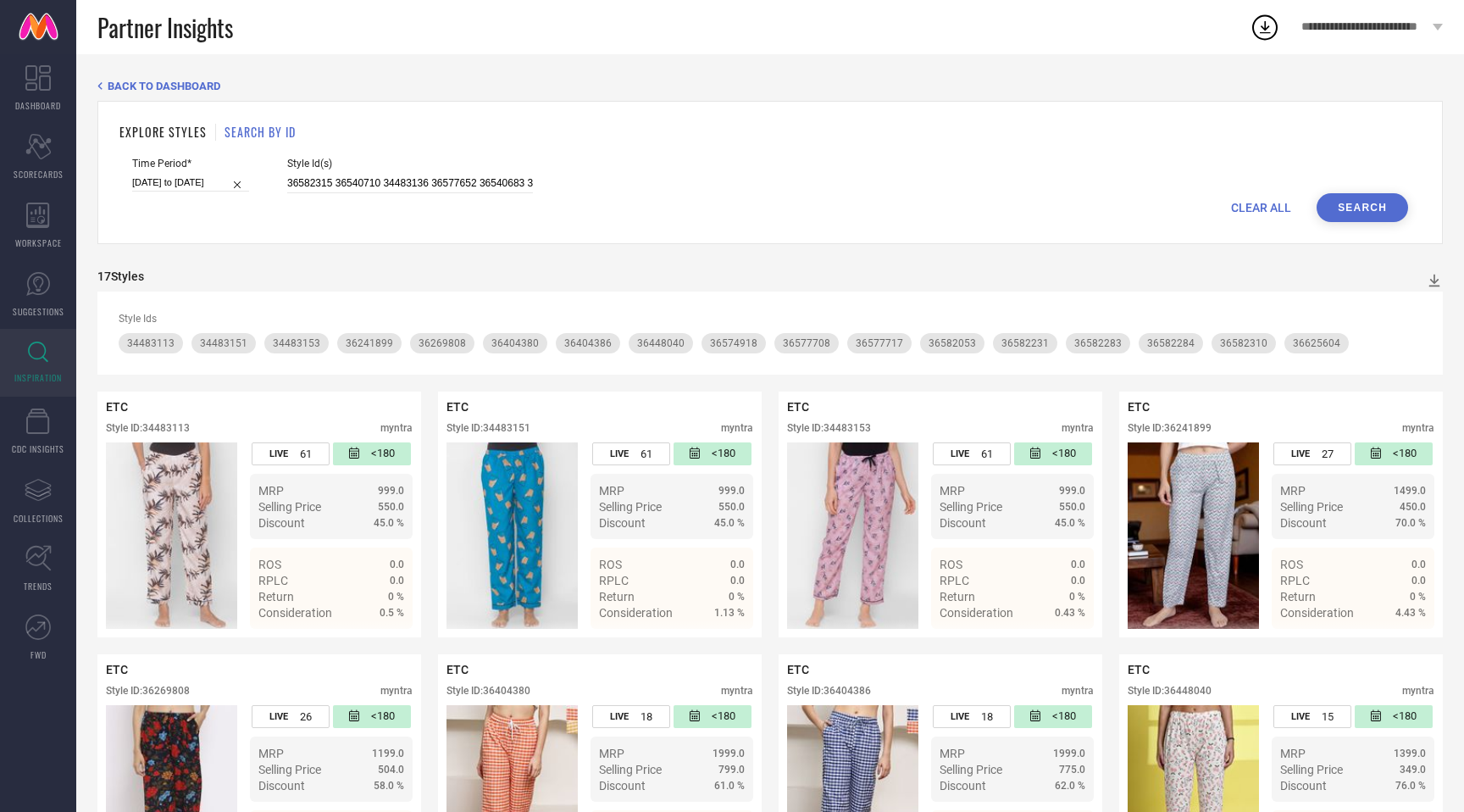
click at [1380, 199] on button "Search" at bounding box center [1362, 208] width 92 height 29
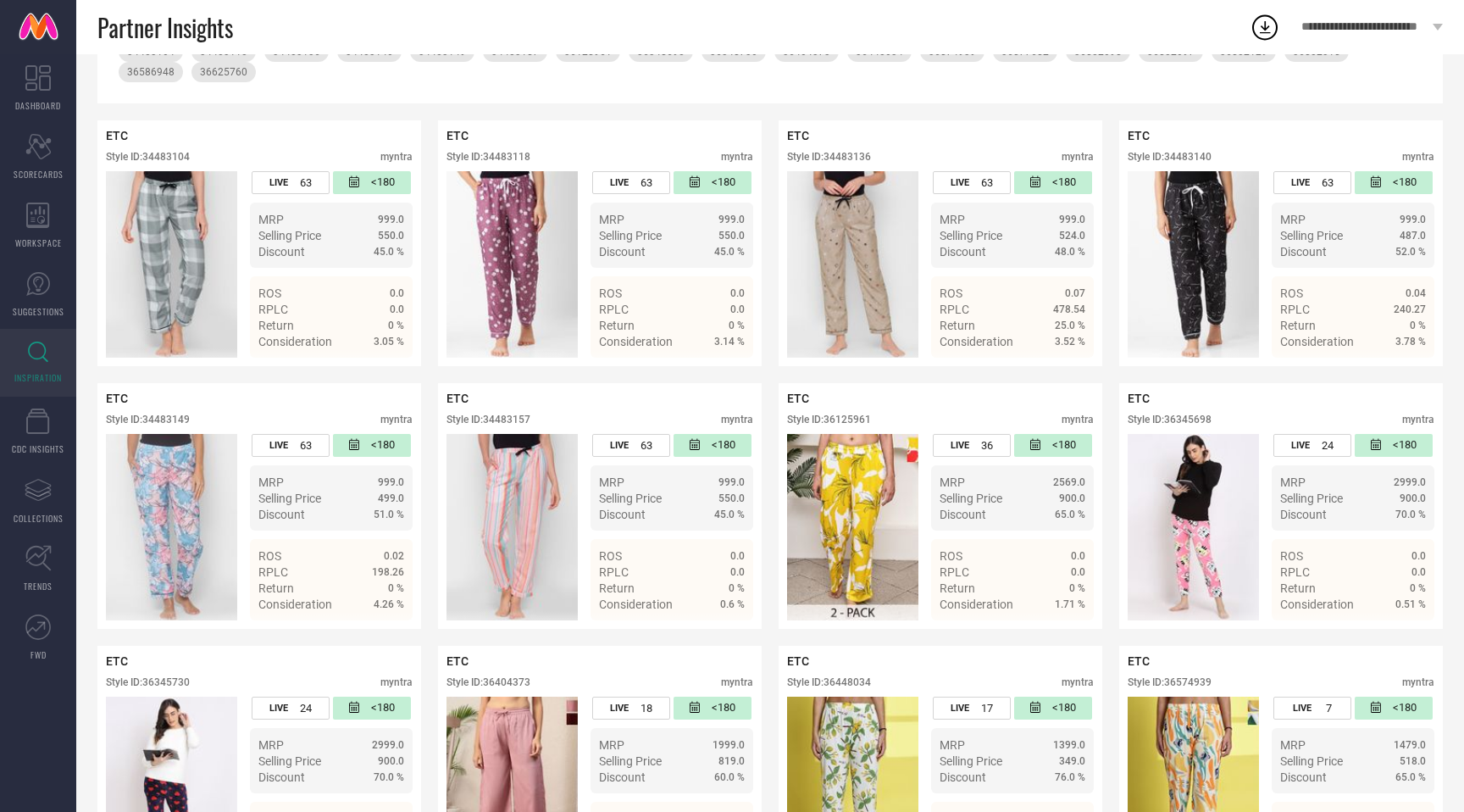
scroll to position [300, 0]
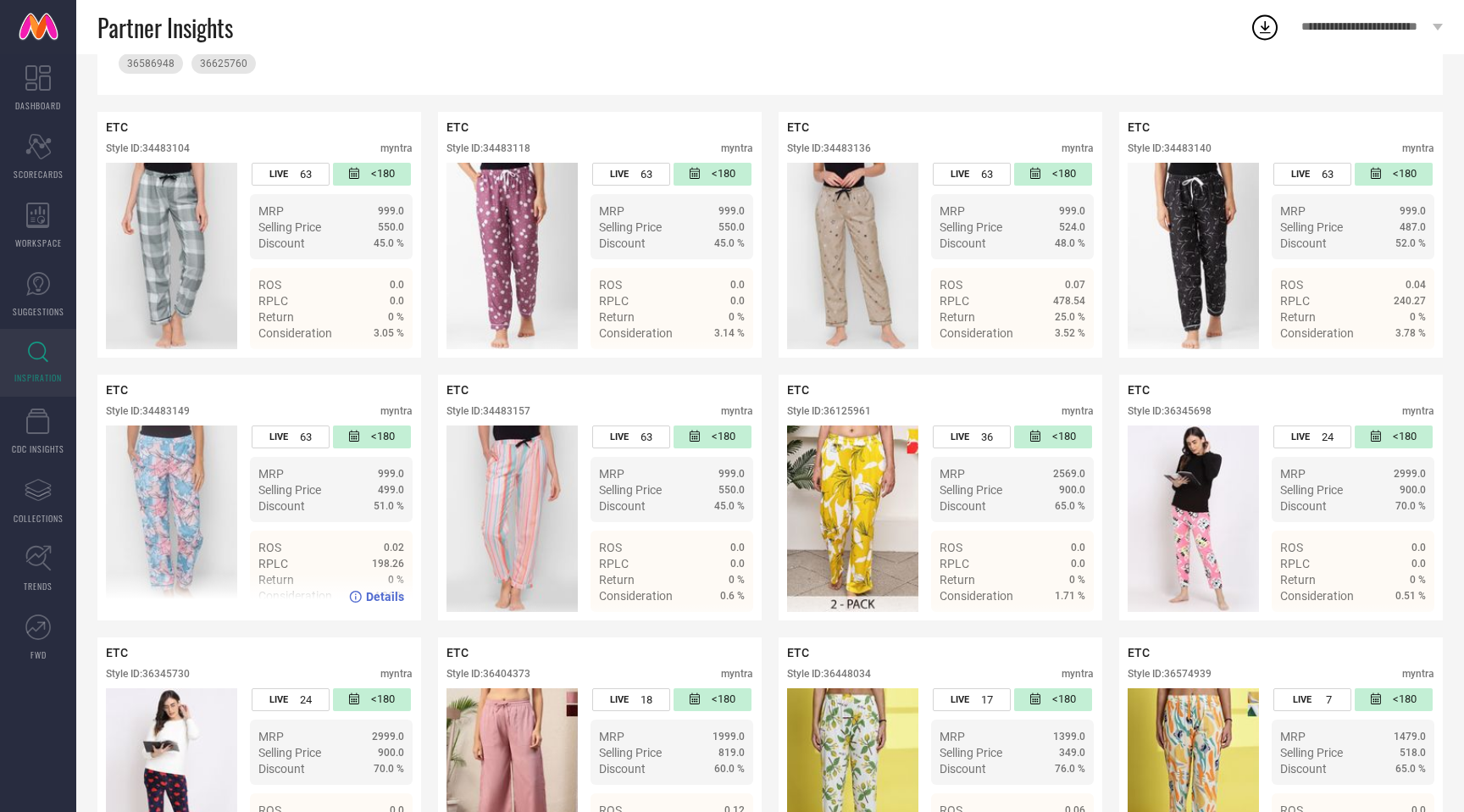
click at [168, 410] on div "Style ID: 34483149" at bounding box center [148, 411] width 84 height 12
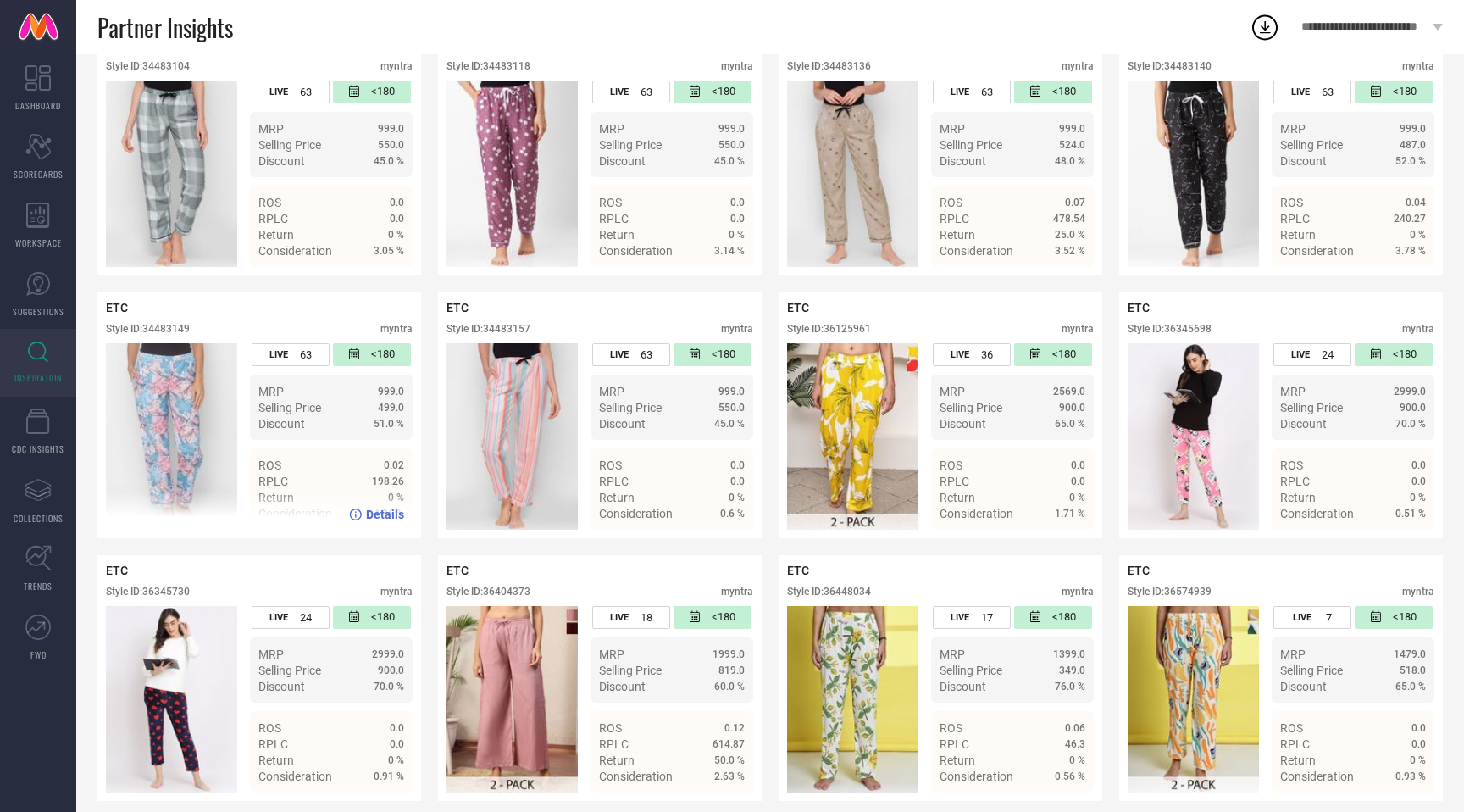
scroll to position [398, 0]
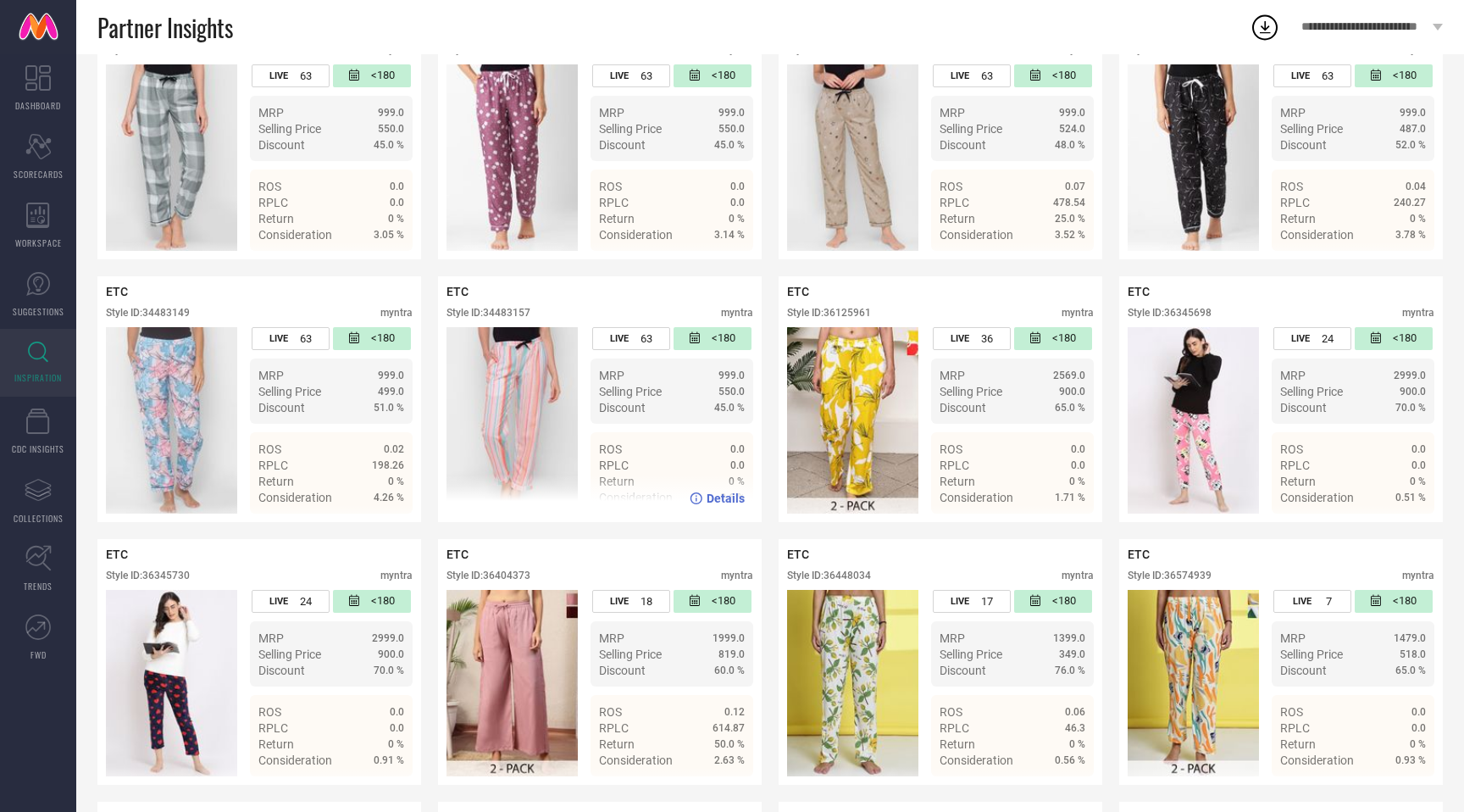
click at [510, 313] on div "Style ID: 34483157" at bounding box center [488, 313] width 84 height 12
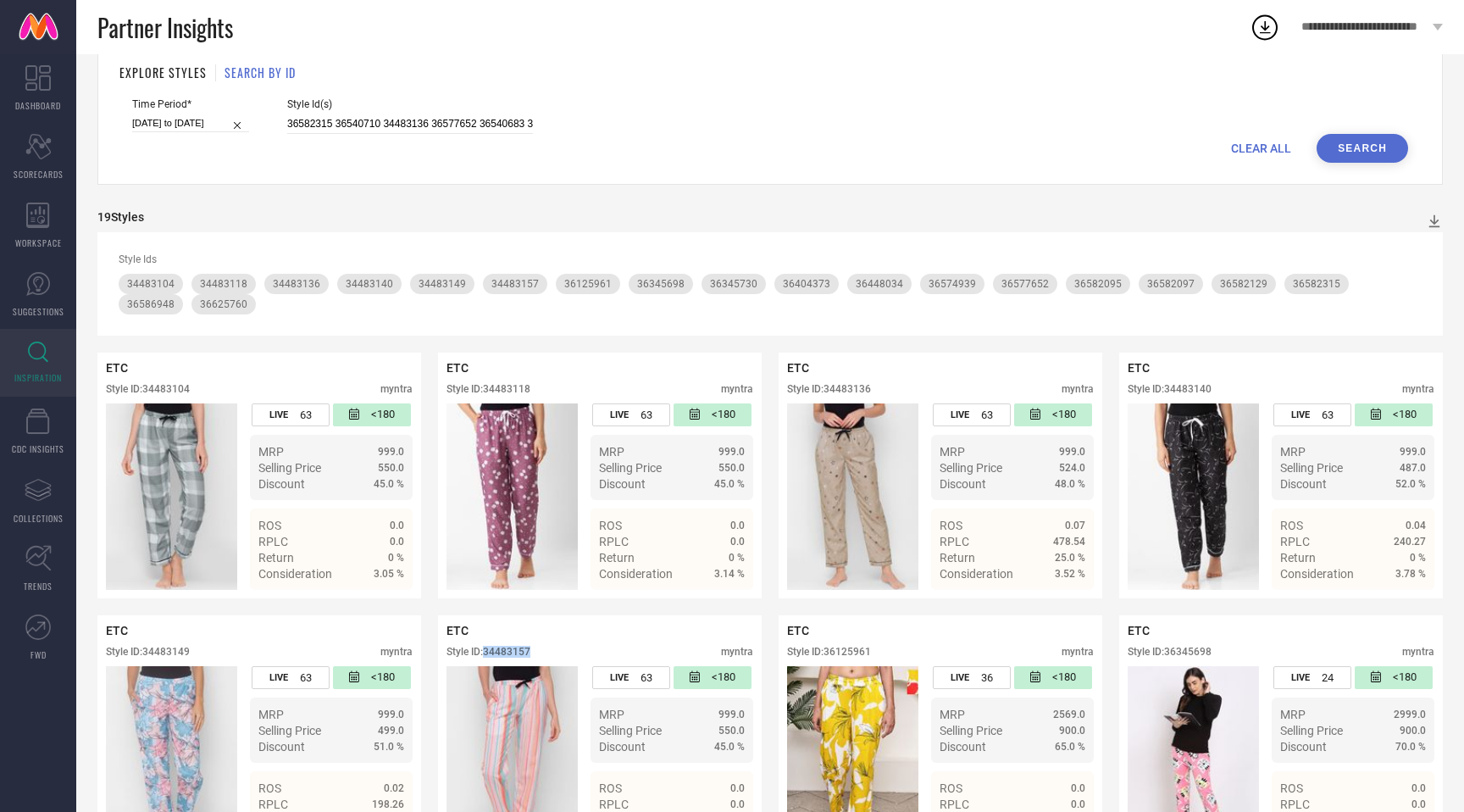
scroll to position [0, 0]
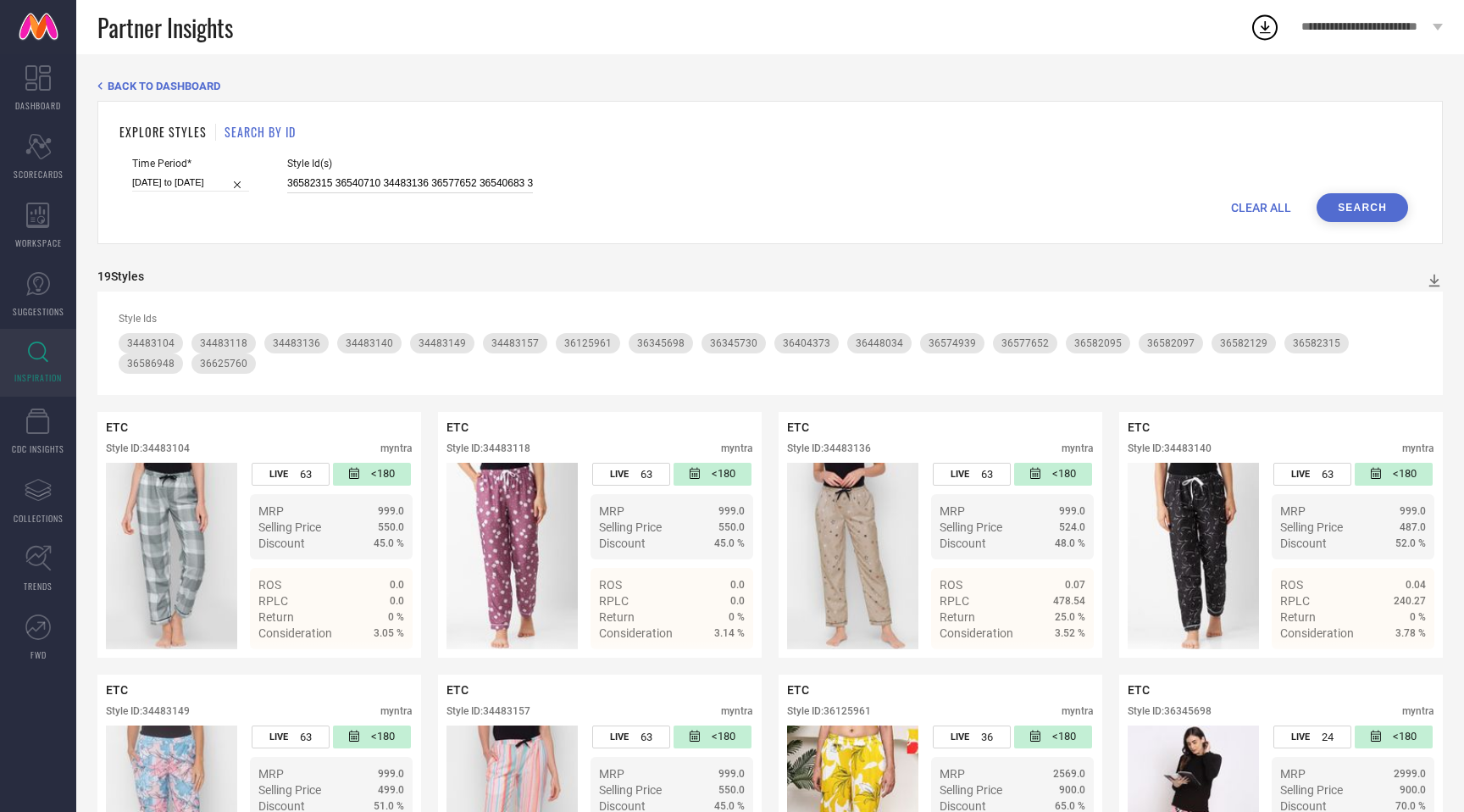
click at [452, 180] on input "36582315 36540710 34483136 36577652 36540683 36448034 36574939 36345730 3448314…" at bounding box center [409, 183] width 246 height 20
paste input "40 36586875 36540696 36629006 34483133 36540742 36582234 36448022 36540738 3662…"
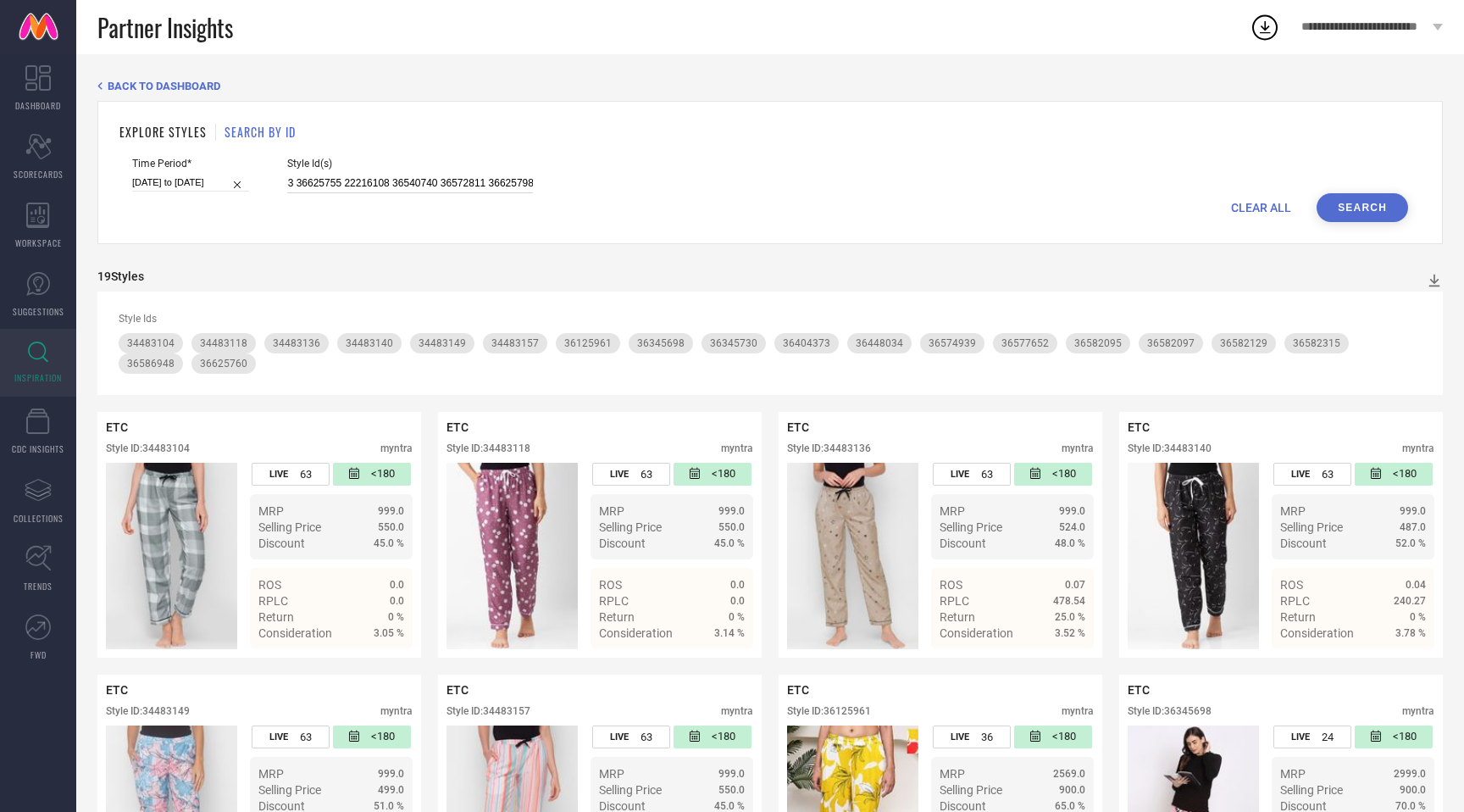
type input "36582340 36586875 36540696 36629006 34483133 36540742 36582234 36448022 3654073…"
click at [1389, 202] on button "Search" at bounding box center [1362, 208] width 92 height 29
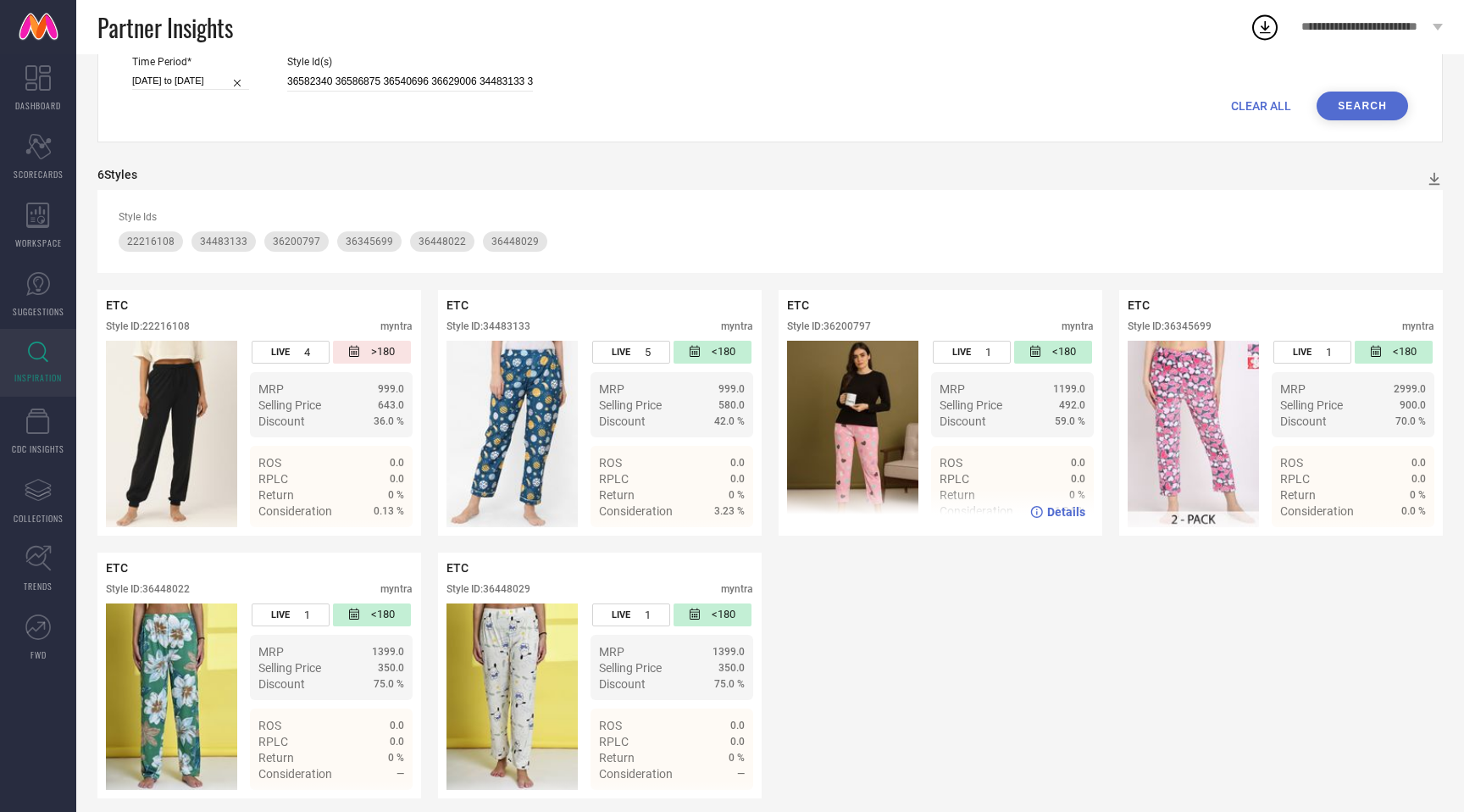
scroll to position [115, 0]
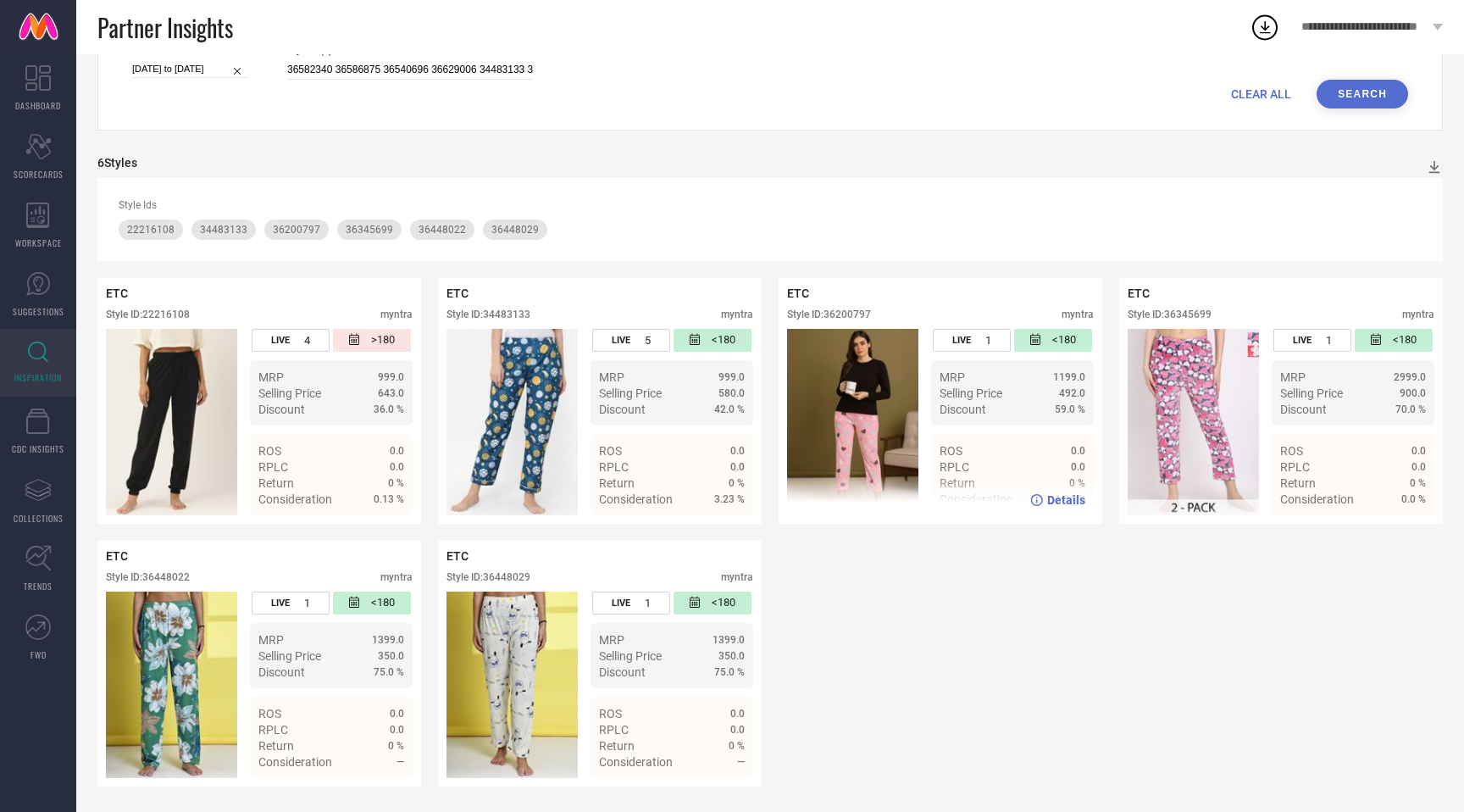
click at [858, 316] on div "Style ID: 36200797" at bounding box center [829, 314] width 84 height 12
click at [1198, 314] on div "Style ID: 36345699" at bounding box center [1170, 314] width 84 height 12
click at [181, 310] on div "Style ID: 22216108" at bounding box center [148, 314] width 84 height 12
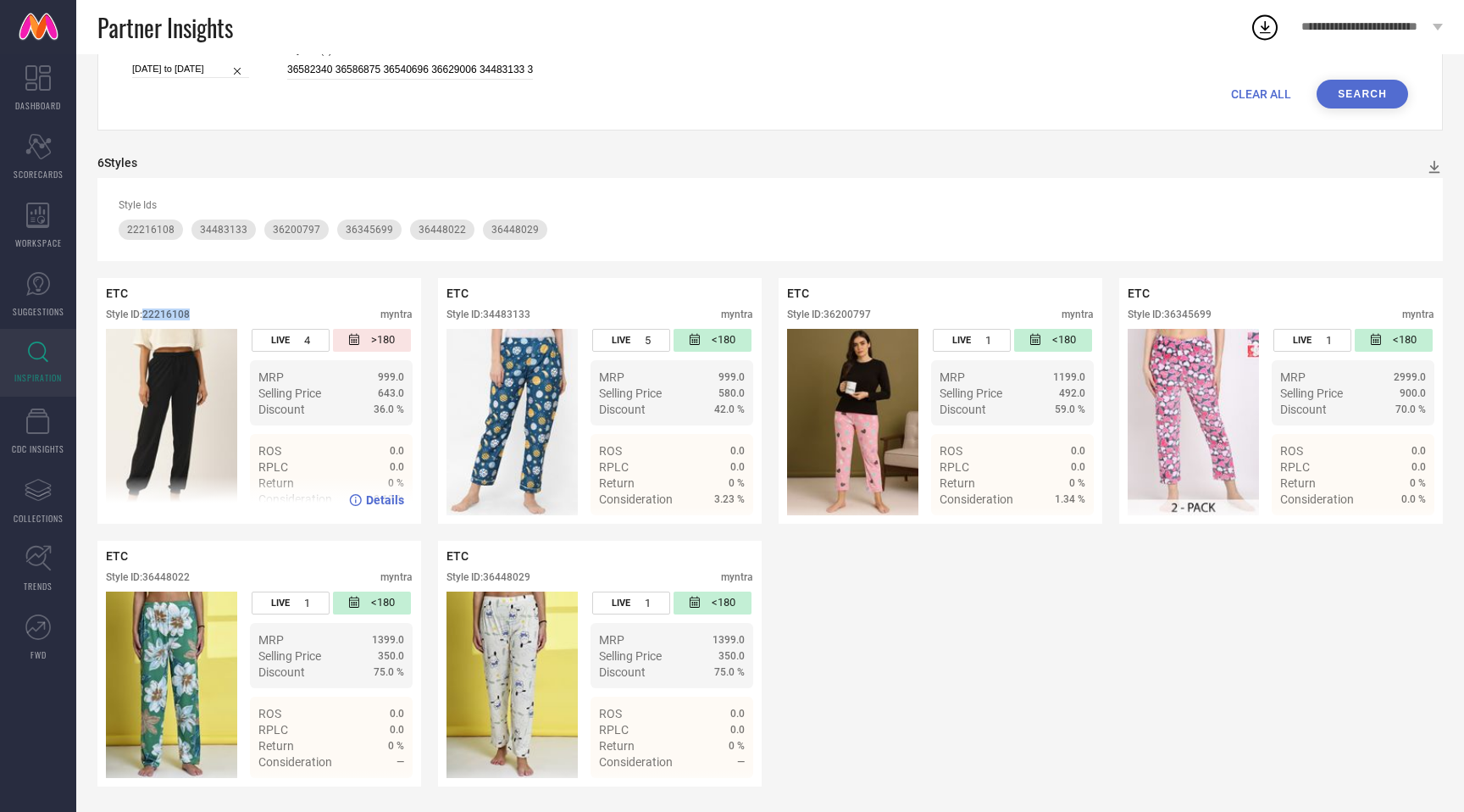
click at [181, 310] on div "Style ID: 22216108" at bounding box center [148, 314] width 84 height 12
